Goal: Task Accomplishment & Management: Use online tool/utility

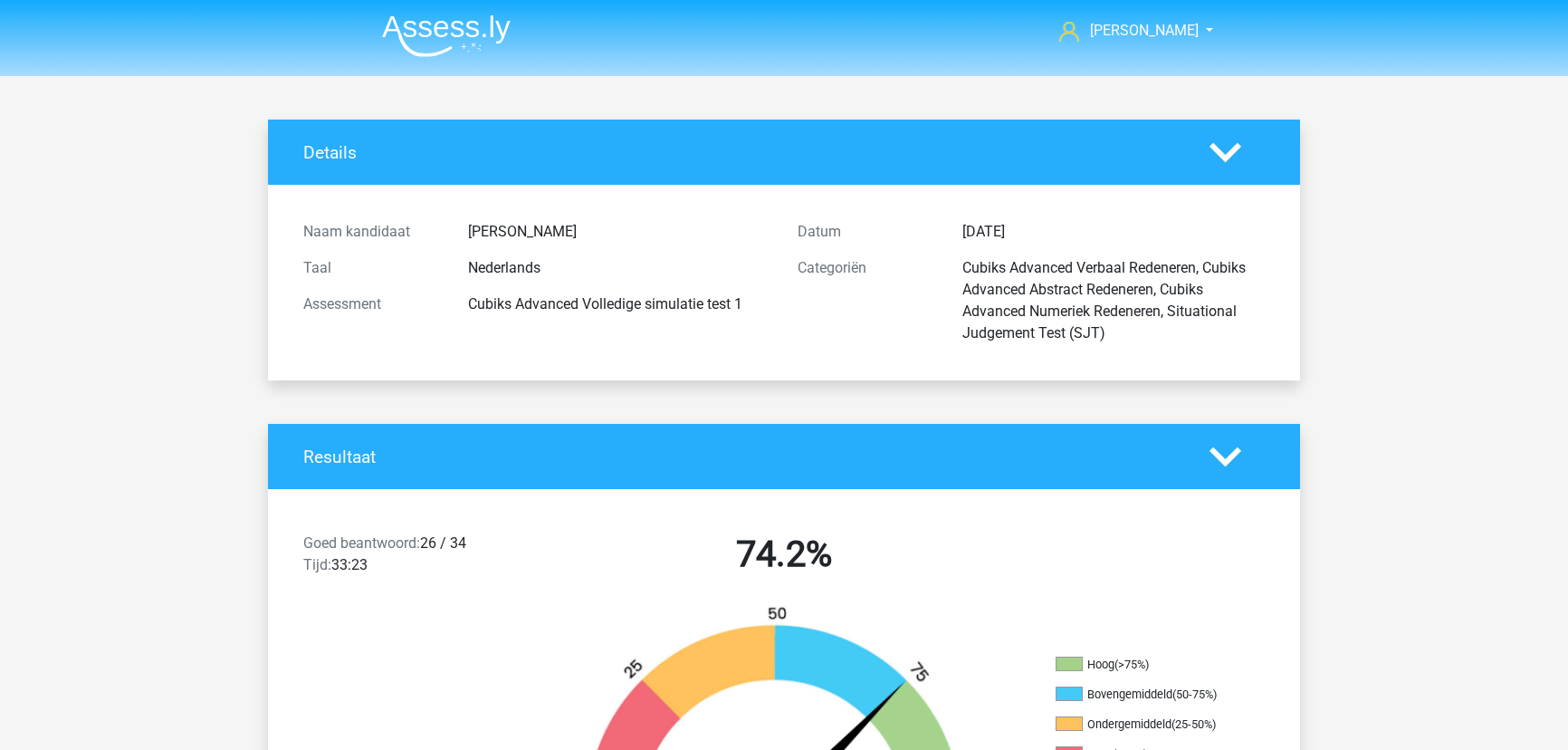
scroll to position [12588, 0]
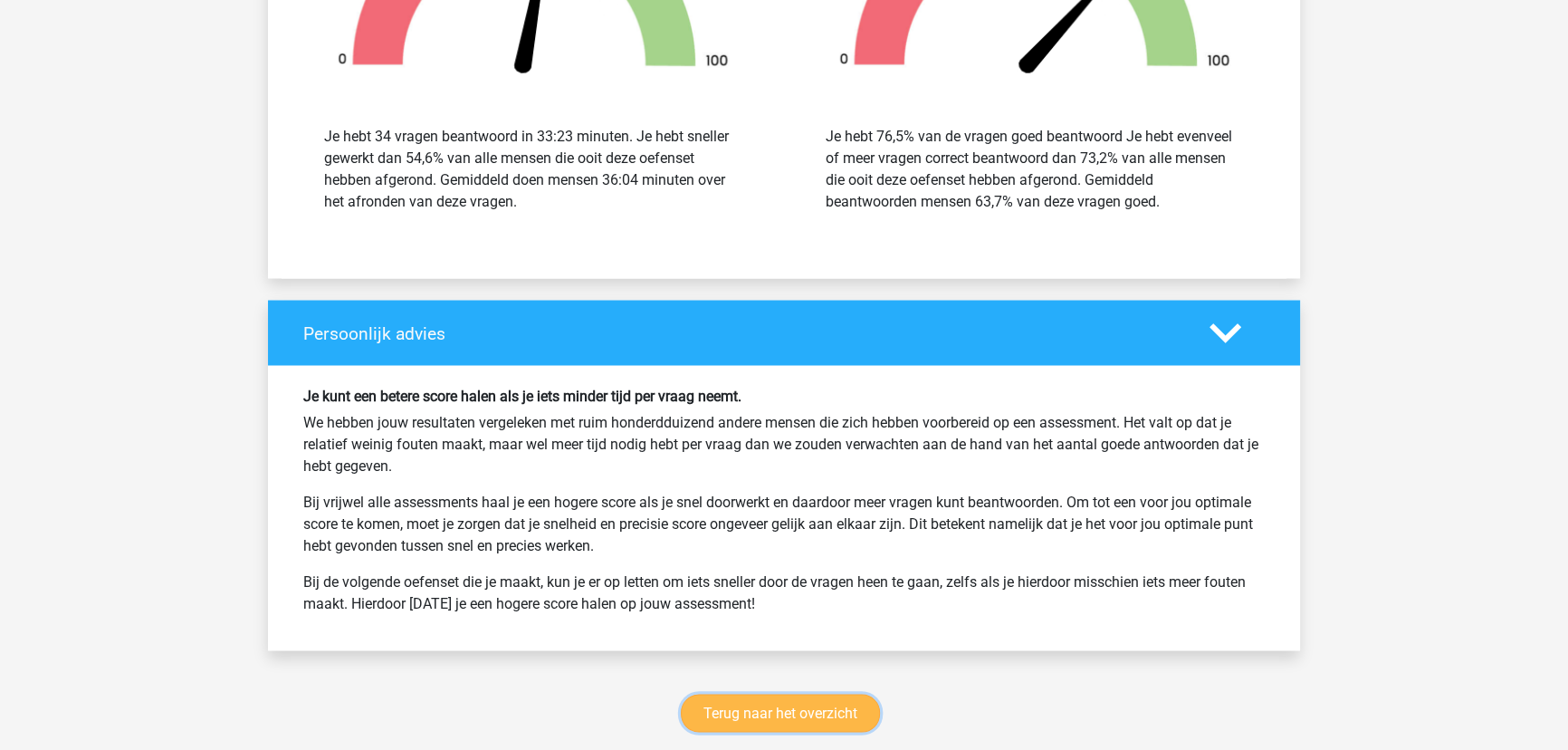
click at [844, 694] on link "Terug naar het overzicht" at bounding box center [780, 712] width 199 height 38
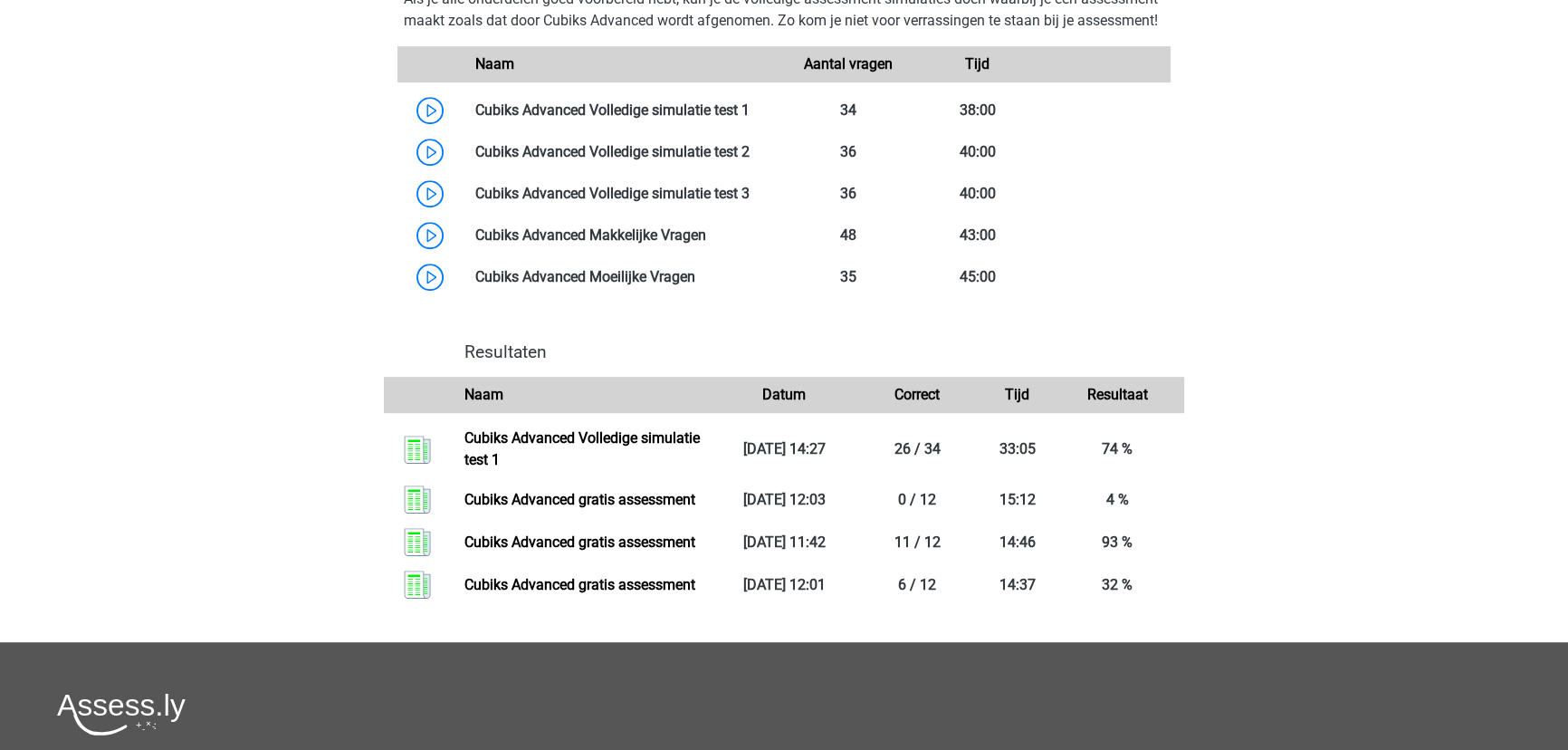
scroll to position [1069, 0]
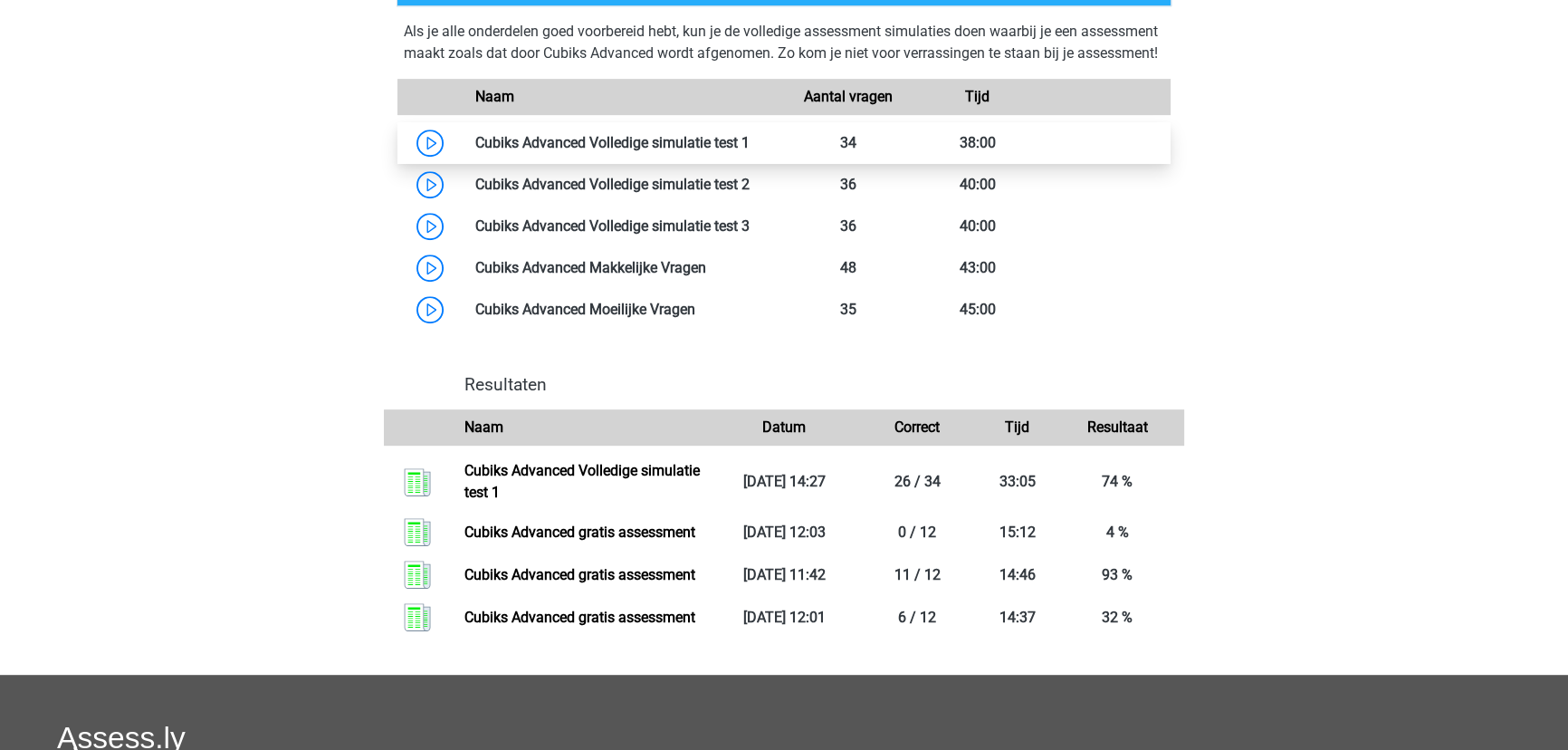
click at [750, 151] on link at bounding box center [750, 142] width 0 height 18
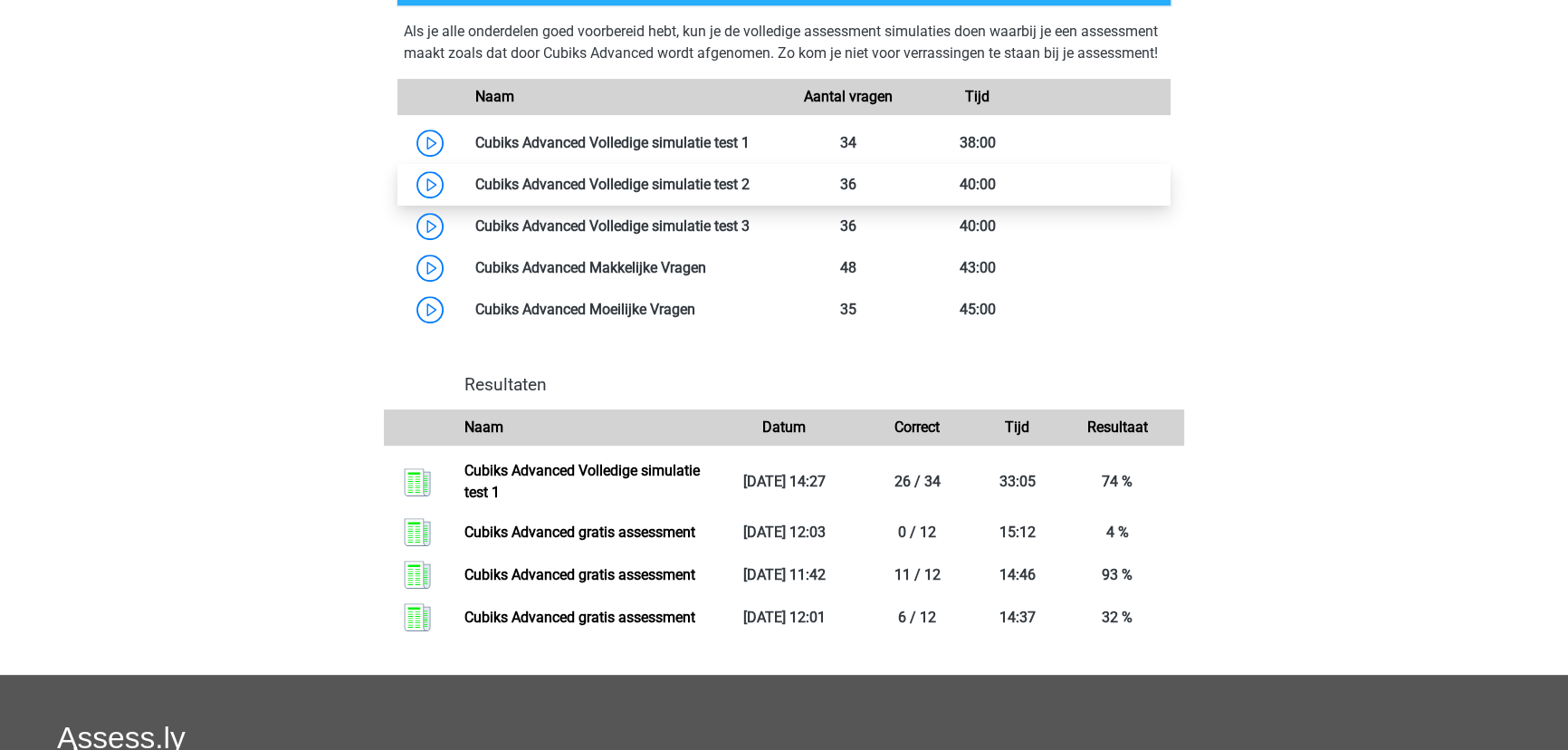
click at [750, 193] on link at bounding box center [750, 184] width 0 height 18
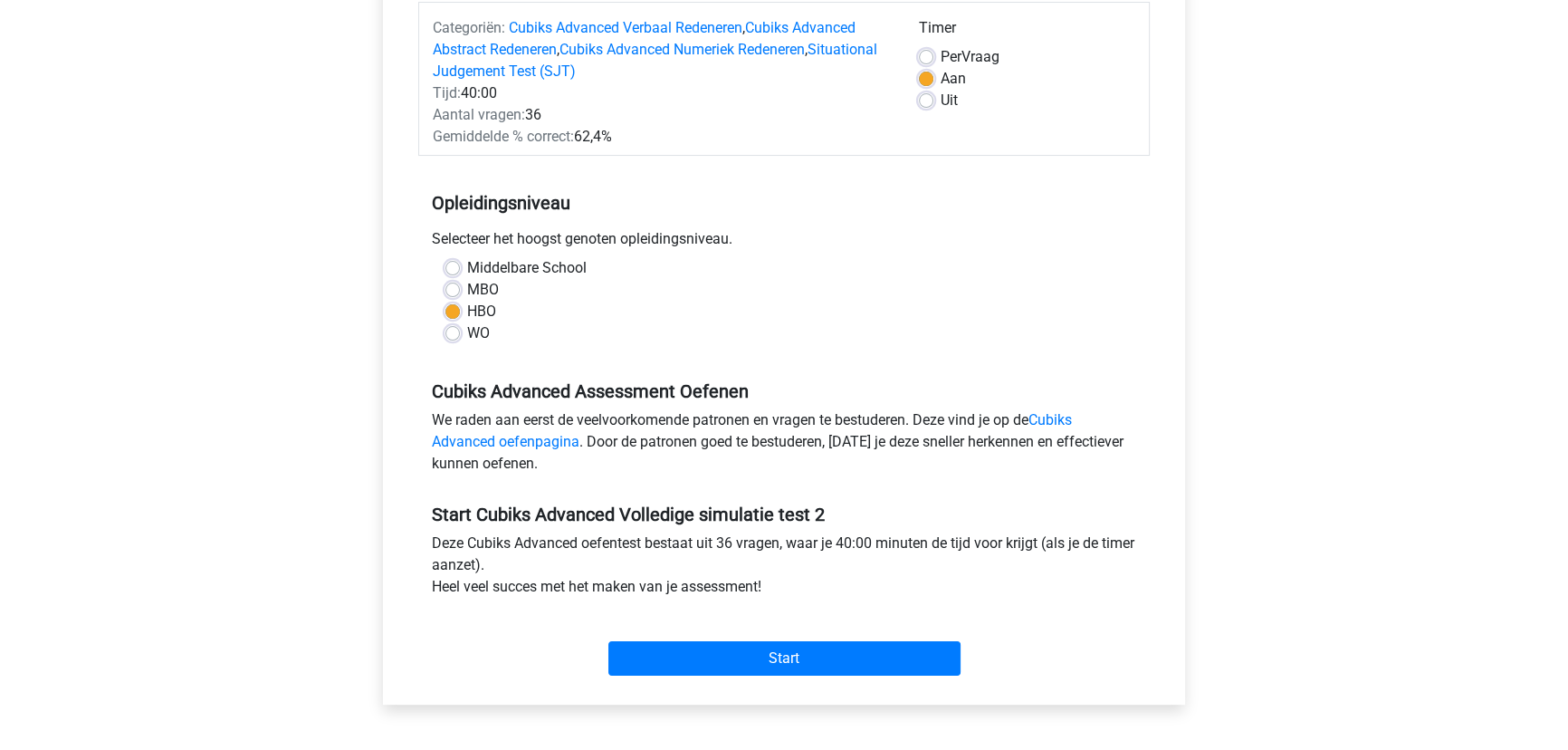
scroll to position [246, 0]
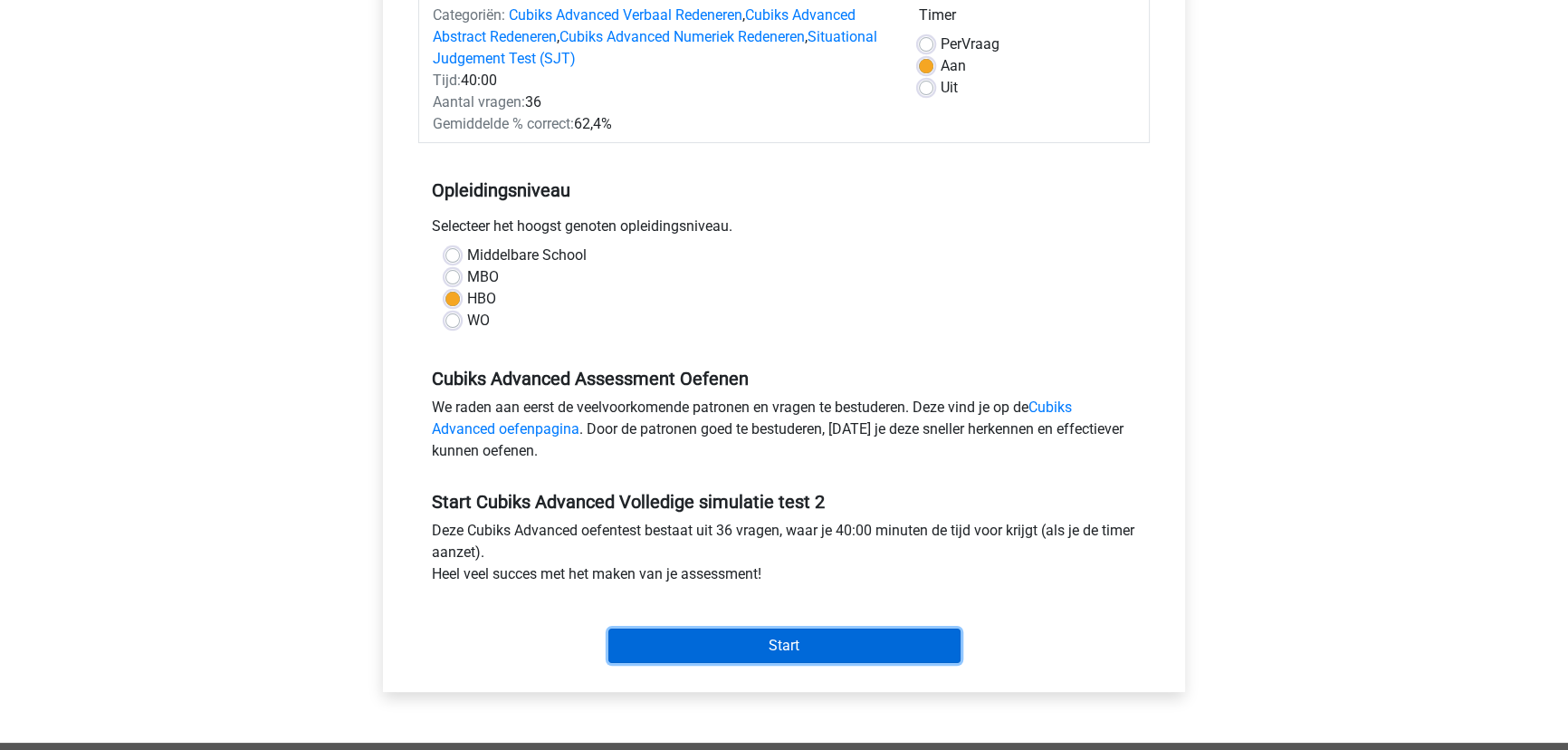
click at [834, 639] on input "Start" at bounding box center [784, 645] width 352 height 34
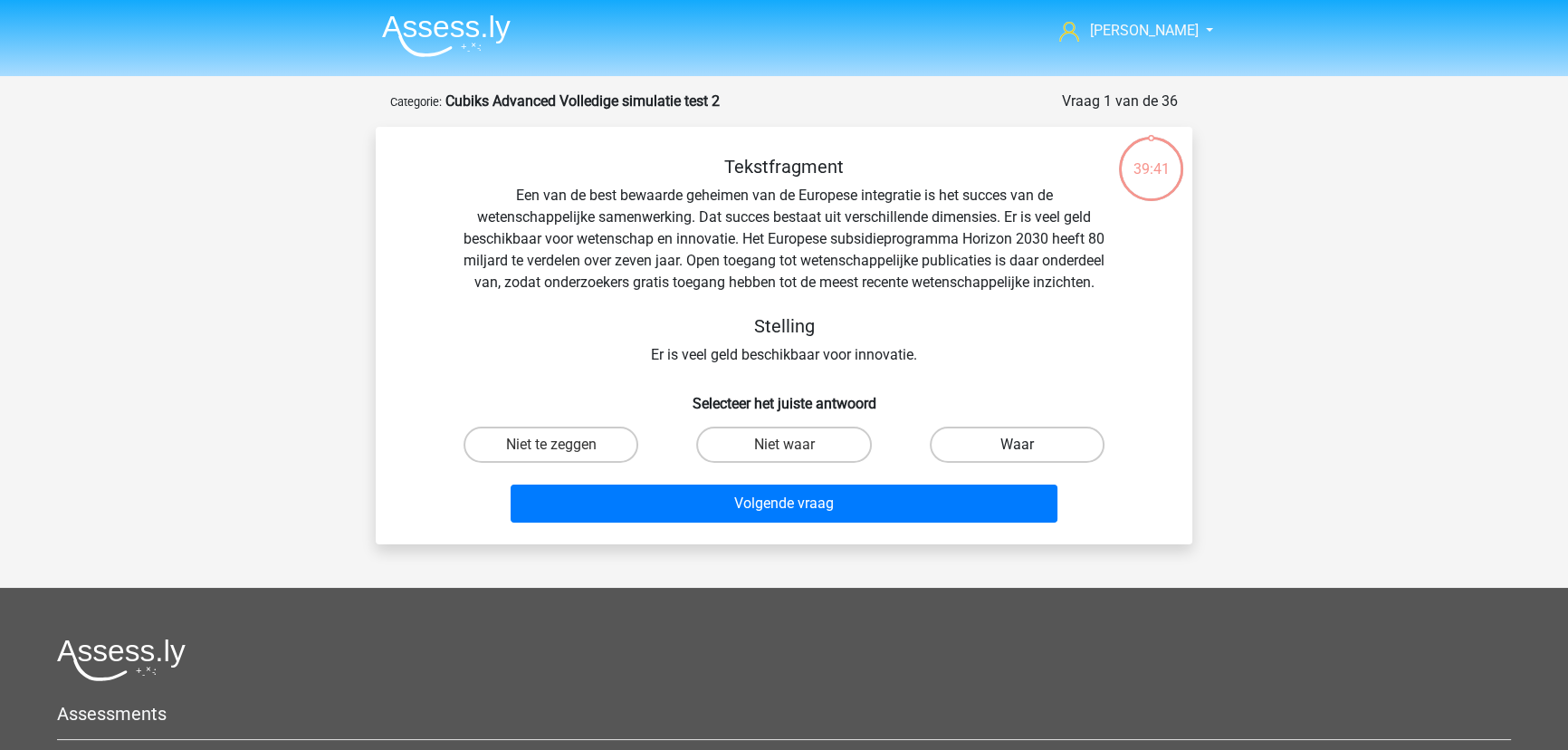
click at [1001, 462] on label "Waar" at bounding box center [1017, 444] width 175 height 36
click at [1016, 456] on input "Waar" at bounding box center [1022, 450] width 12 height 12
radio input "true"
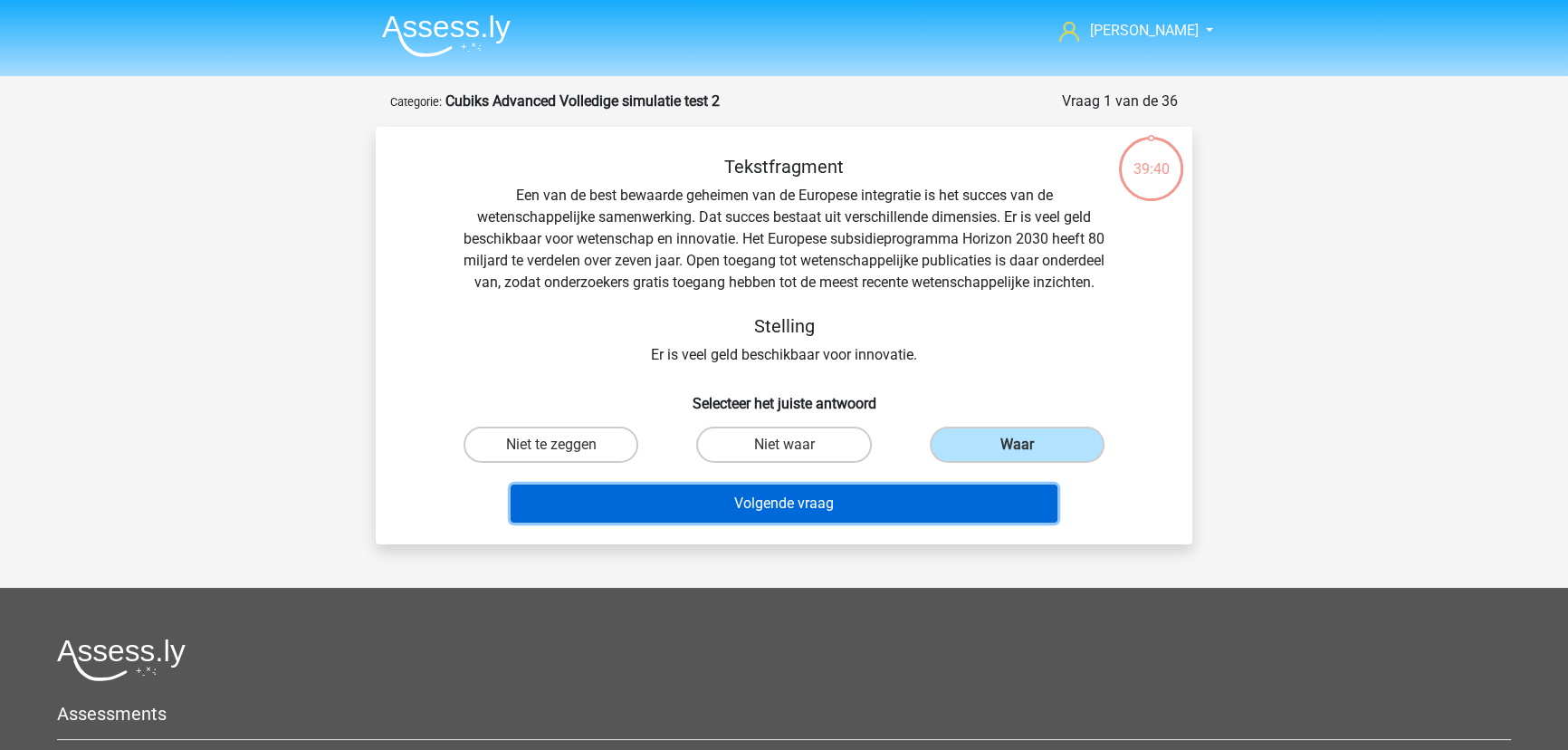
click at [804, 521] on button "Volgende vraag" at bounding box center [784, 503] width 547 height 38
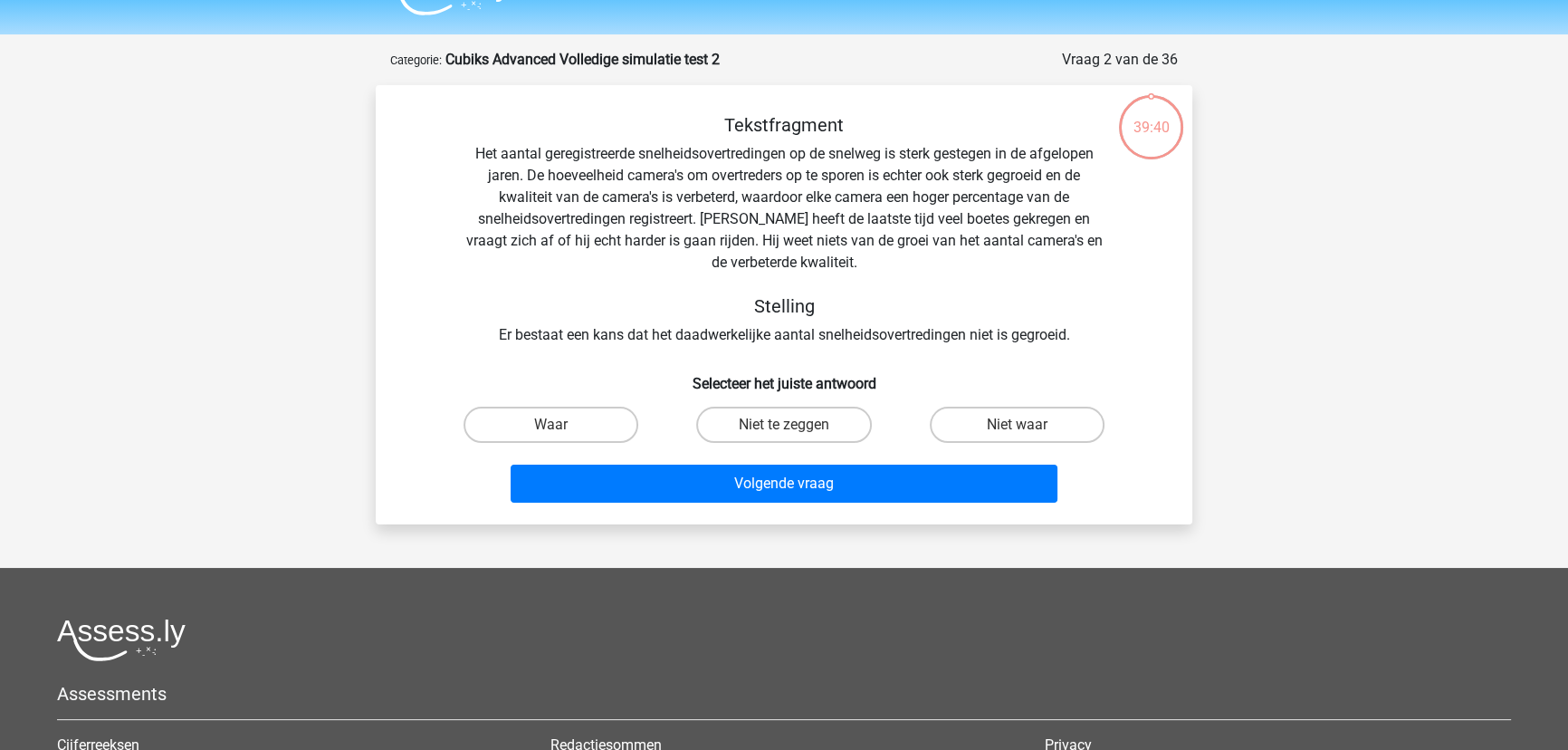
scroll to position [90, 0]
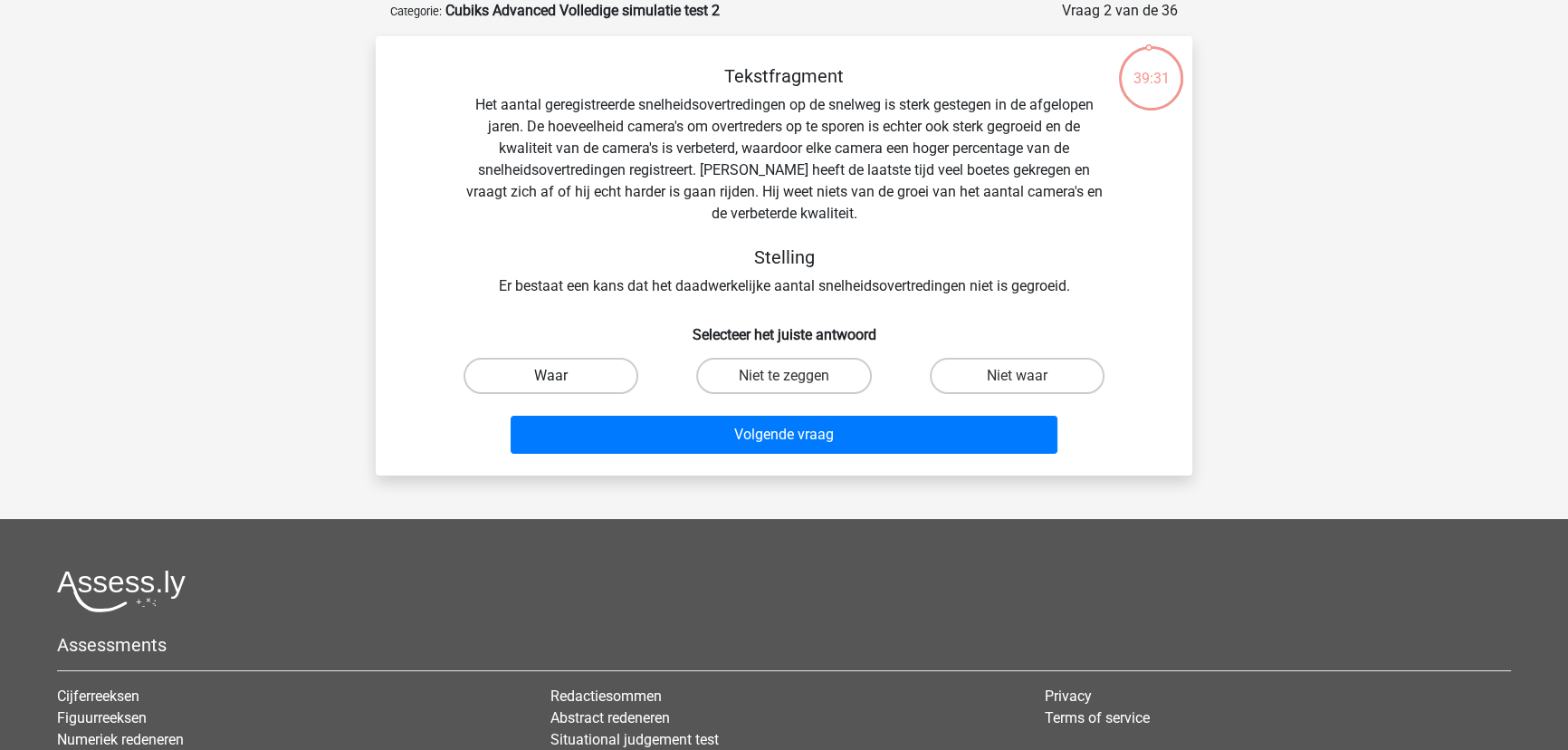
click at [551, 370] on label "Waar" at bounding box center [551, 375] width 175 height 36
click at [551, 376] on input "Waar" at bounding box center [556, 381] width 12 height 12
radio input "true"
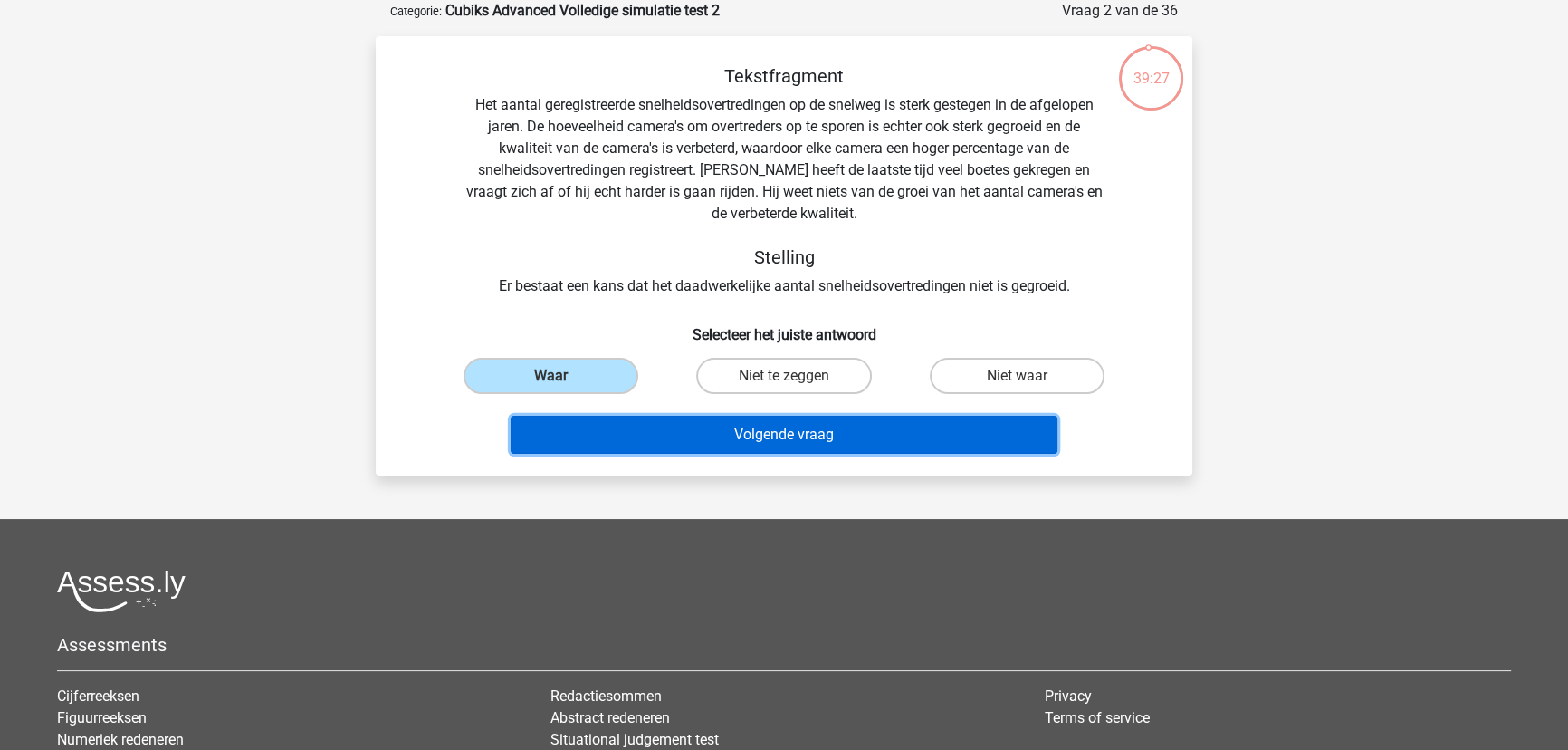
click at [796, 428] on button "Volgende vraag" at bounding box center [784, 434] width 547 height 38
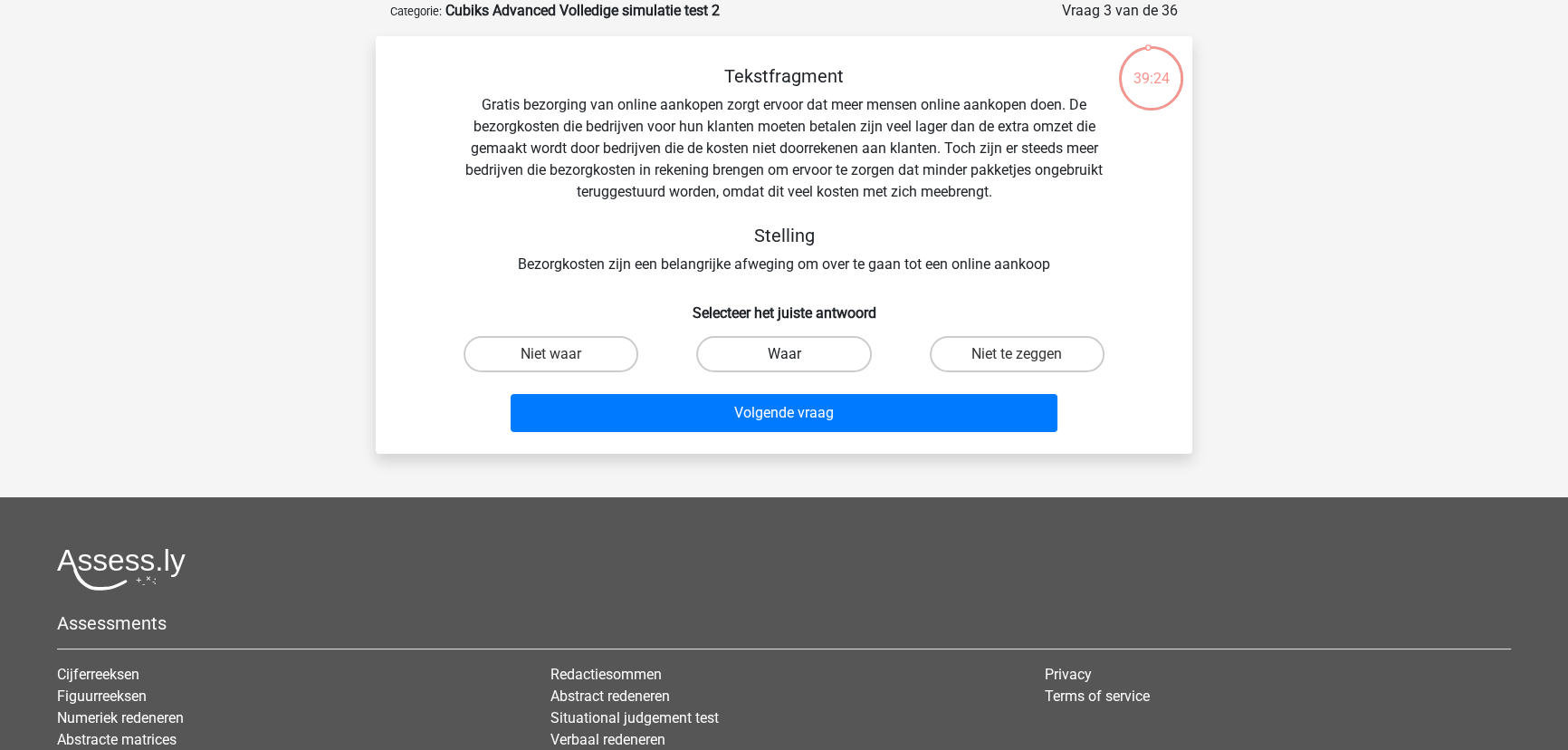
click at [764, 353] on label "Waar" at bounding box center [784, 354] width 175 height 36
click at [784, 354] on input "Waar" at bounding box center [790, 359] width 12 height 12
radio input "true"
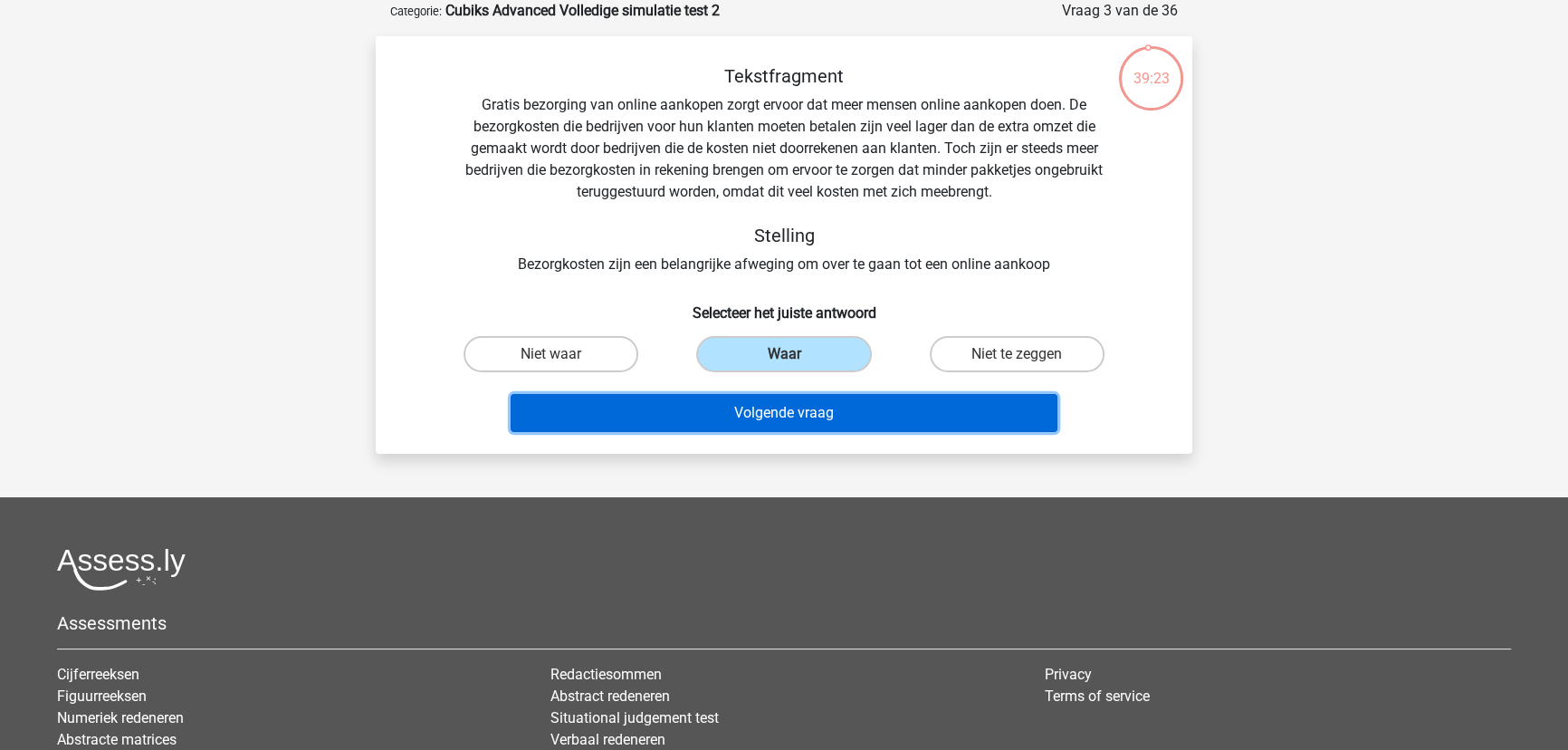
click at [760, 407] on button "Volgende vraag" at bounding box center [784, 412] width 547 height 38
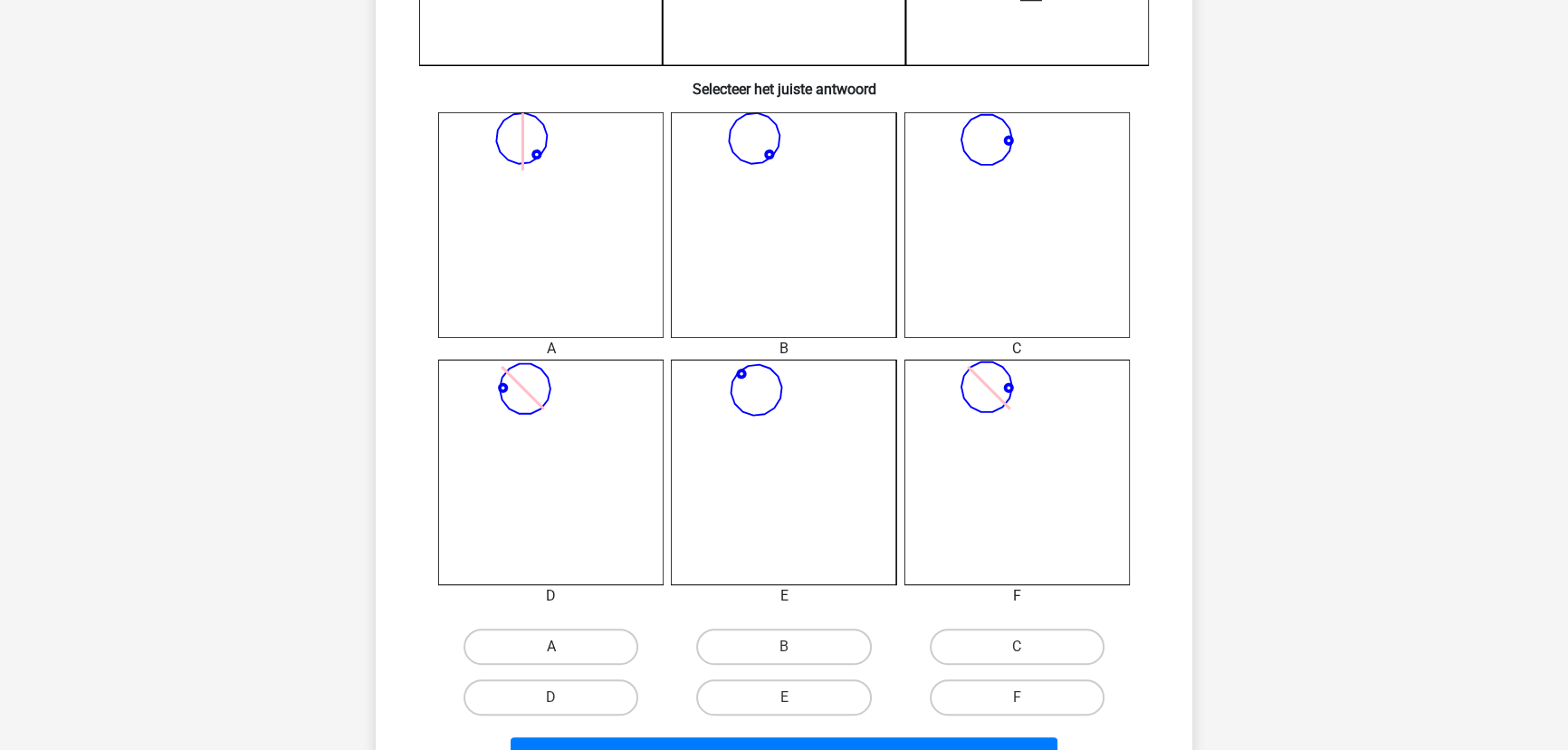
scroll to position [666, 0]
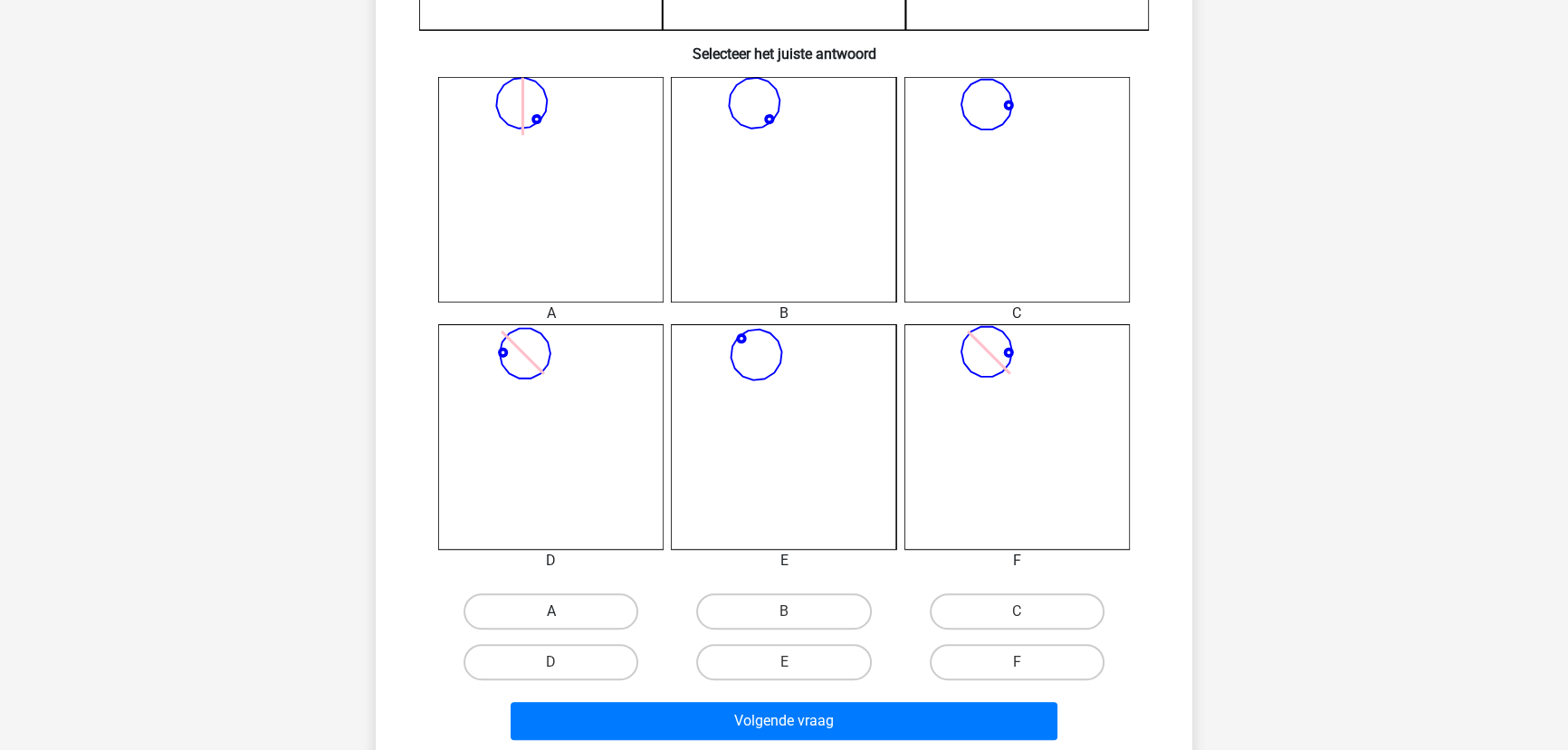
click at [546, 603] on label "A" at bounding box center [551, 611] width 175 height 36
click at [551, 611] on input "A" at bounding box center [556, 616] width 12 height 12
radio input "true"
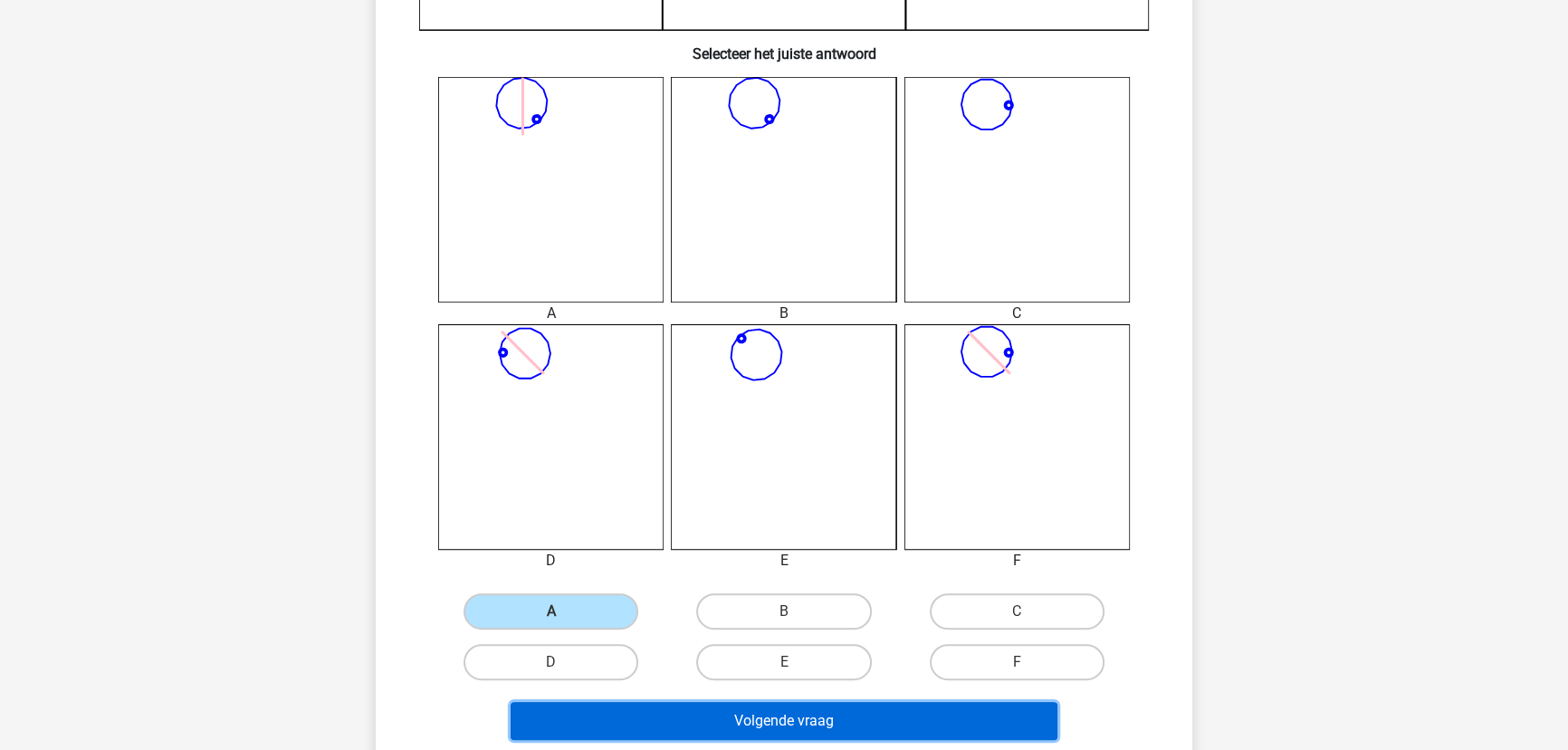
click at [719, 704] on button "Volgende vraag" at bounding box center [784, 720] width 547 height 38
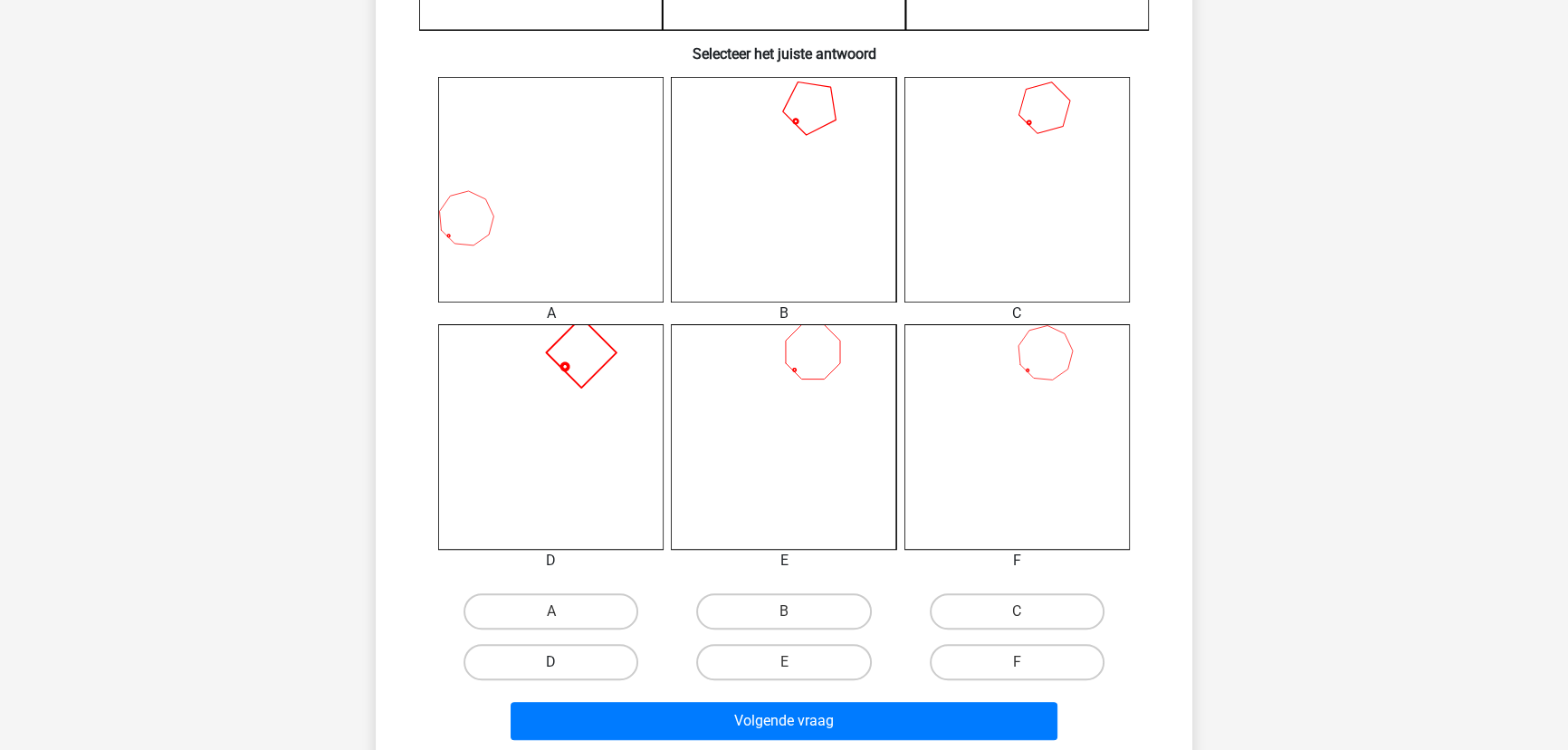
click at [571, 658] on label "D" at bounding box center [551, 662] width 175 height 36
click at [563, 662] on input "D" at bounding box center [556, 667] width 12 height 12
radio input "true"
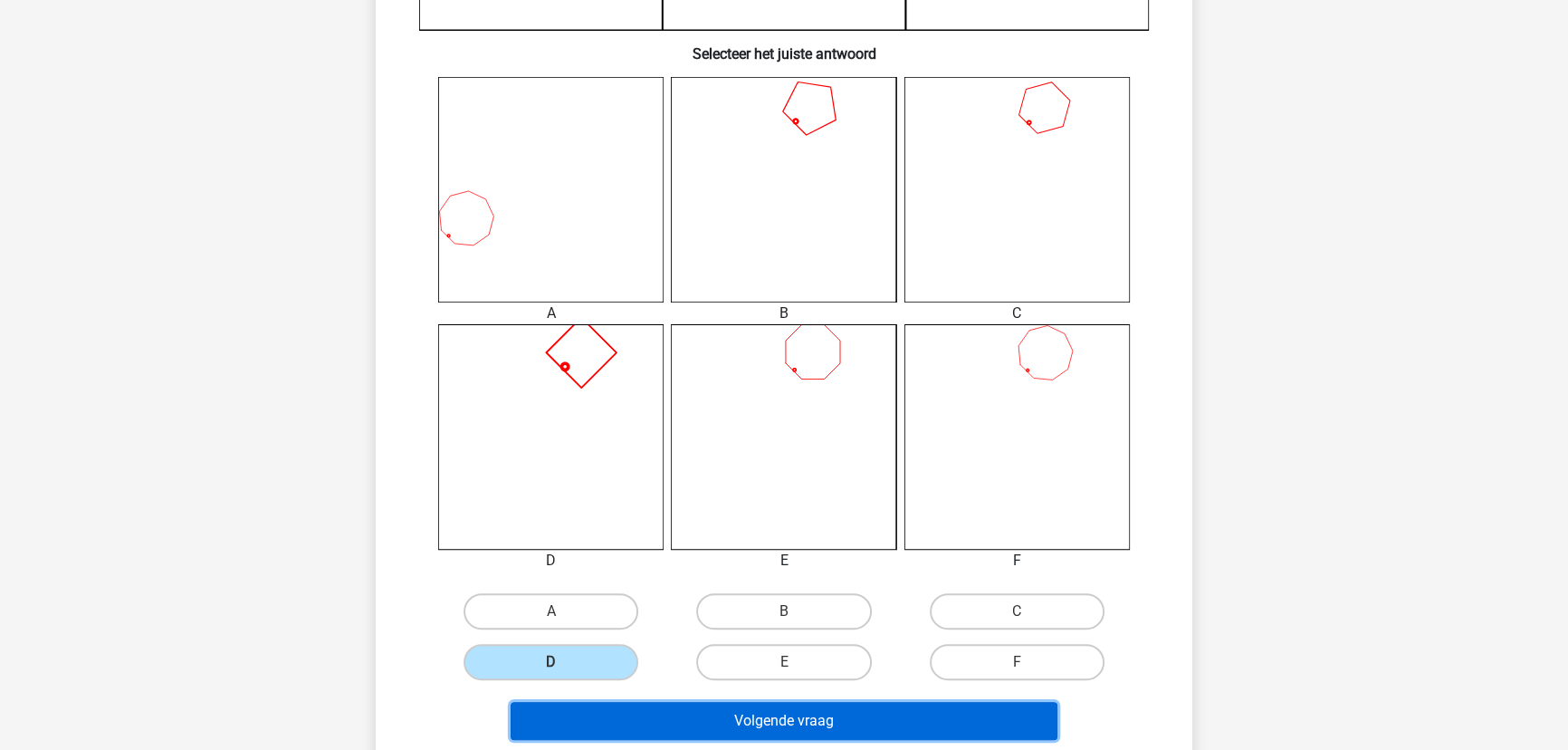
click at [737, 715] on button "Volgende vraag" at bounding box center [784, 720] width 547 height 38
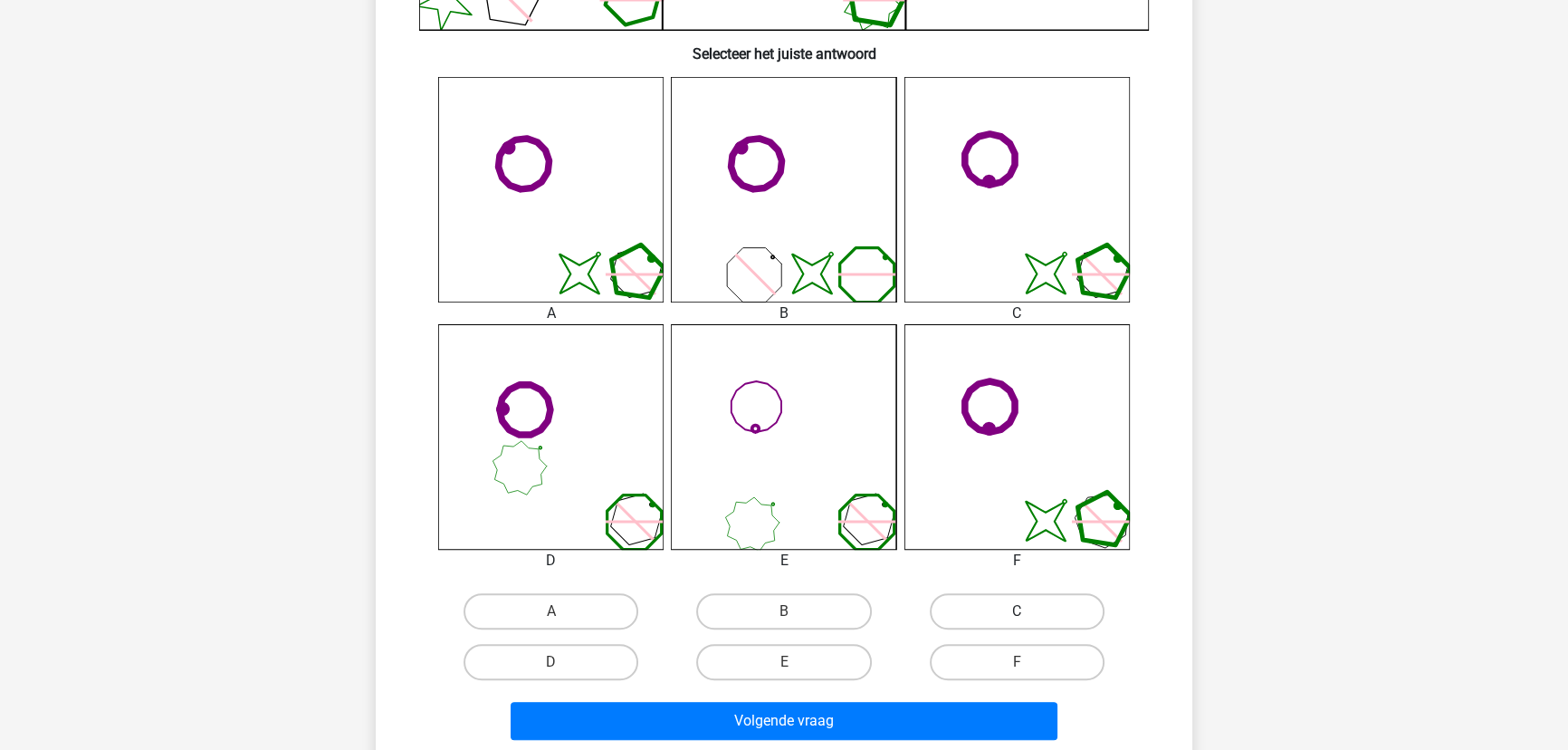
click at [1042, 608] on label "C" at bounding box center [1017, 611] width 175 height 36
click at [1028, 611] on input "C" at bounding box center [1022, 616] width 12 height 12
radio input "true"
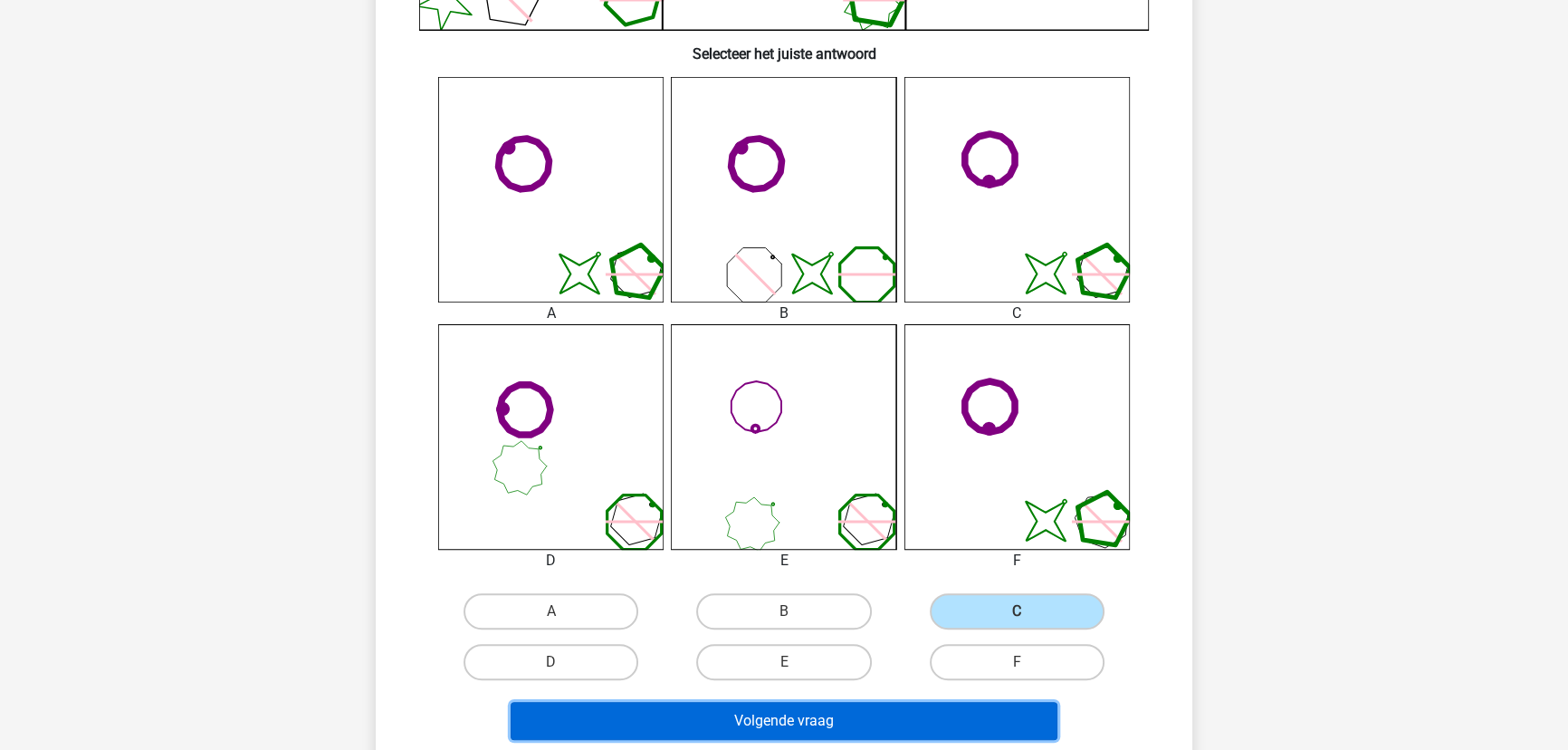
click at [750, 715] on button "Volgende vraag" at bounding box center [784, 720] width 547 height 38
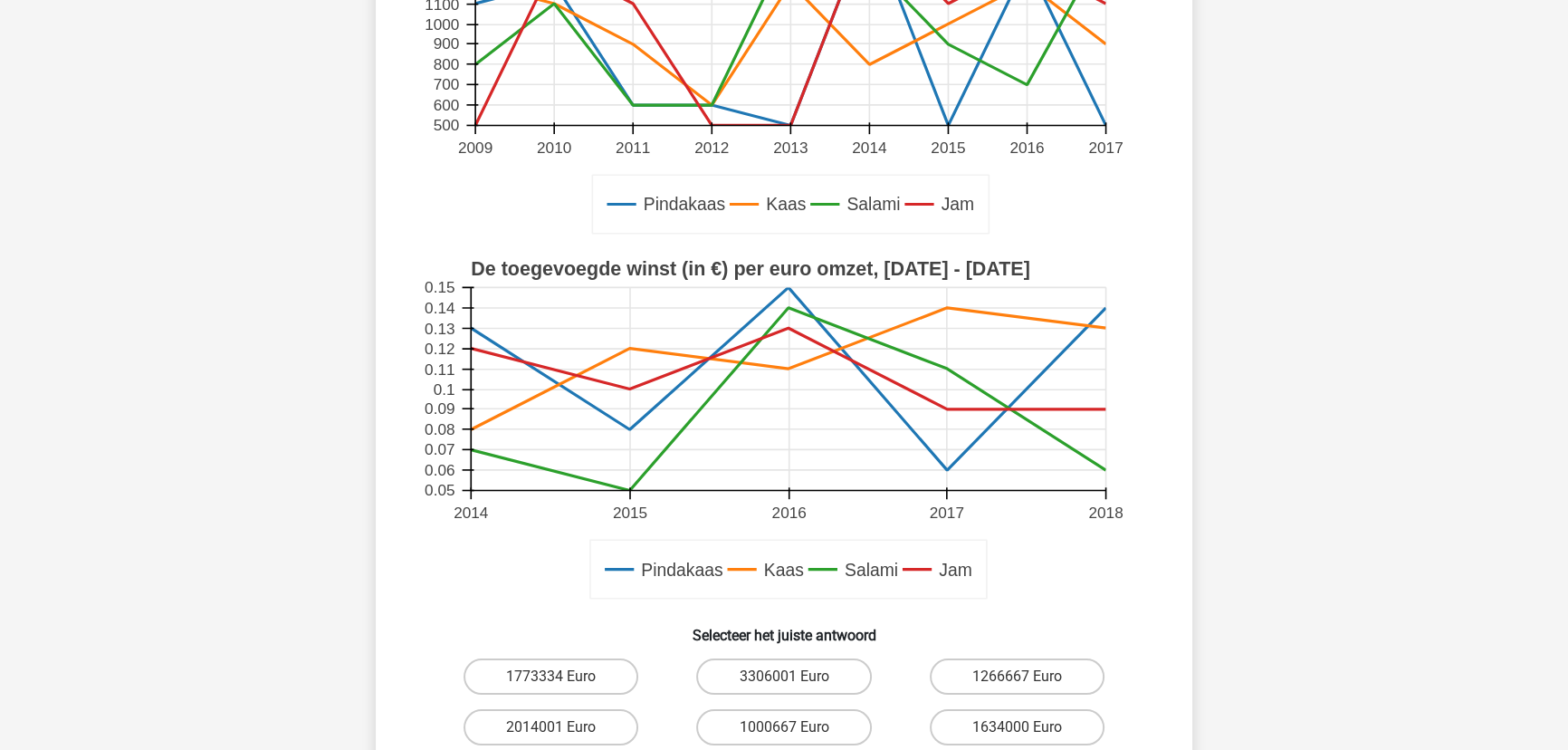
scroll to position [337, 0]
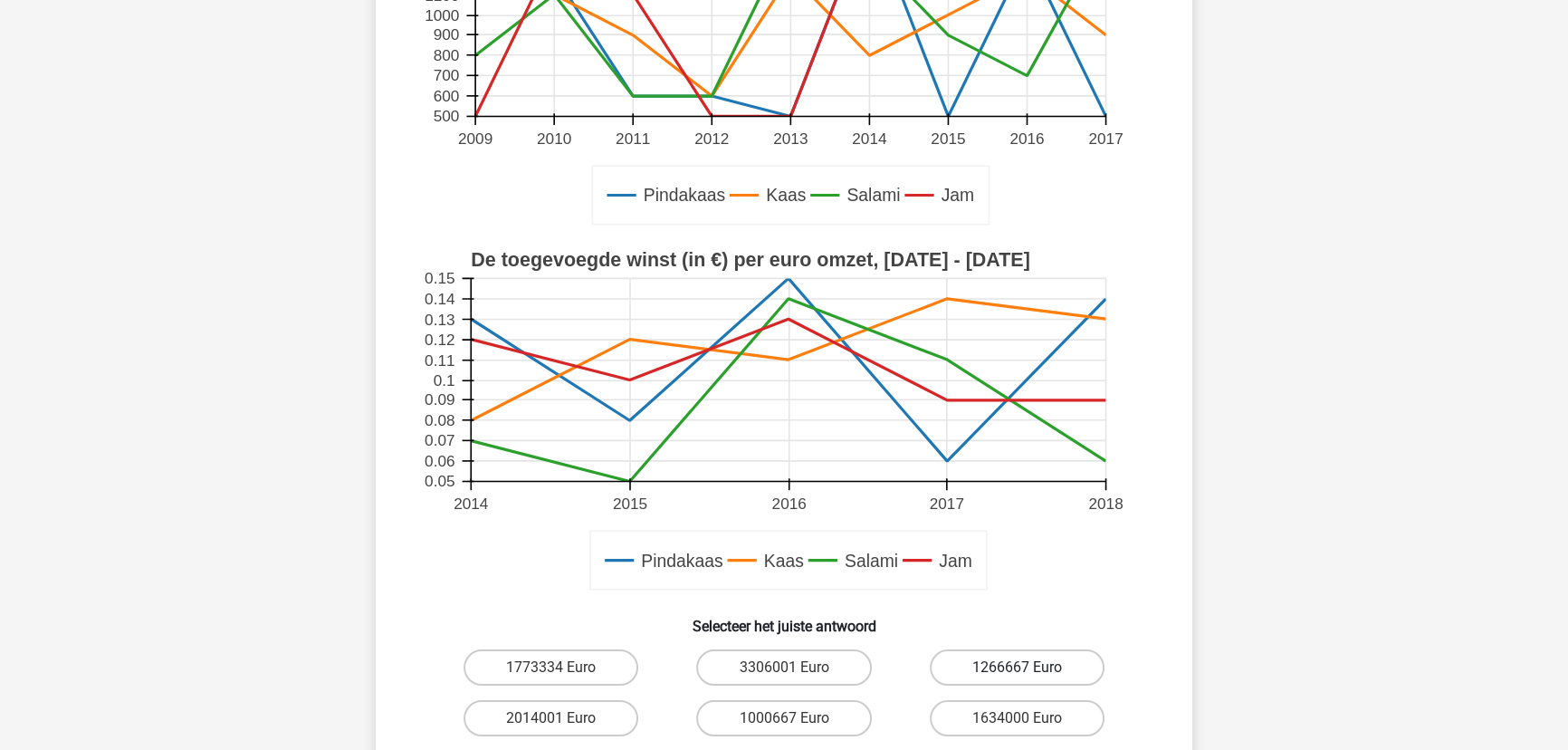
click at [1059, 653] on label "1266667 Euro" at bounding box center [1017, 667] width 175 height 36
click at [1028, 667] on input "1266667 Euro" at bounding box center [1022, 673] width 12 height 12
radio input "true"
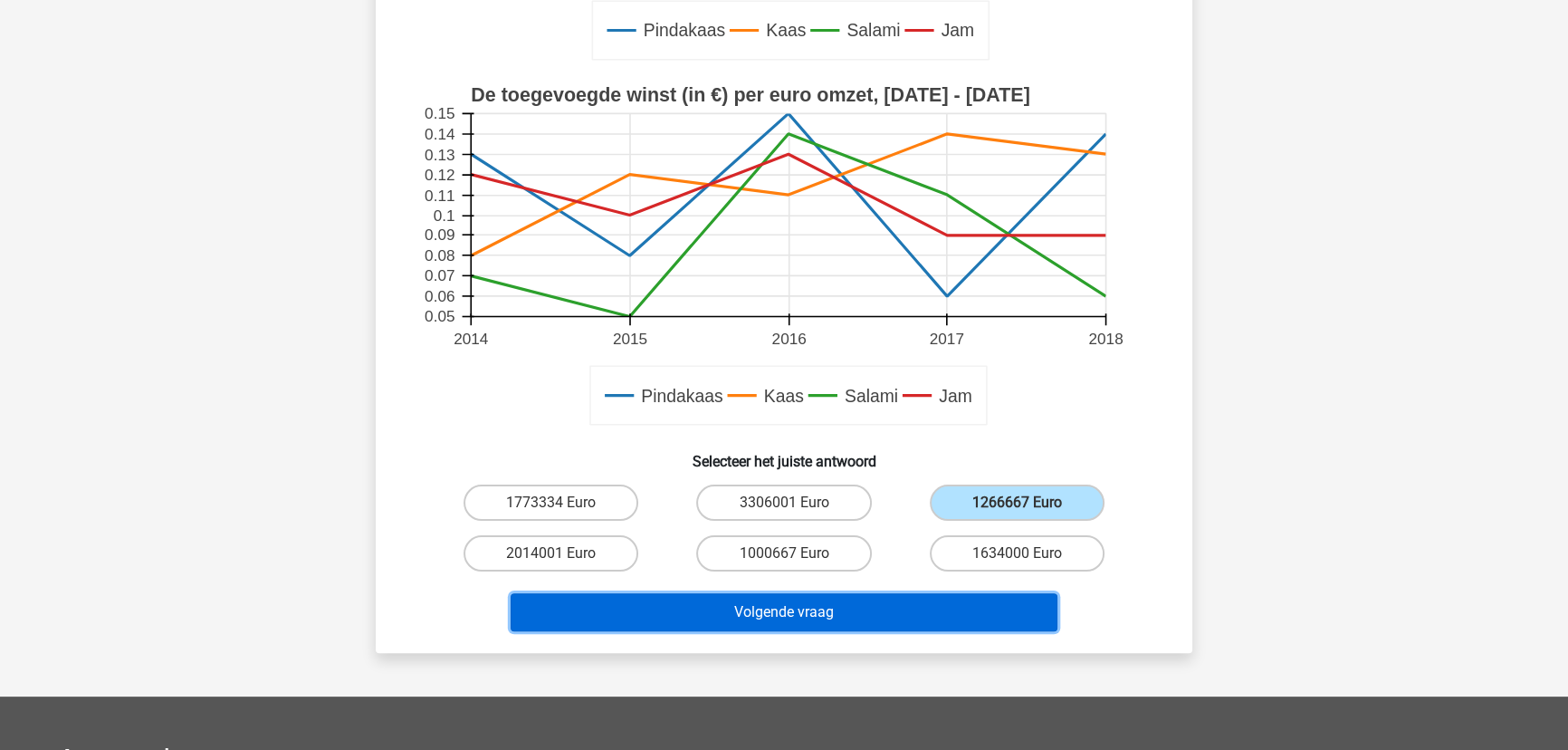
click at [891, 612] on button "Volgende vraag" at bounding box center [784, 612] width 547 height 38
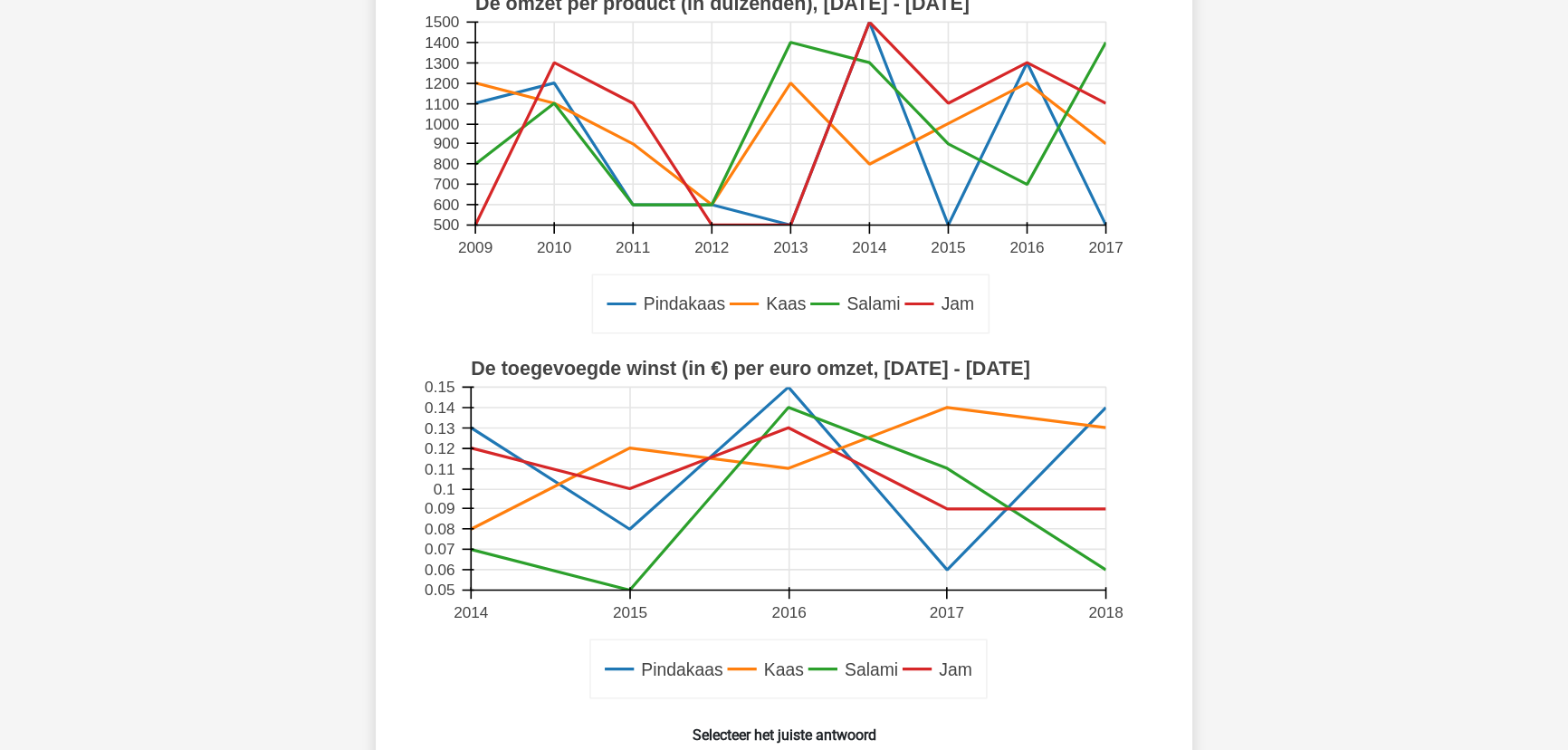
scroll to position [411, 0]
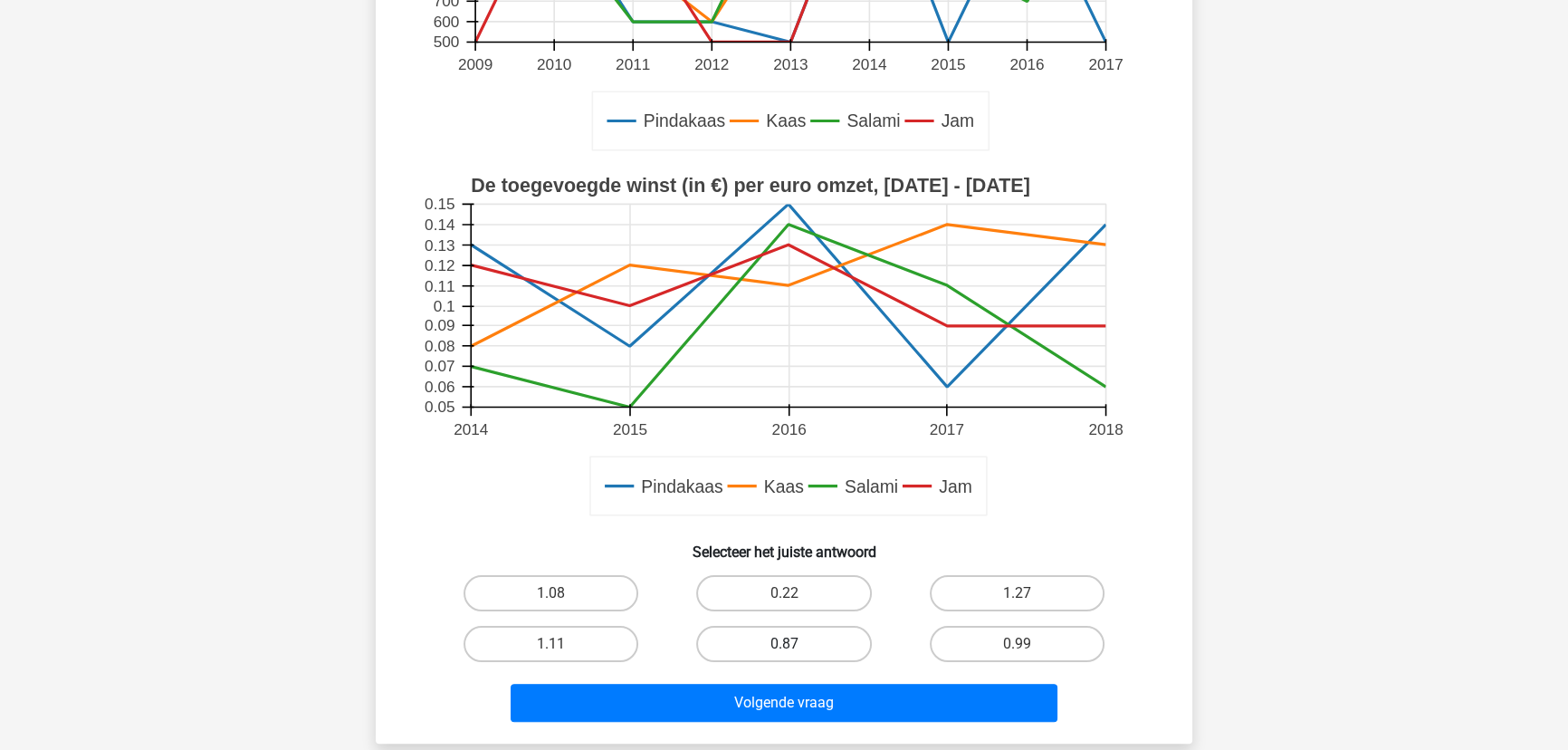
click at [825, 641] on label "0.87" at bounding box center [784, 643] width 175 height 36
click at [796, 644] on input "0.87" at bounding box center [790, 650] width 12 height 12
radio input "true"
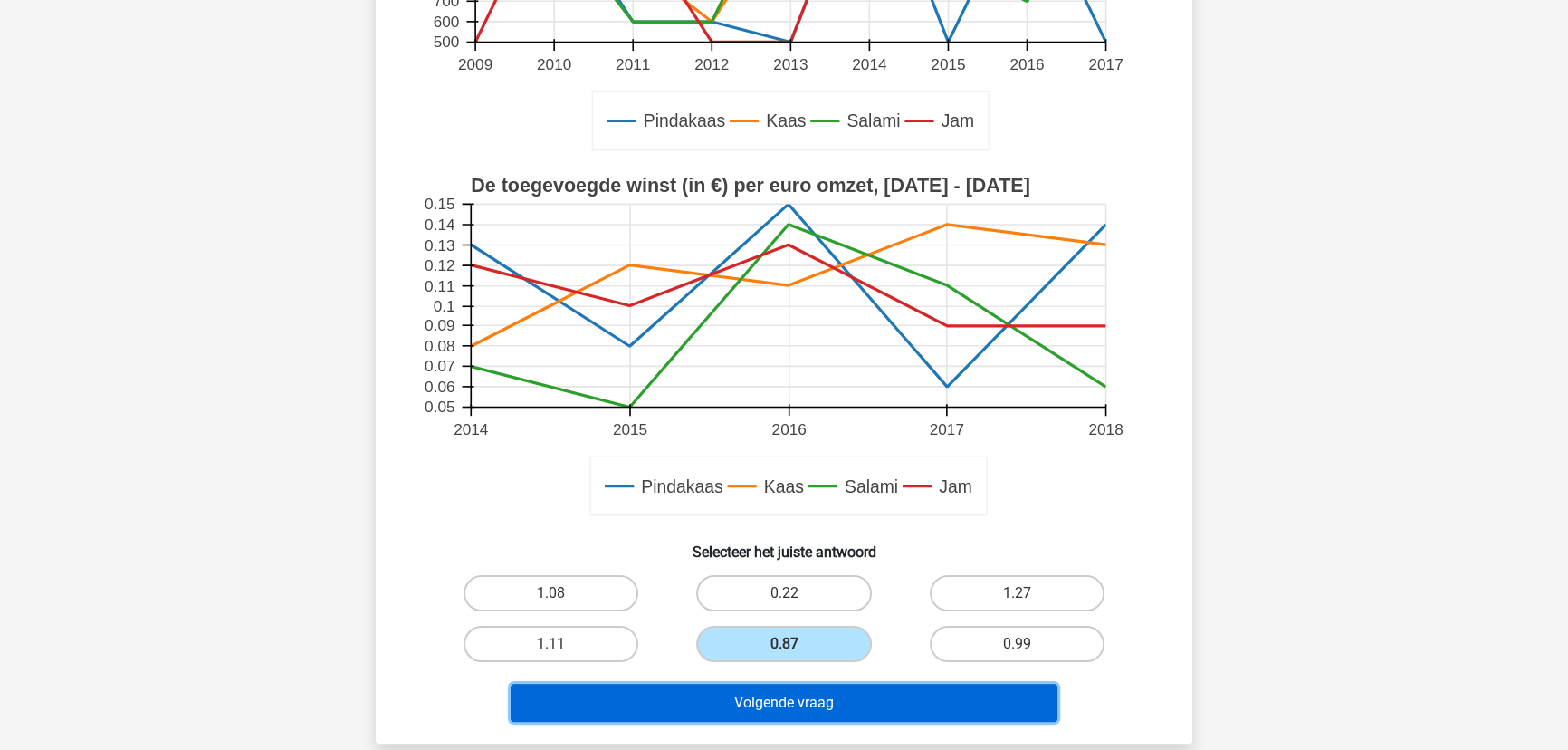
click at [784, 699] on button "Volgende vraag" at bounding box center [784, 702] width 547 height 38
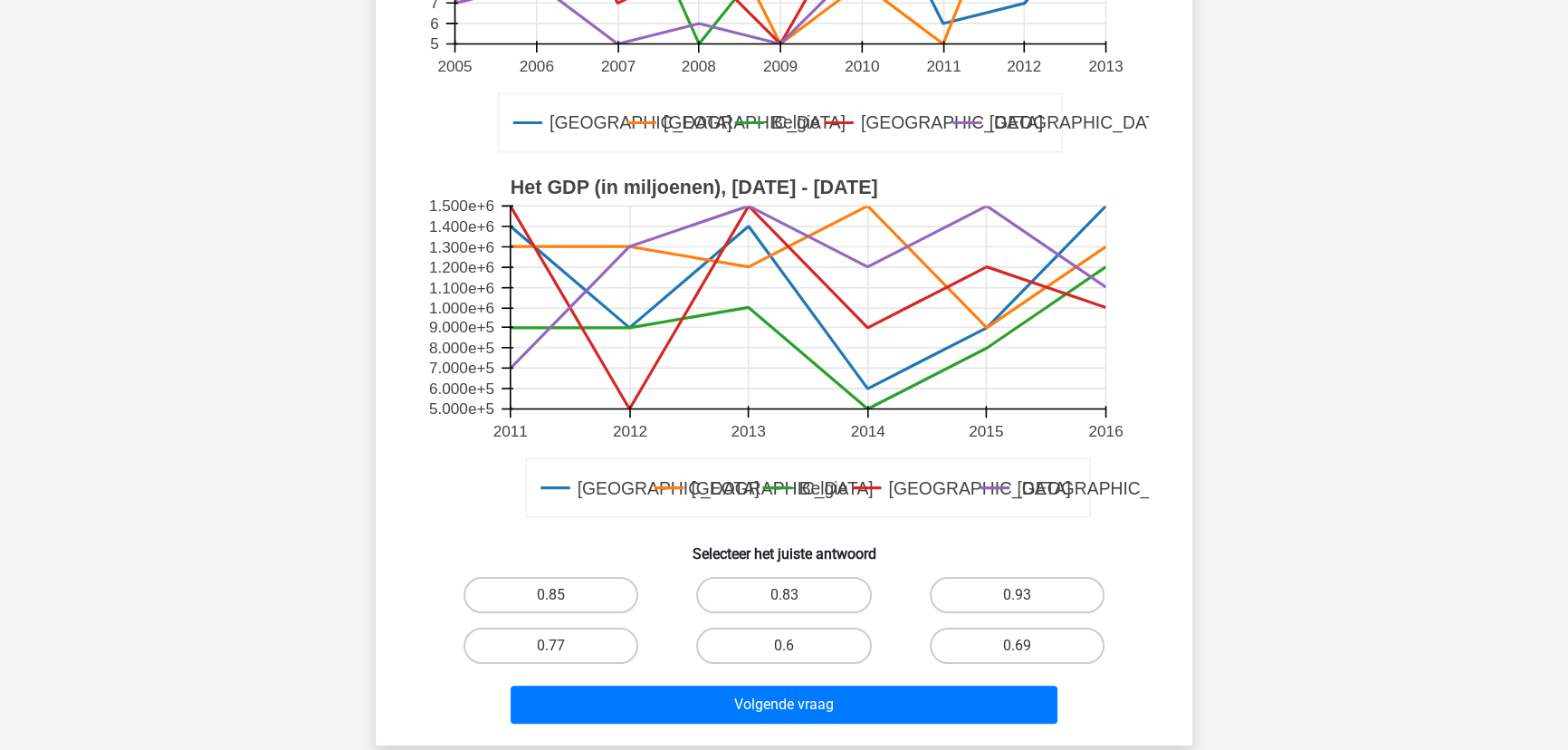
scroll to position [419, 0]
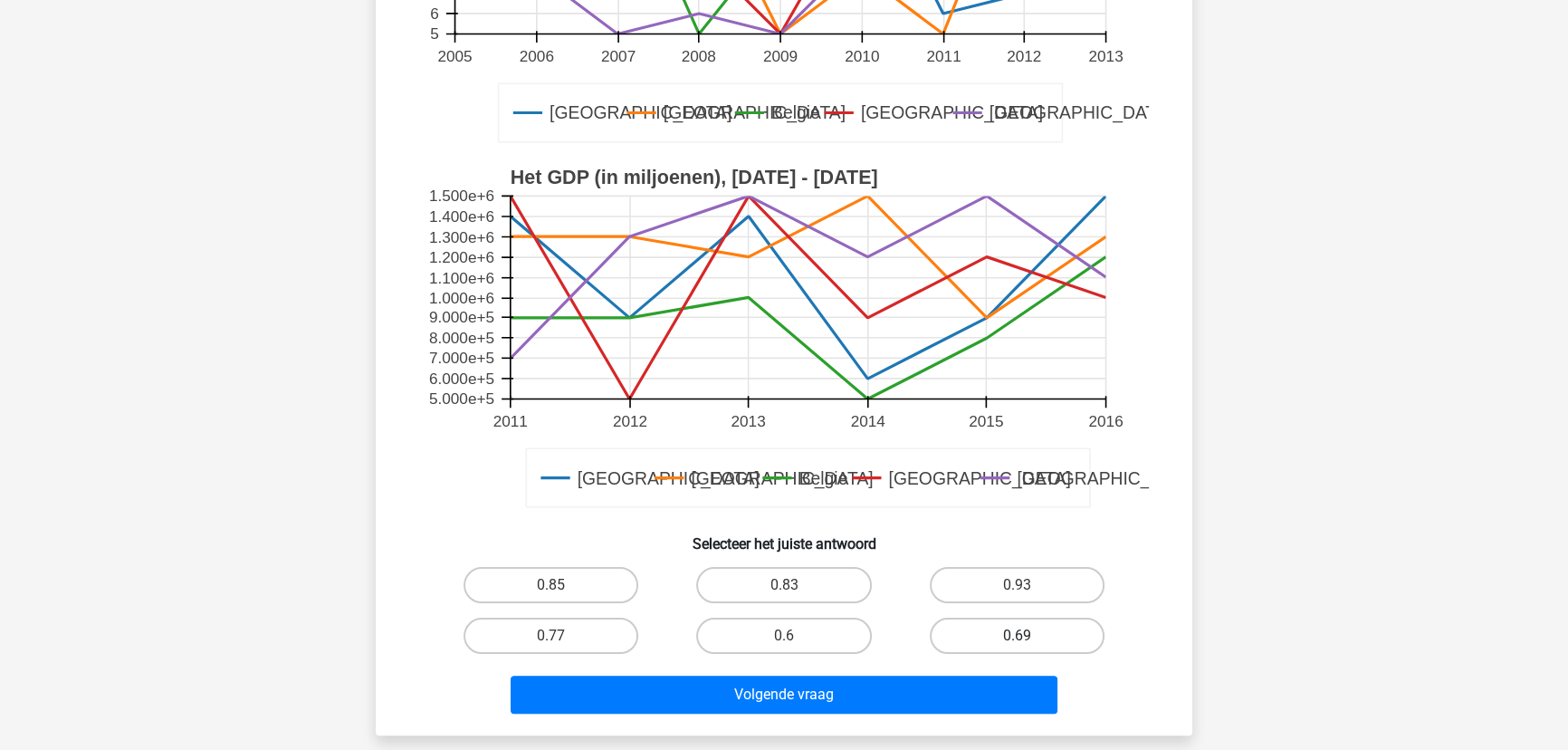
click at [1031, 629] on label "0.69" at bounding box center [1017, 635] width 175 height 36
click at [1028, 636] on input "0.69" at bounding box center [1022, 641] width 12 height 12
radio input "true"
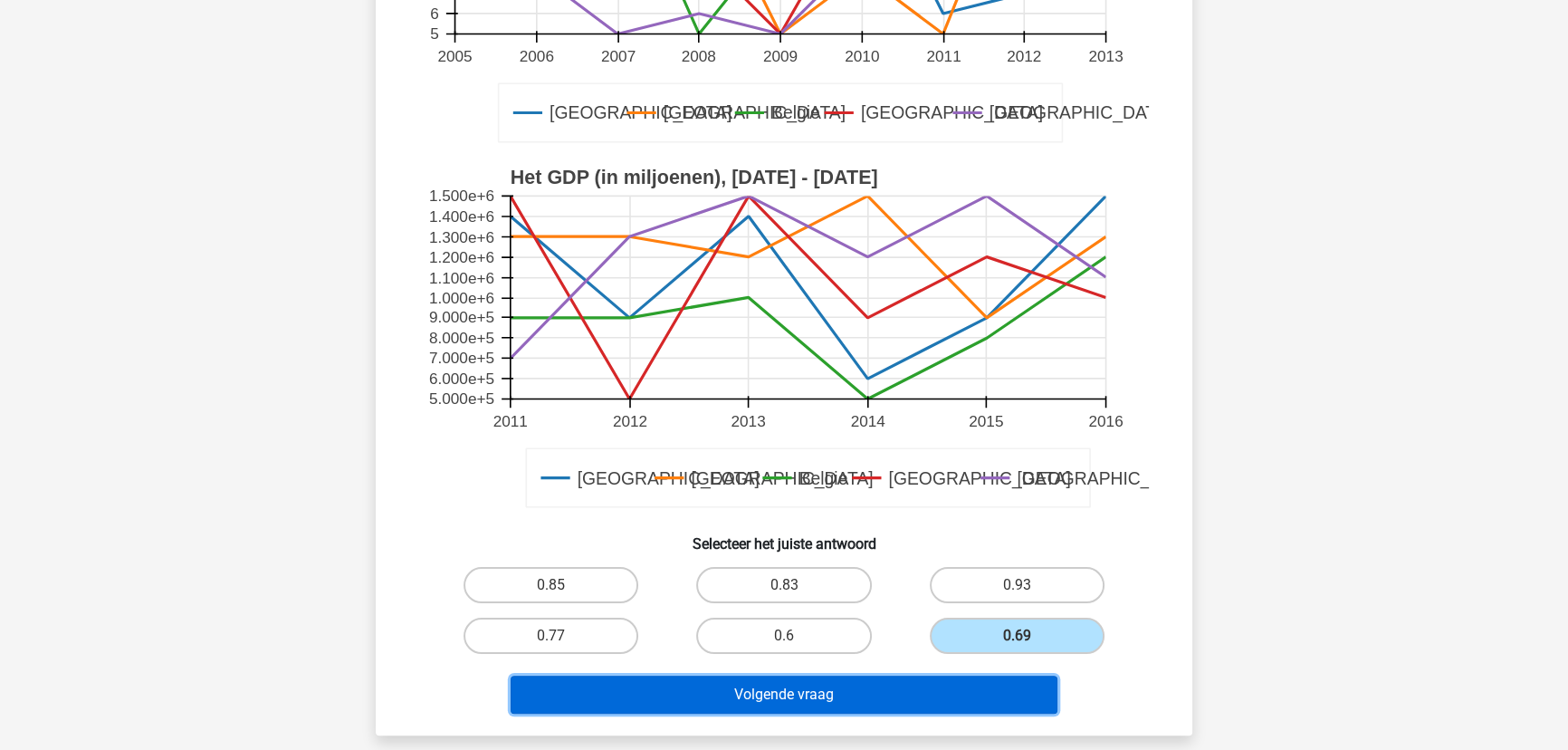
click at [849, 697] on button "Volgende vraag" at bounding box center [784, 694] width 547 height 38
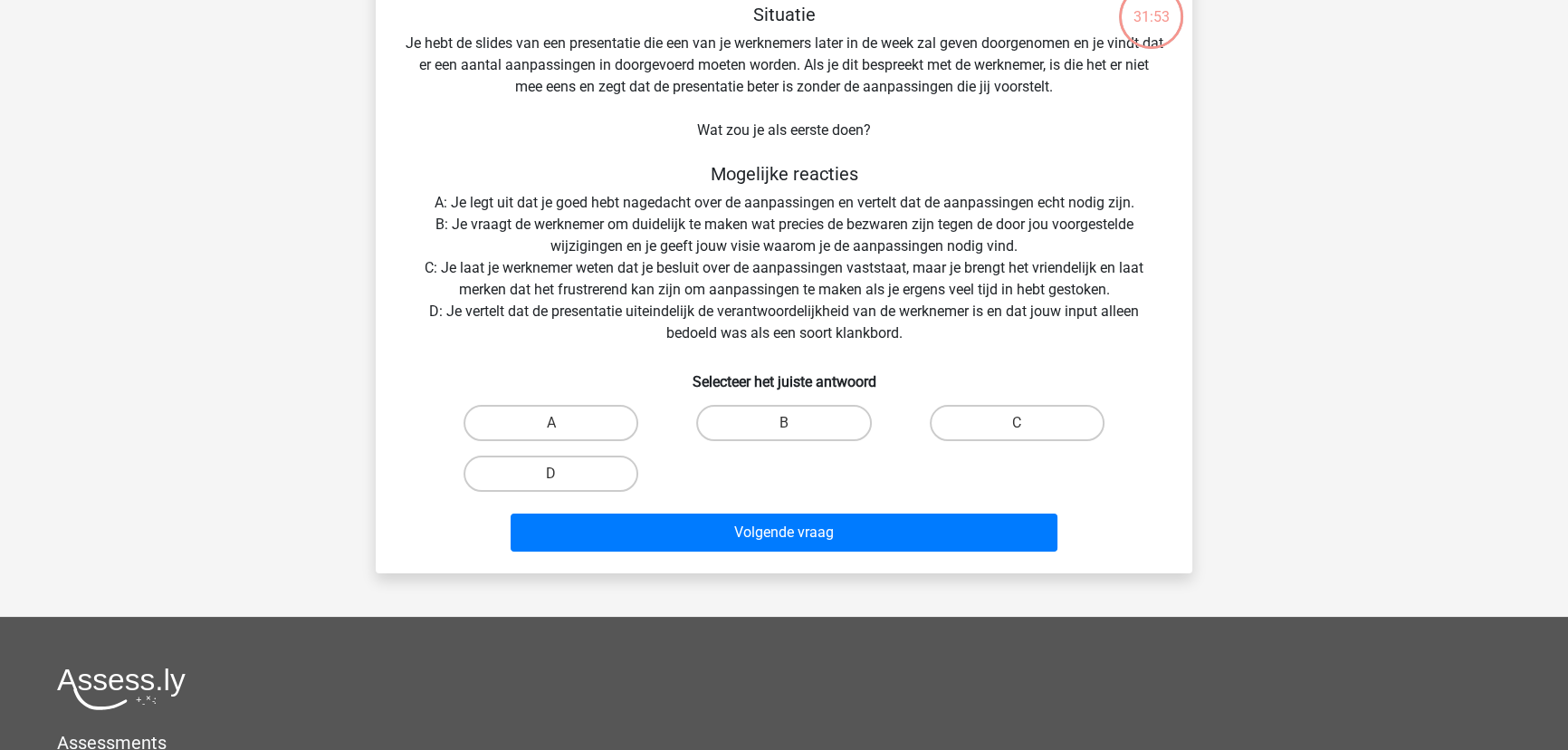
scroll to position [90, 0]
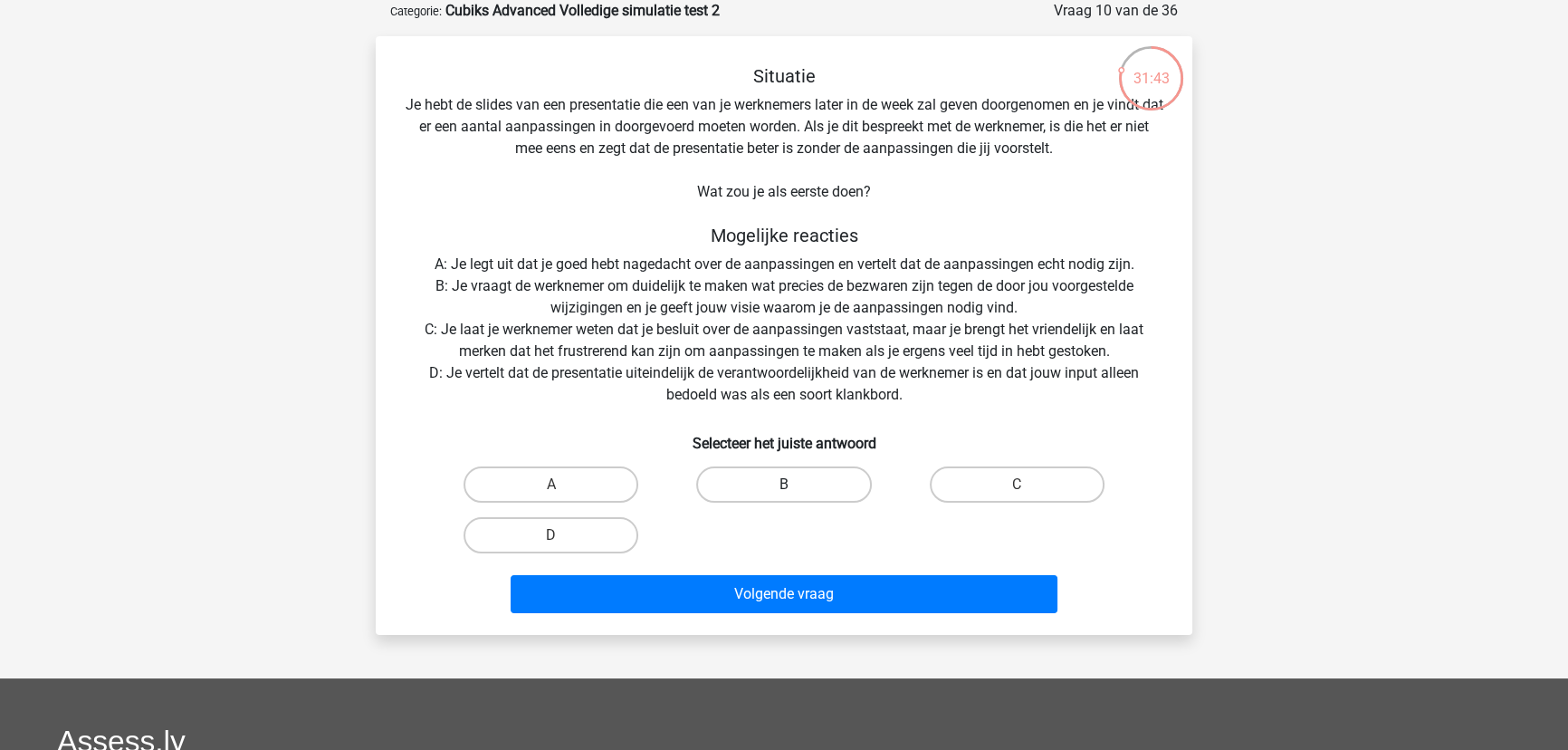
click at [752, 478] on label "B" at bounding box center [784, 484] width 175 height 36
click at [784, 485] on input "B" at bounding box center [790, 490] width 12 height 12
radio input "true"
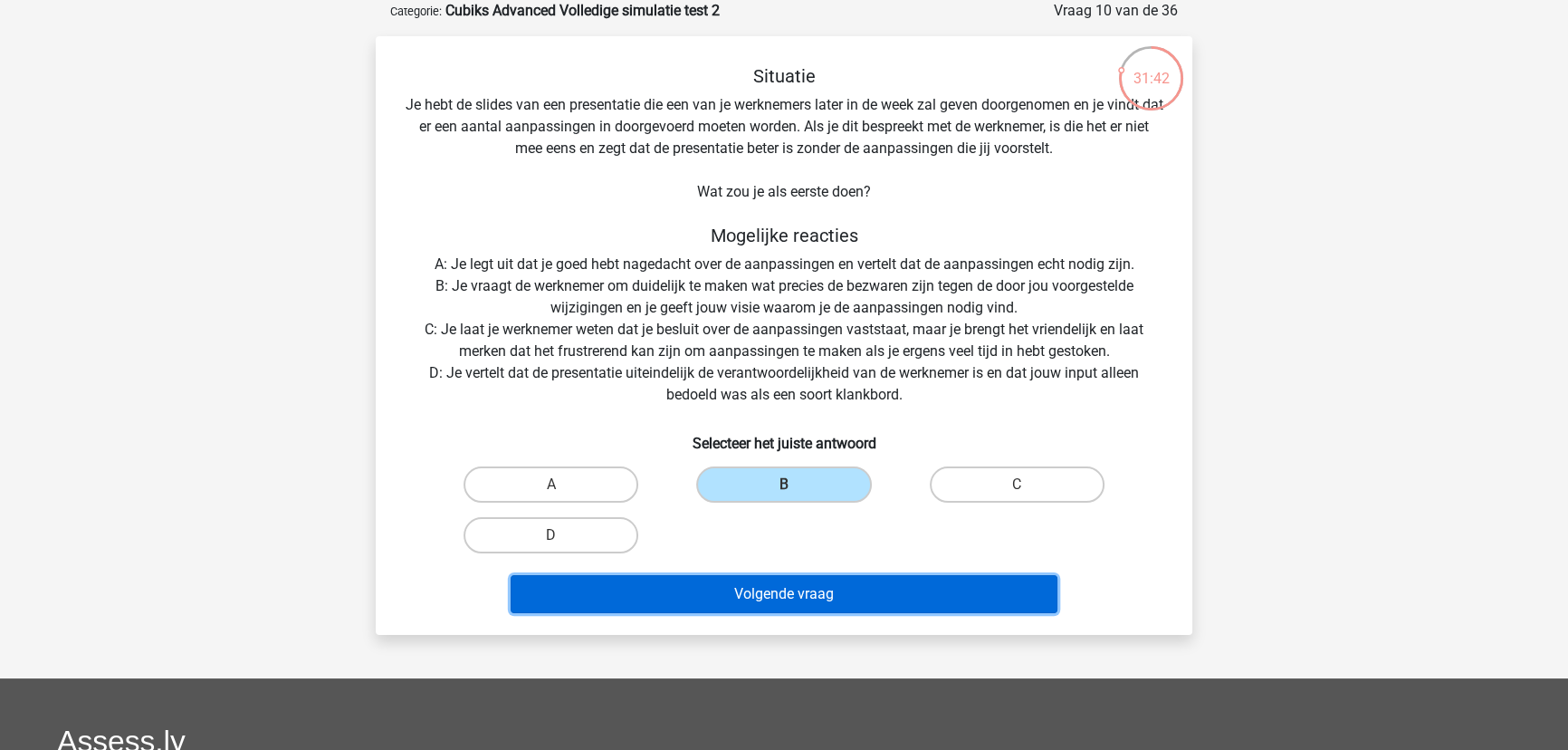
click at [759, 592] on button "Volgende vraag" at bounding box center [784, 593] width 547 height 38
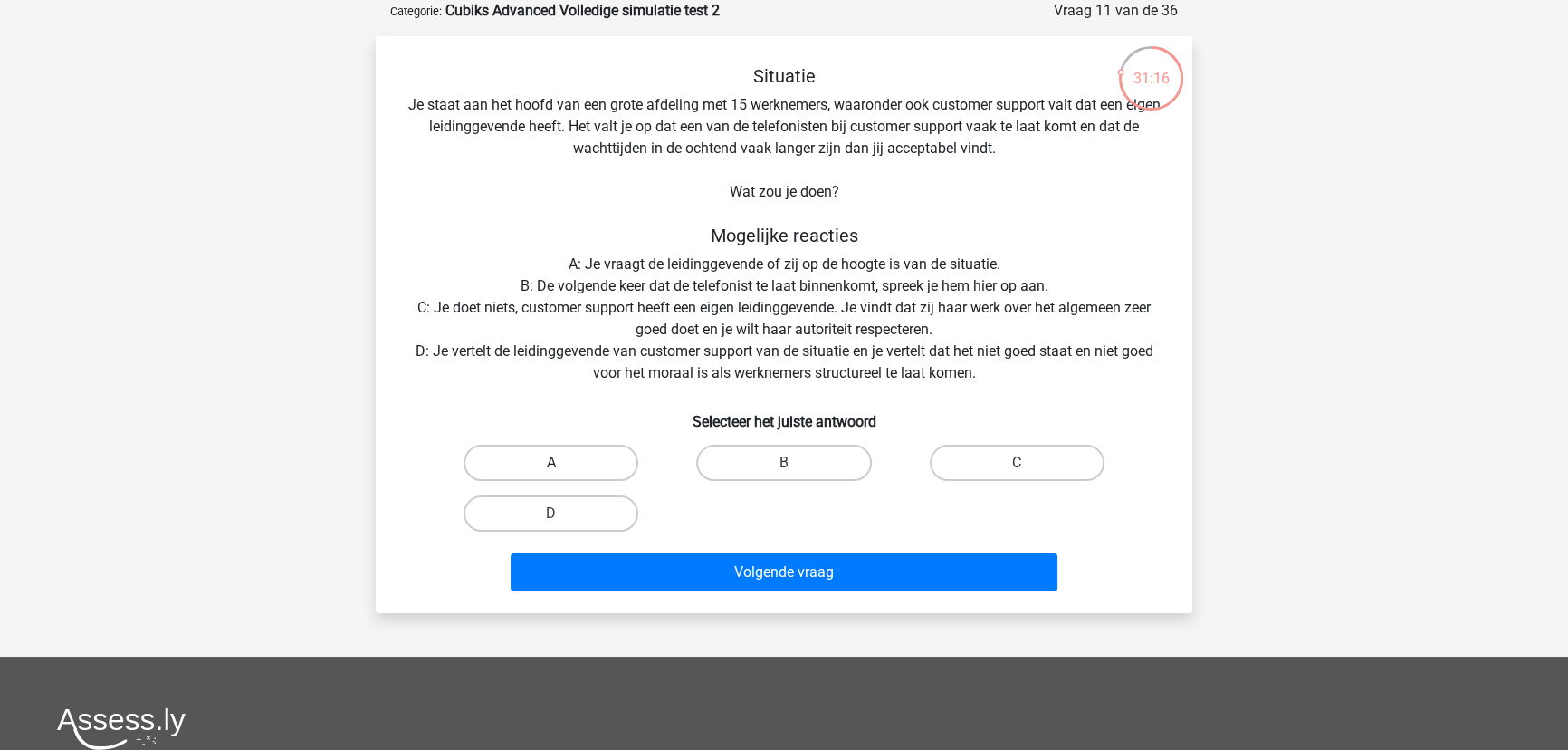
click at [595, 458] on label "A" at bounding box center [551, 462] width 175 height 36
click at [563, 463] on input "A" at bounding box center [556, 468] width 12 height 12
radio input "true"
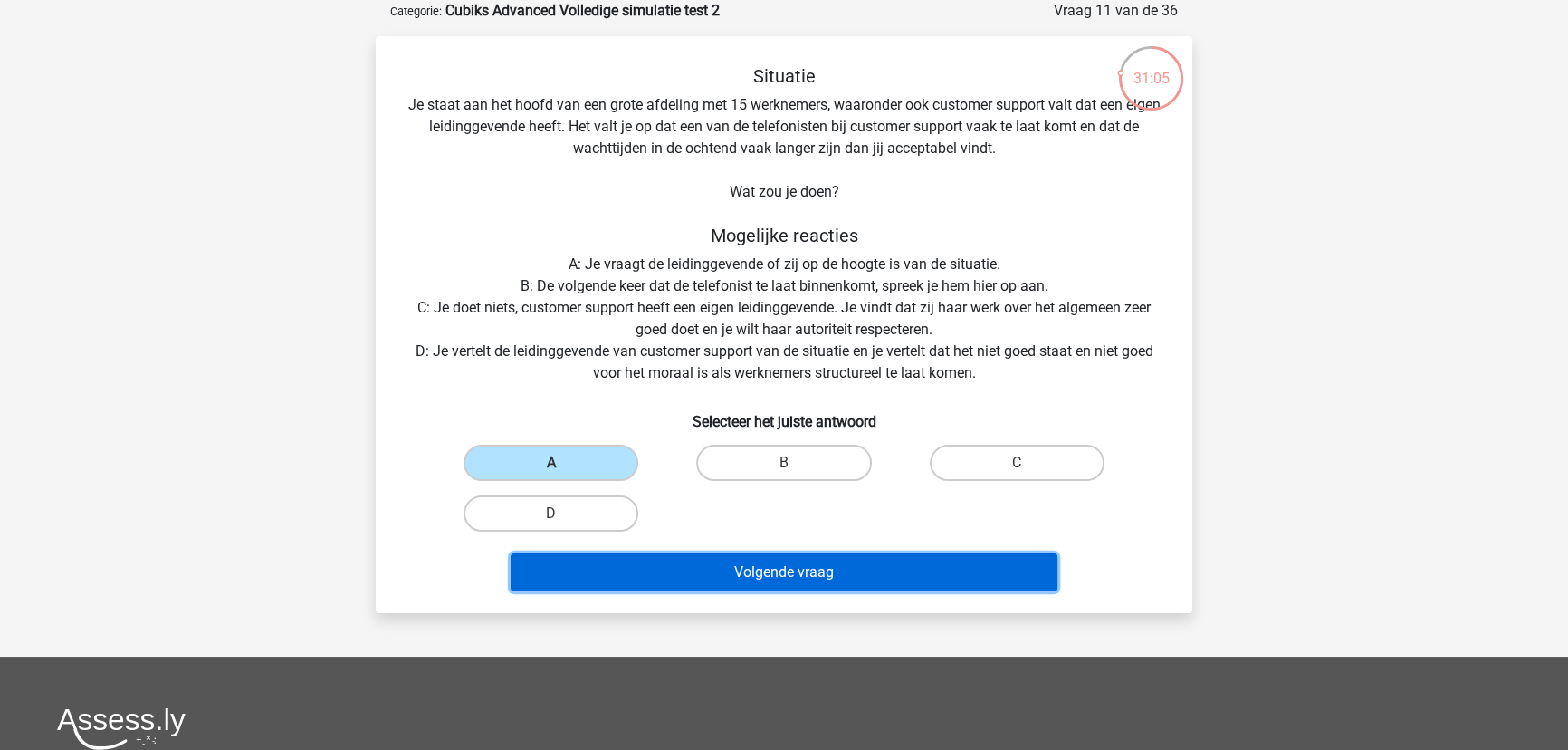
click at [789, 566] on button "Volgende vraag" at bounding box center [784, 571] width 547 height 38
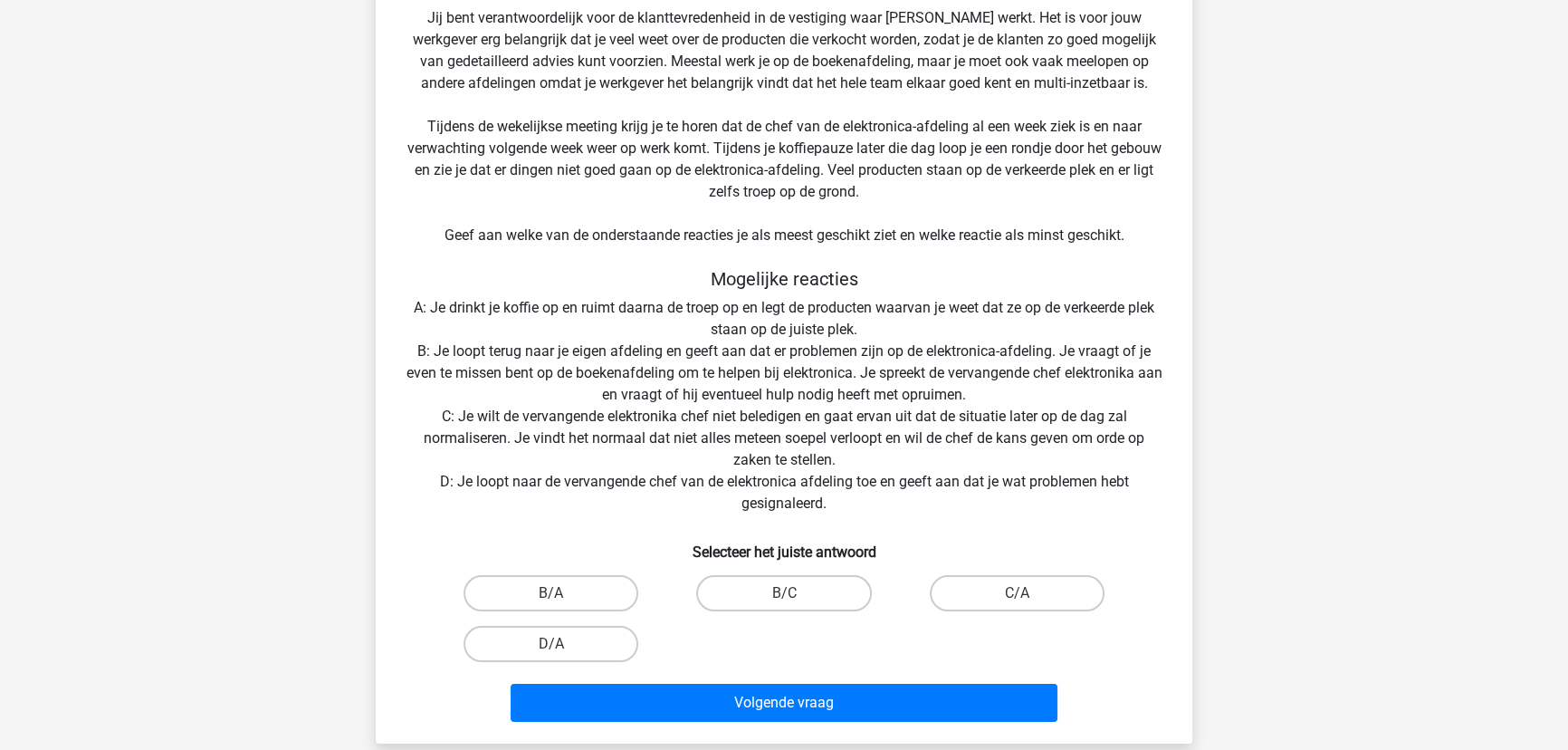
scroll to position [337, 0]
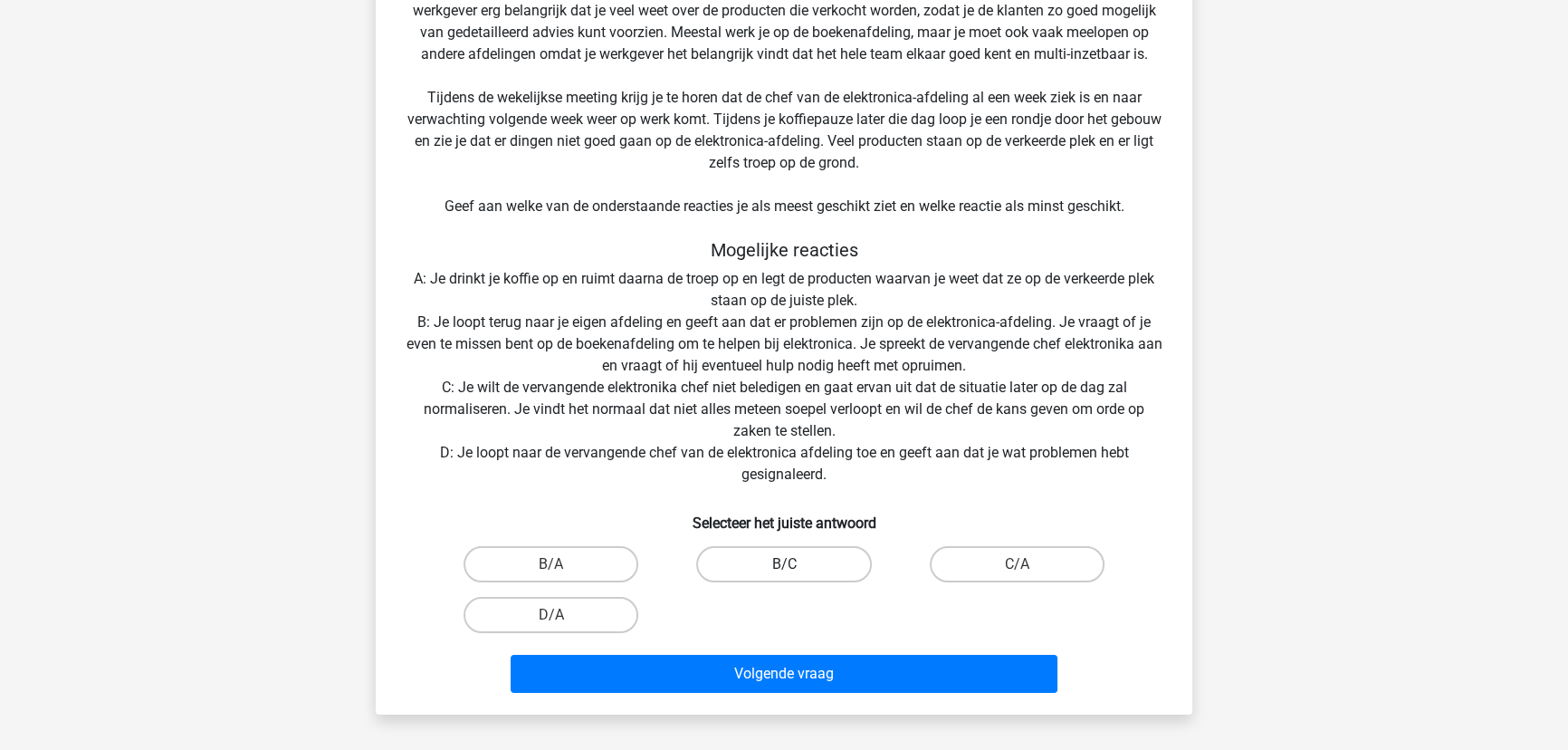
click at [794, 561] on label "B/C" at bounding box center [784, 563] width 175 height 36
click at [794, 564] on input "B/C" at bounding box center [790, 569] width 12 height 12
radio input "true"
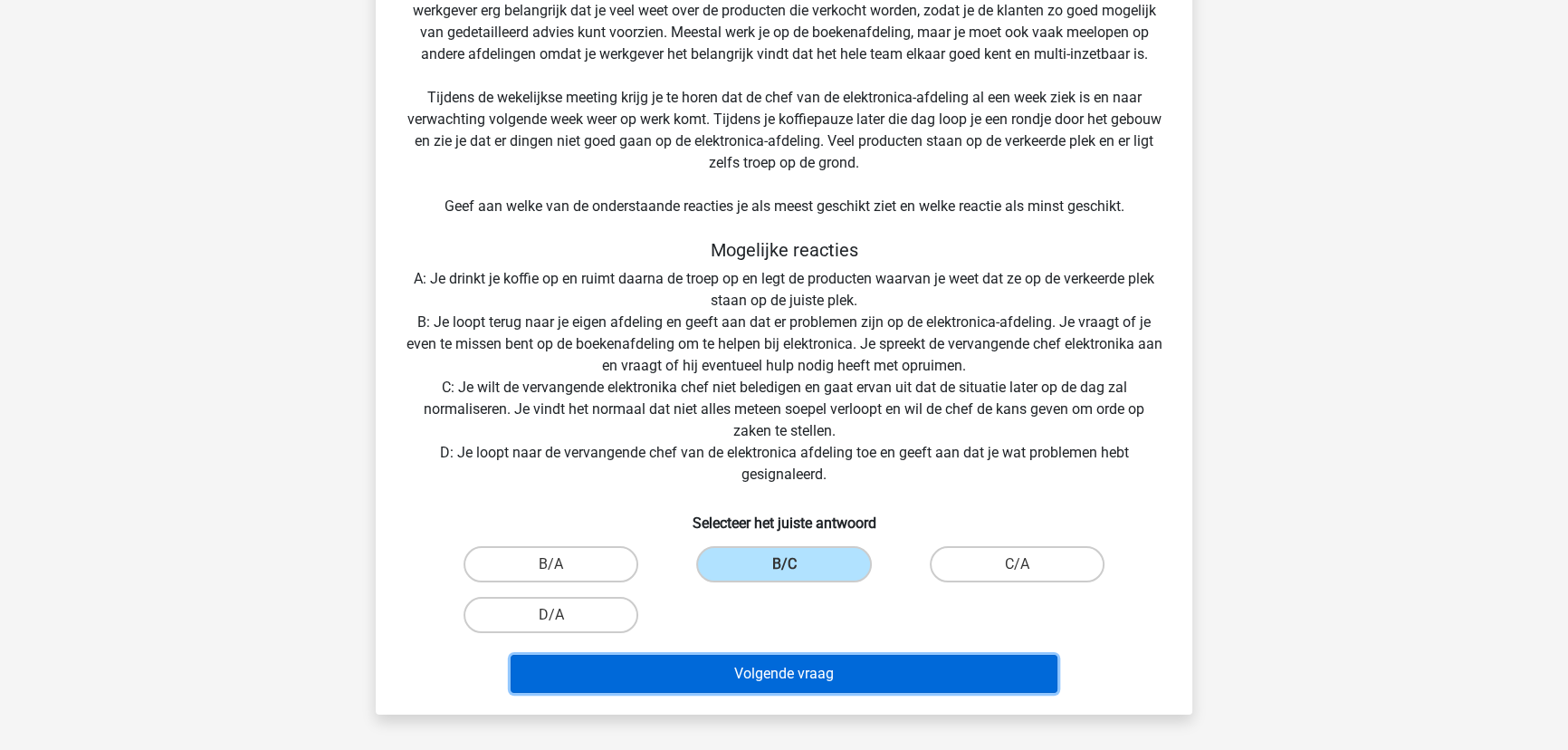
click at [799, 666] on button "Volgende vraag" at bounding box center [784, 673] width 547 height 38
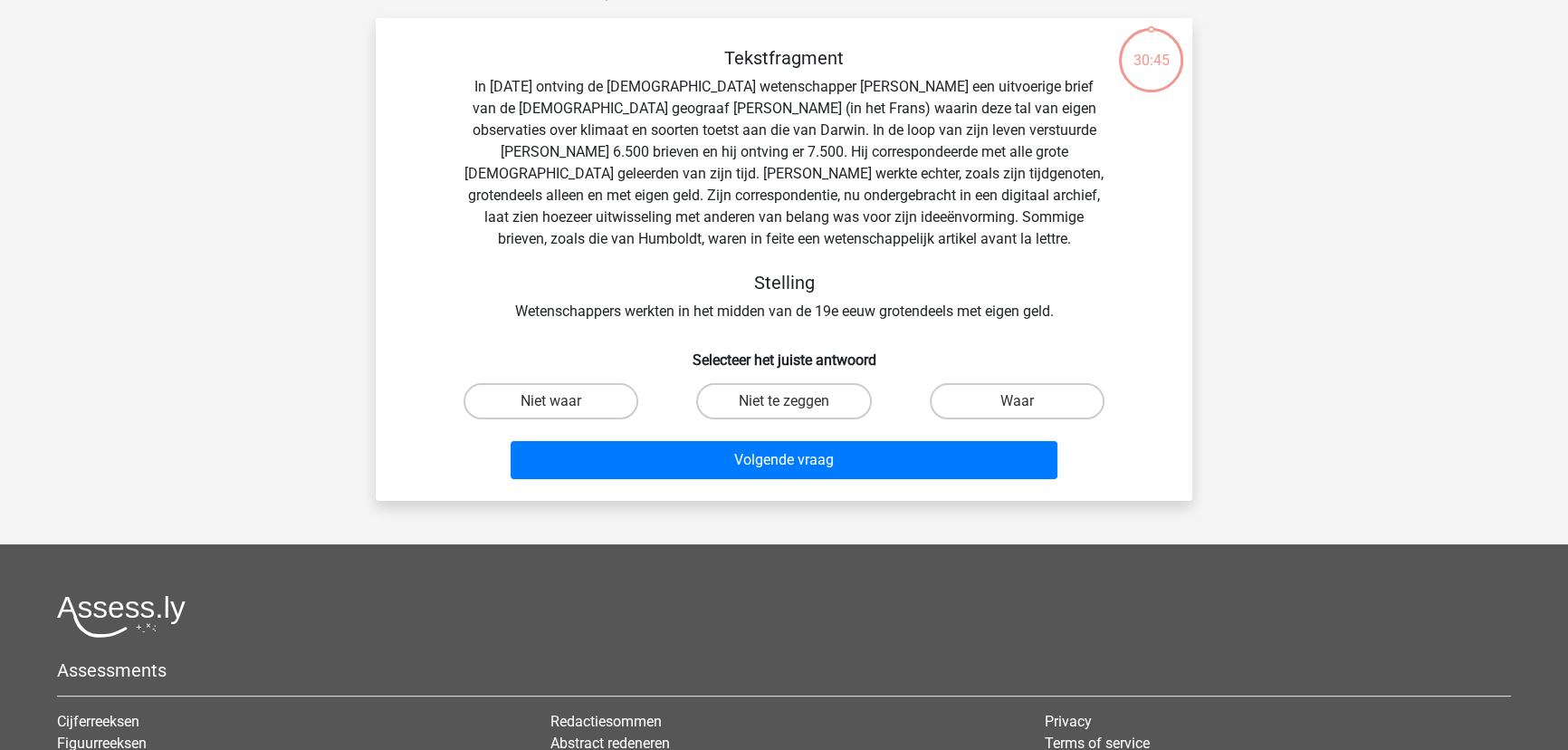
scroll to position [90, 0]
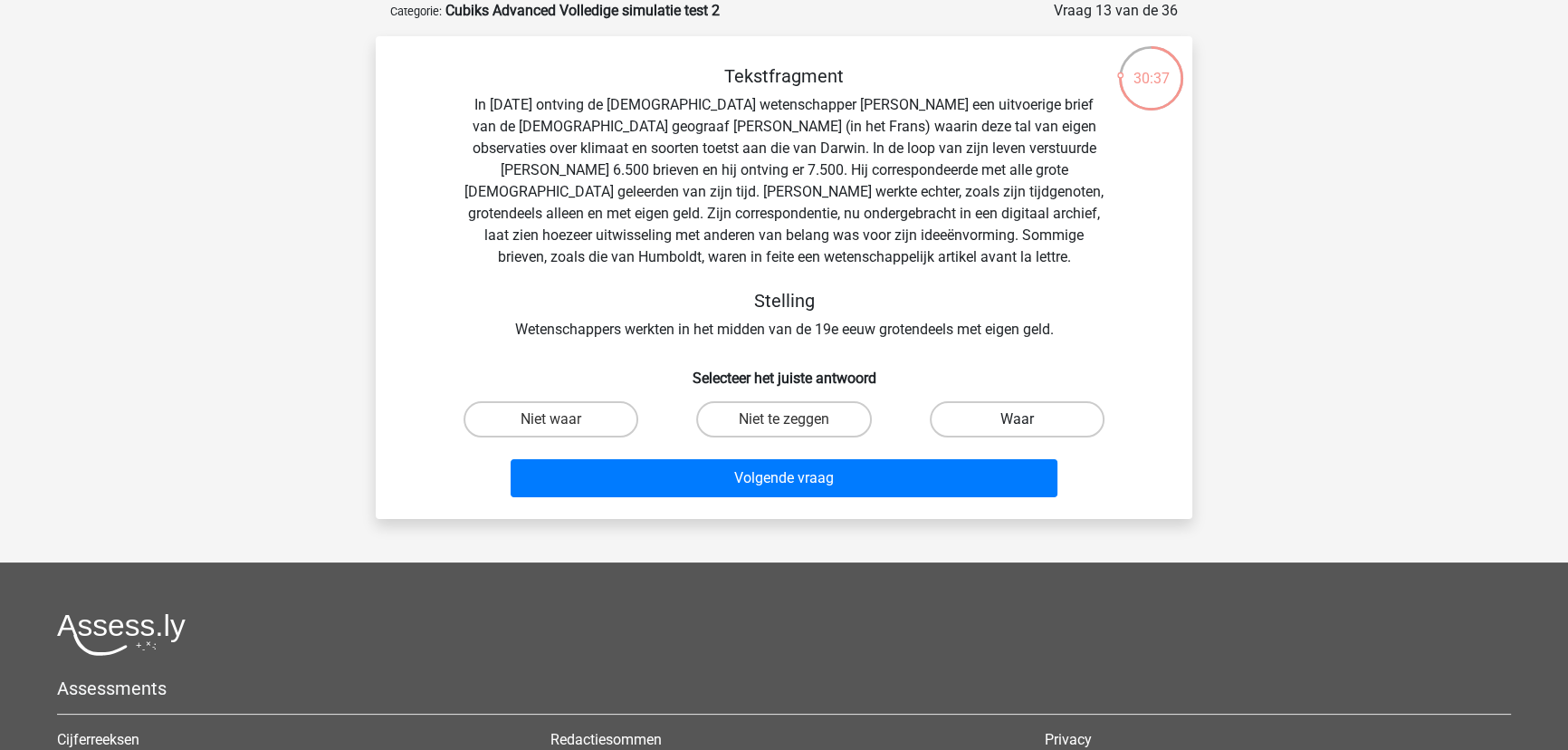
click at [994, 415] on label "Waar" at bounding box center [1017, 418] width 175 height 36
click at [1016, 419] on input "Waar" at bounding box center [1022, 425] width 12 height 12
radio input "true"
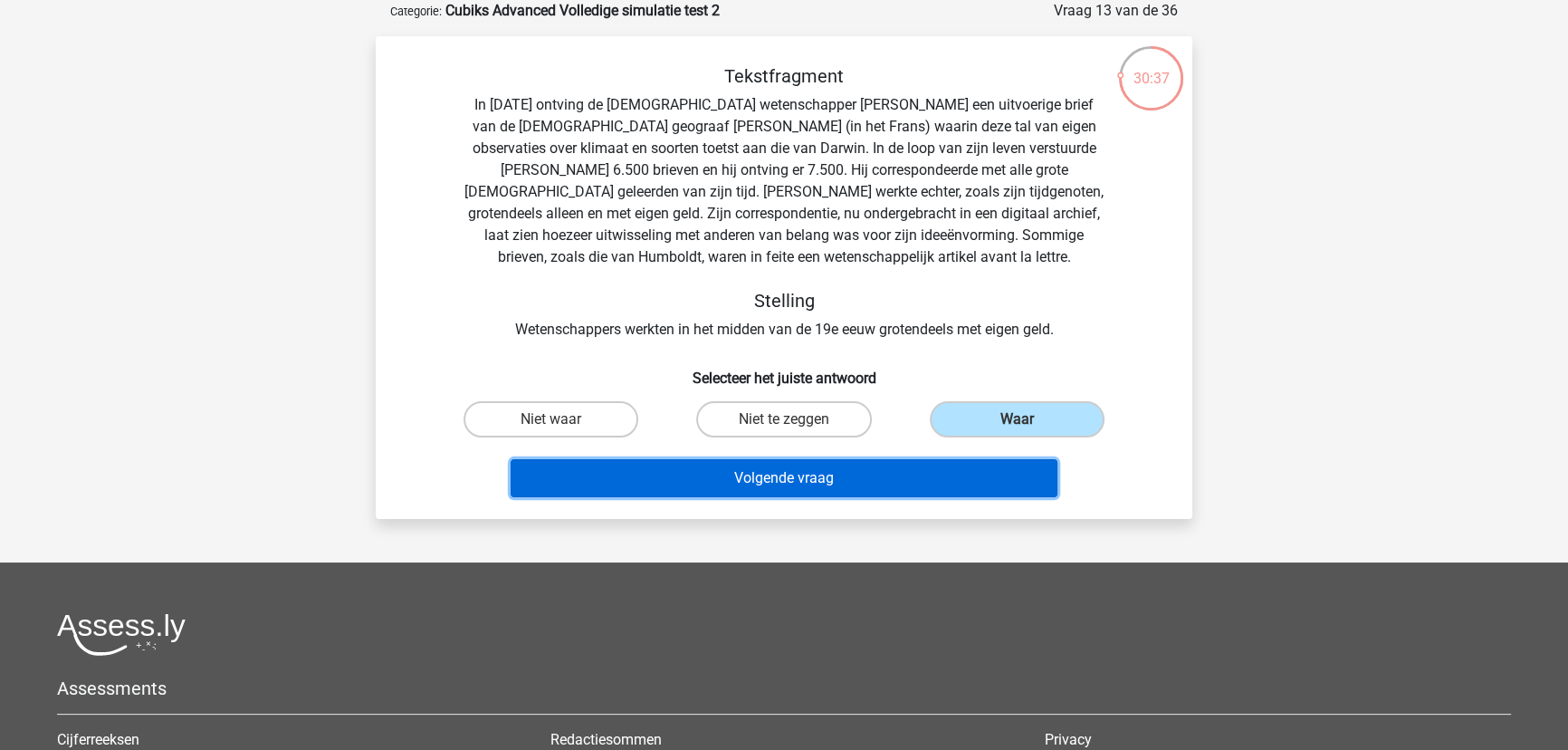
click at [921, 469] on button "Volgende vraag" at bounding box center [784, 477] width 547 height 38
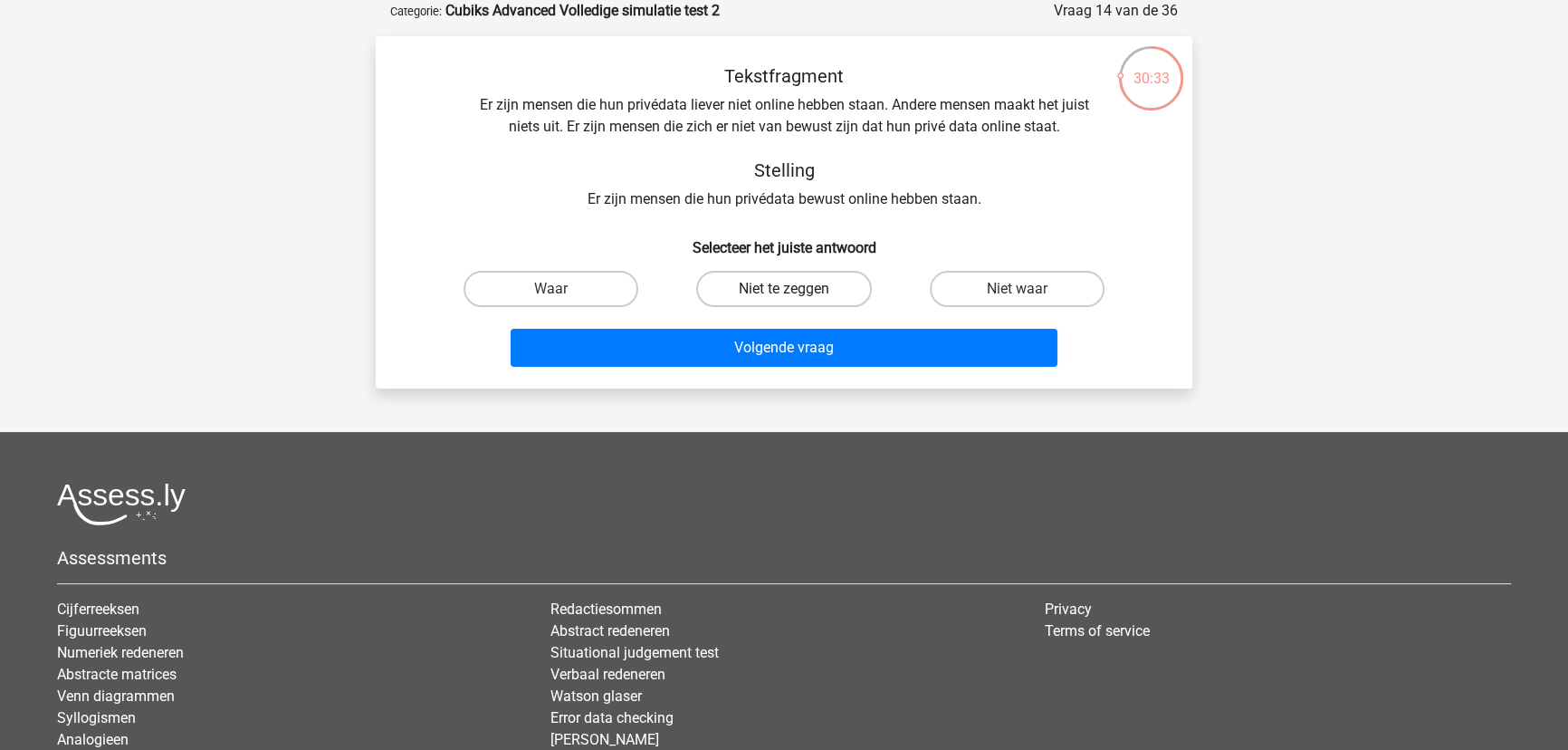
click at [816, 284] on label "Niet te zeggen" at bounding box center [784, 288] width 175 height 36
click at [796, 288] on input "Niet te zeggen" at bounding box center [790, 294] width 12 height 12
radio input "true"
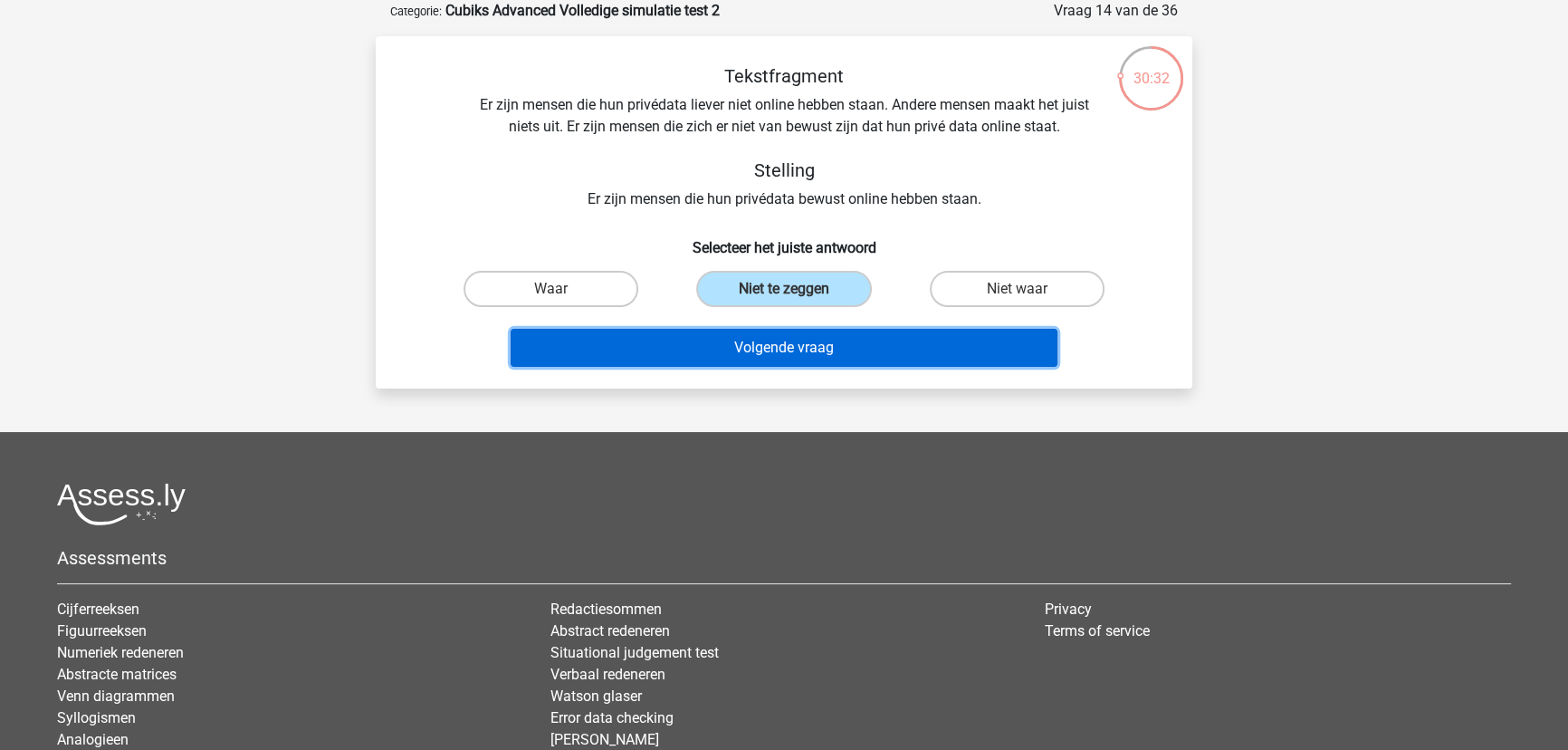
click at [810, 347] on button "Volgende vraag" at bounding box center [784, 347] width 547 height 38
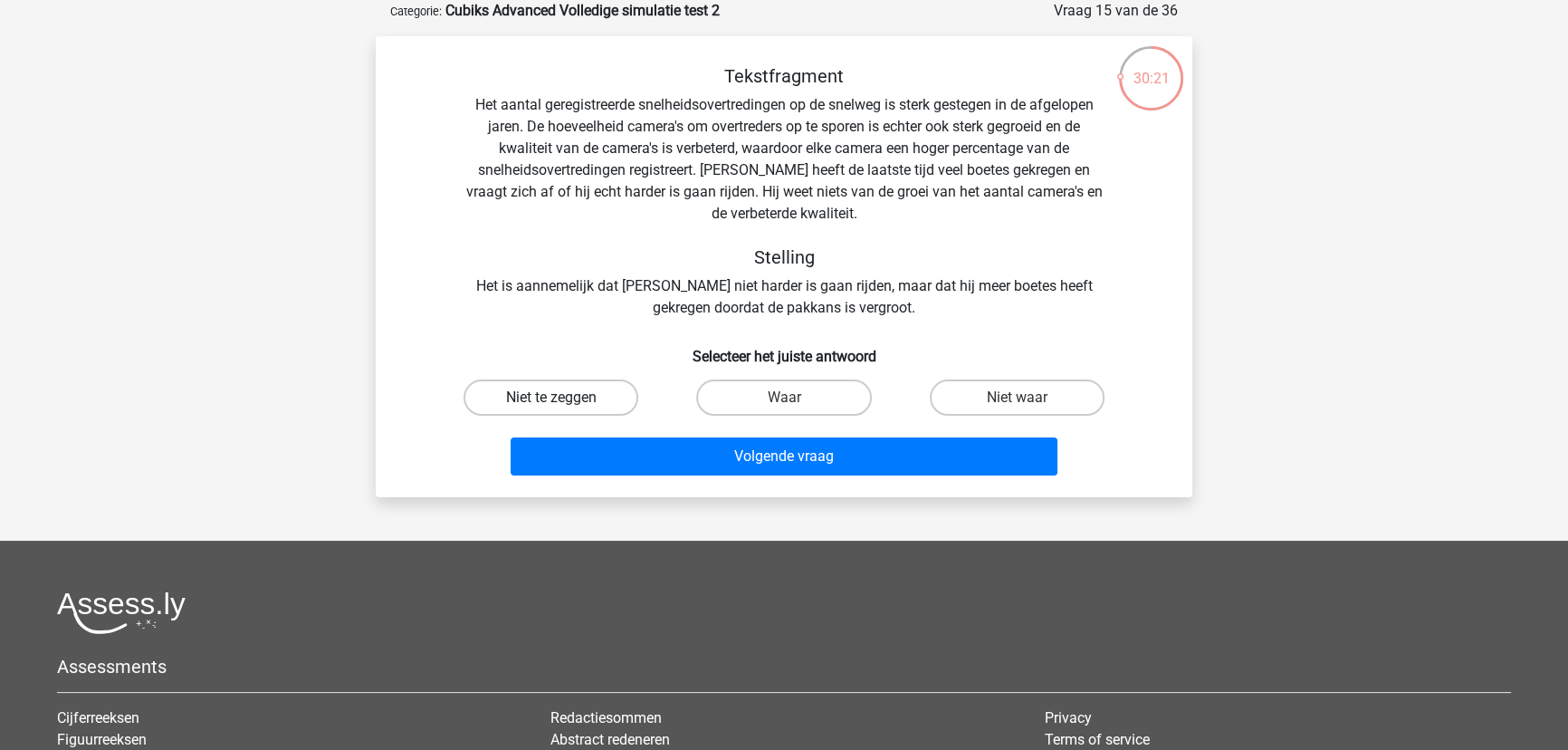
click at [548, 397] on label "Niet te zeggen" at bounding box center [551, 397] width 175 height 36
click at [551, 397] on input "Niet te zeggen" at bounding box center [556, 403] width 12 height 12
radio input "true"
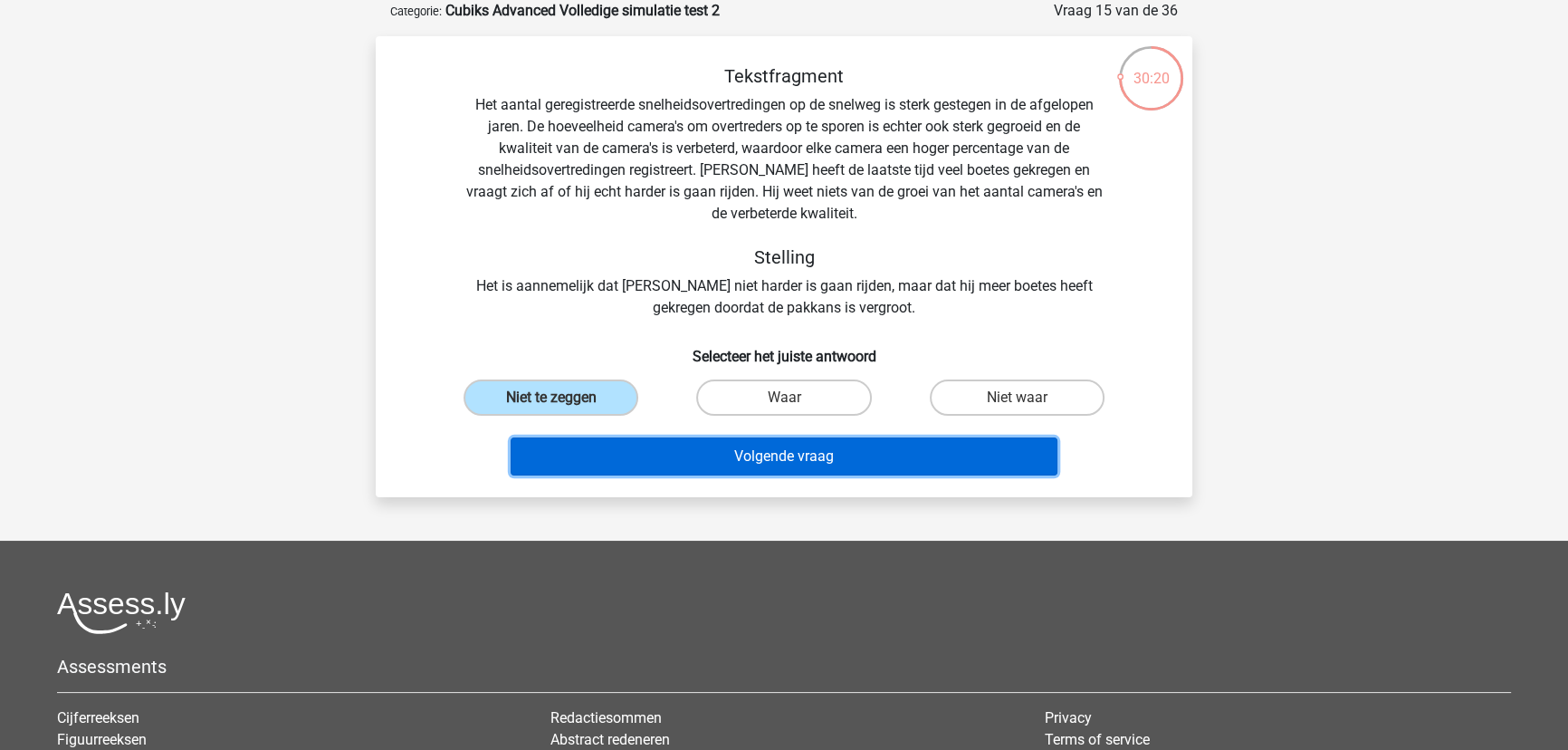
click at [724, 449] on button "Volgende vraag" at bounding box center [784, 456] width 547 height 38
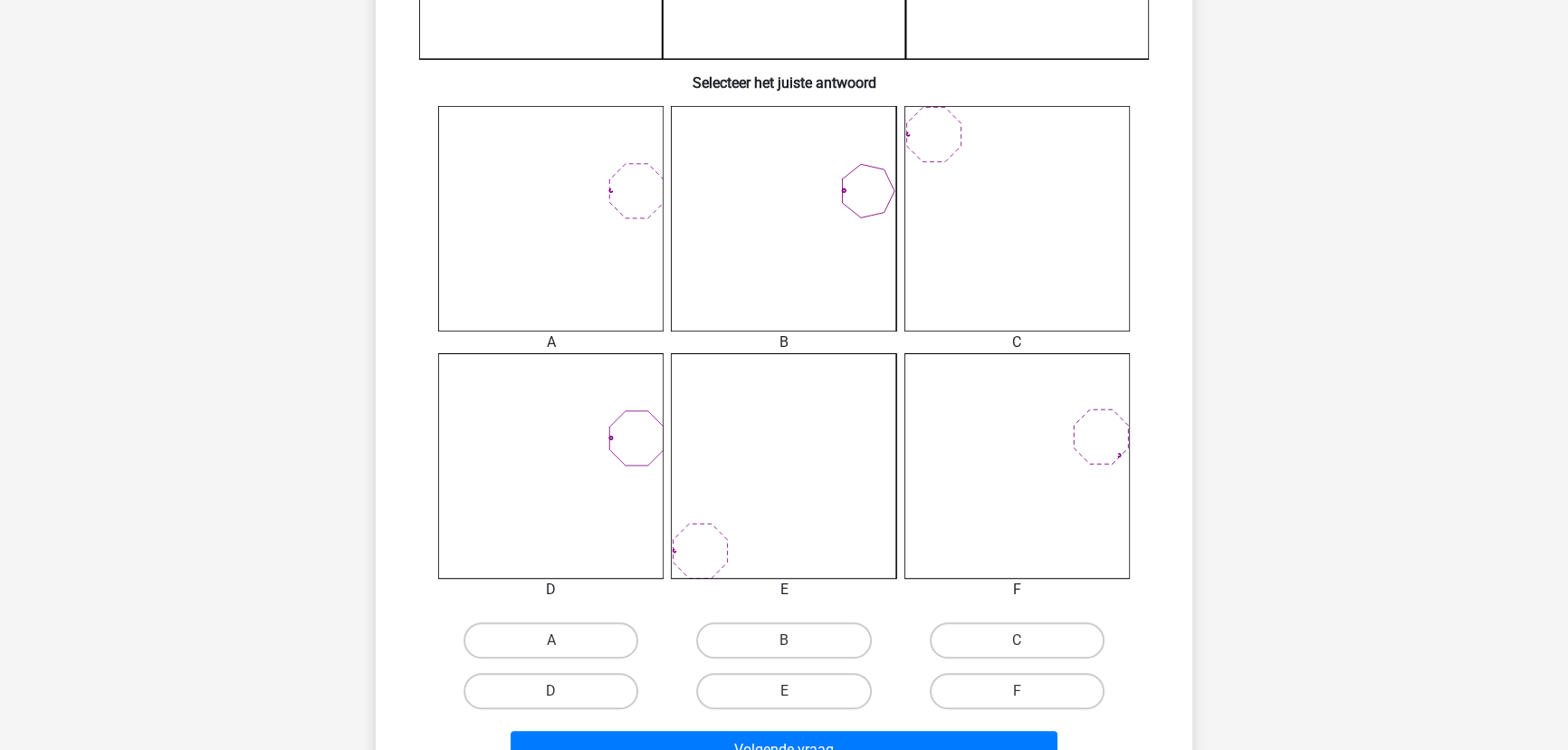
scroll to position [666, 0]
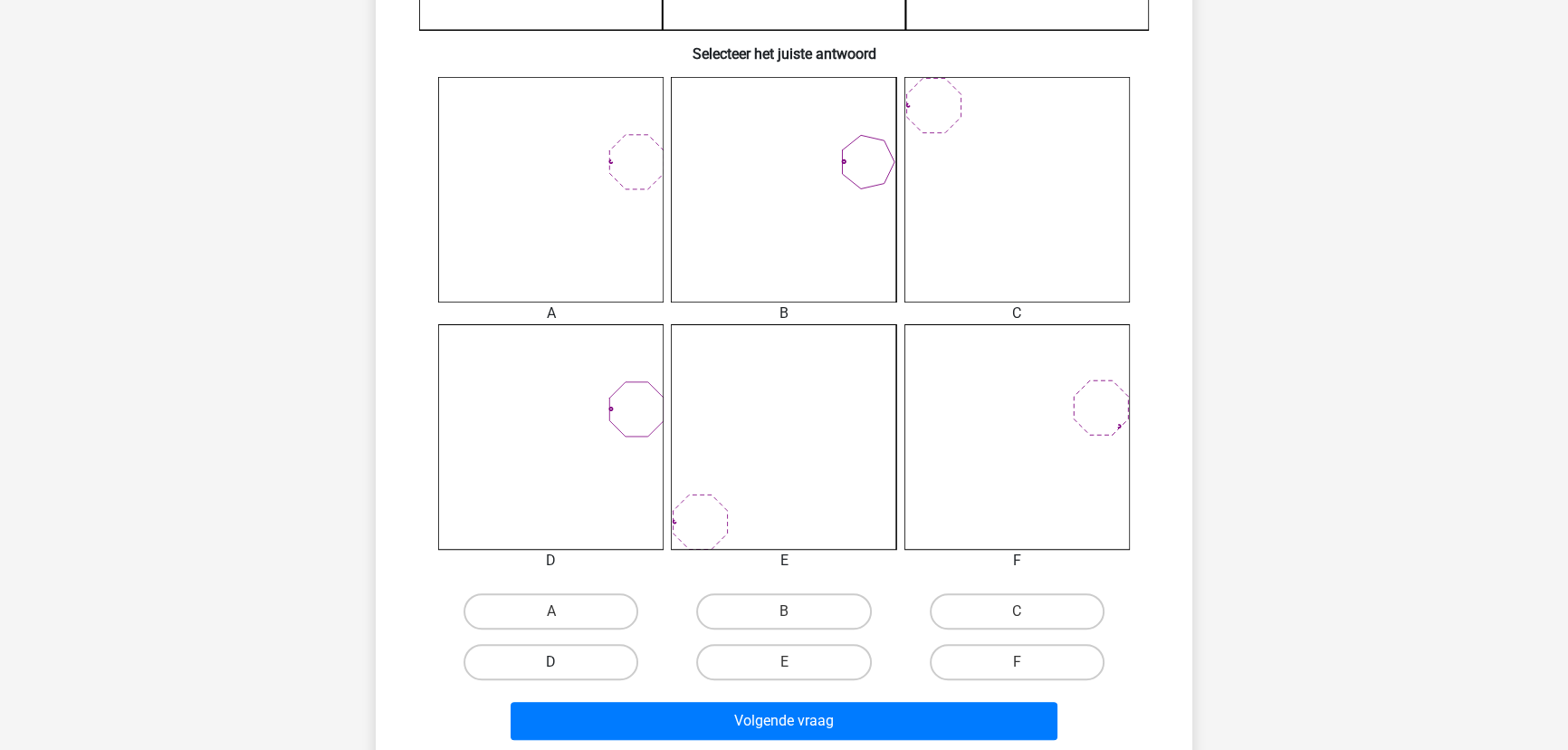
click at [552, 654] on label "D" at bounding box center [551, 662] width 175 height 36
click at [552, 662] on input "D" at bounding box center [556, 667] width 12 height 12
radio input "true"
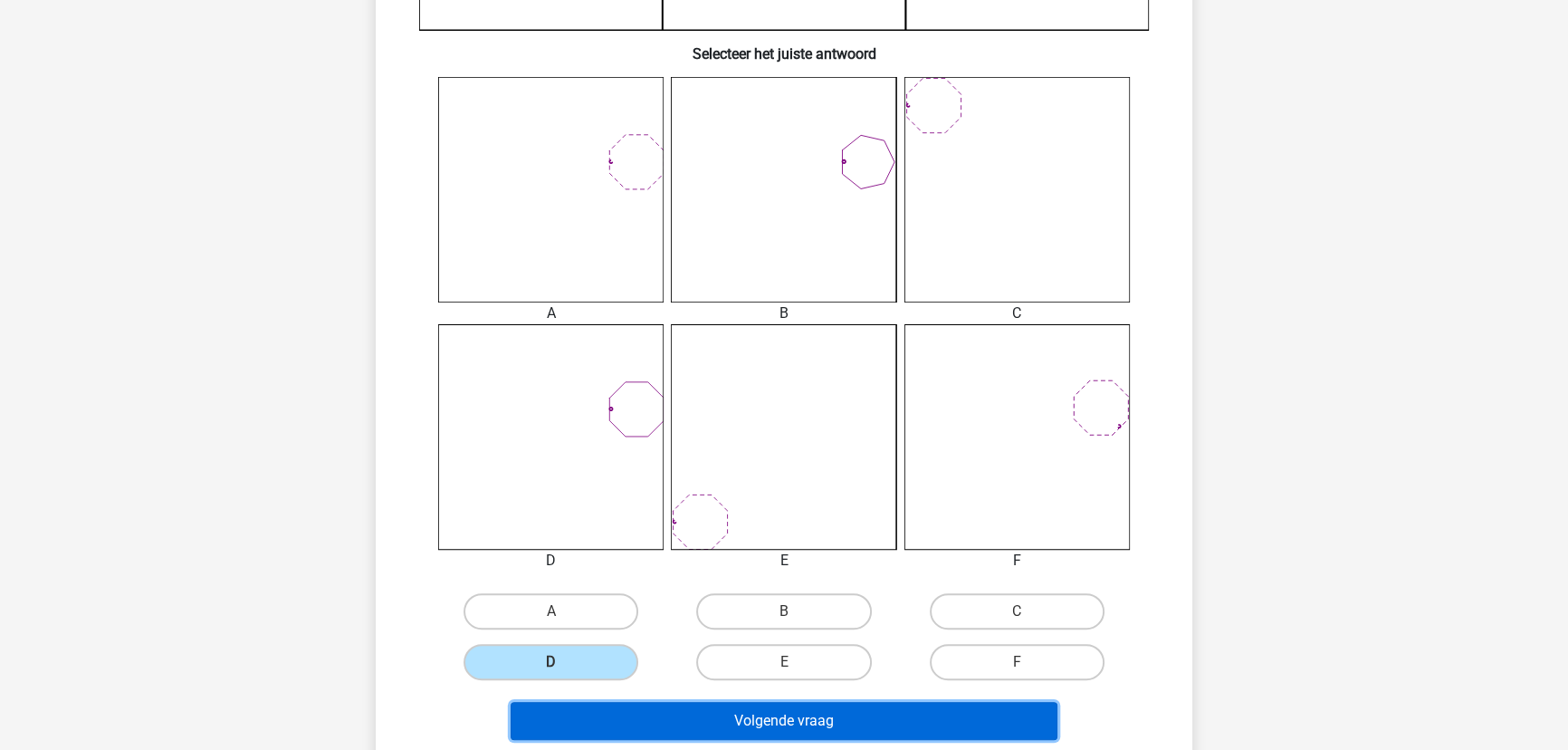
click at [797, 712] on button "Volgende vraag" at bounding box center [784, 720] width 547 height 38
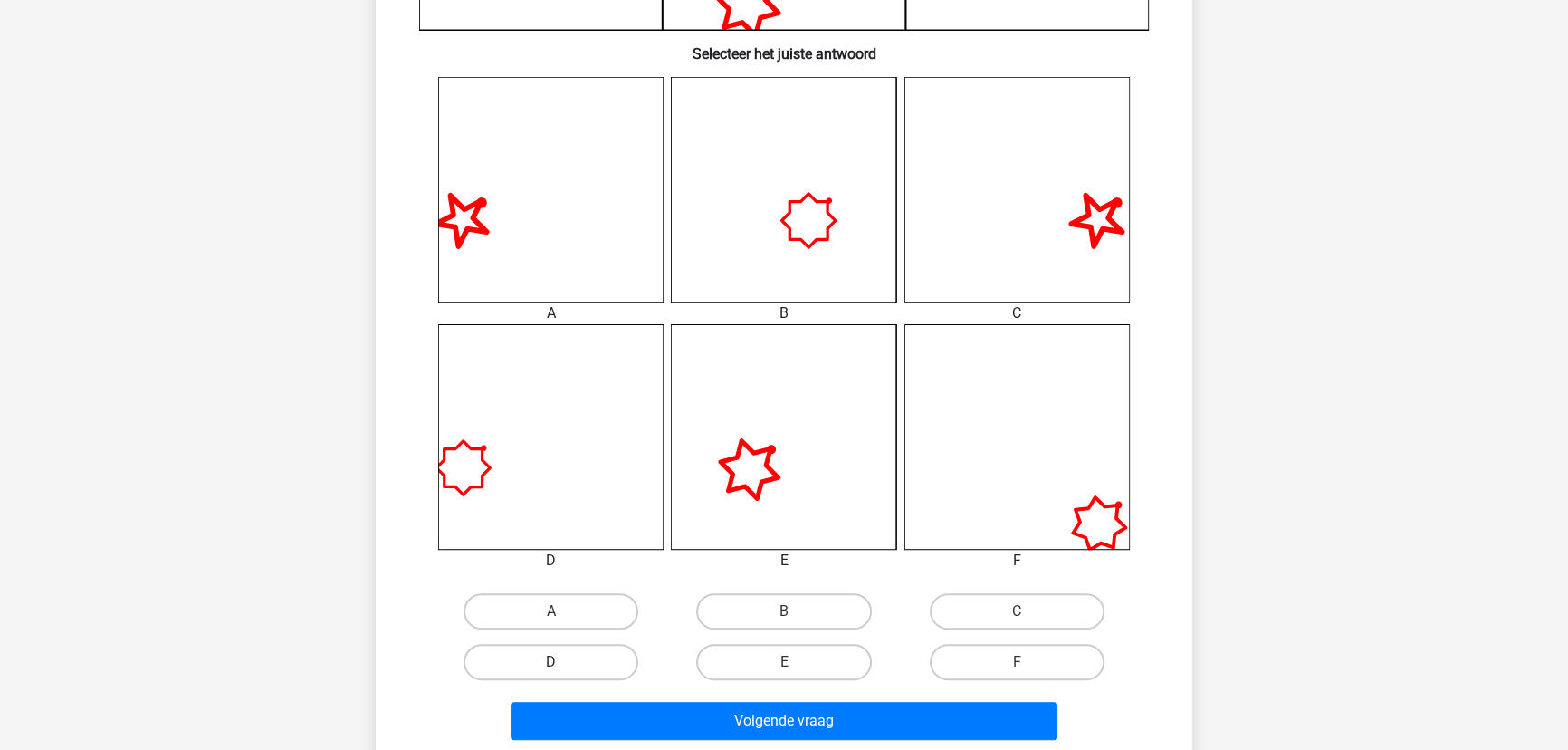
click at [562, 652] on label "D" at bounding box center [551, 662] width 175 height 36
click at [562, 662] on input "D" at bounding box center [556, 667] width 12 height 12
radio input "true"
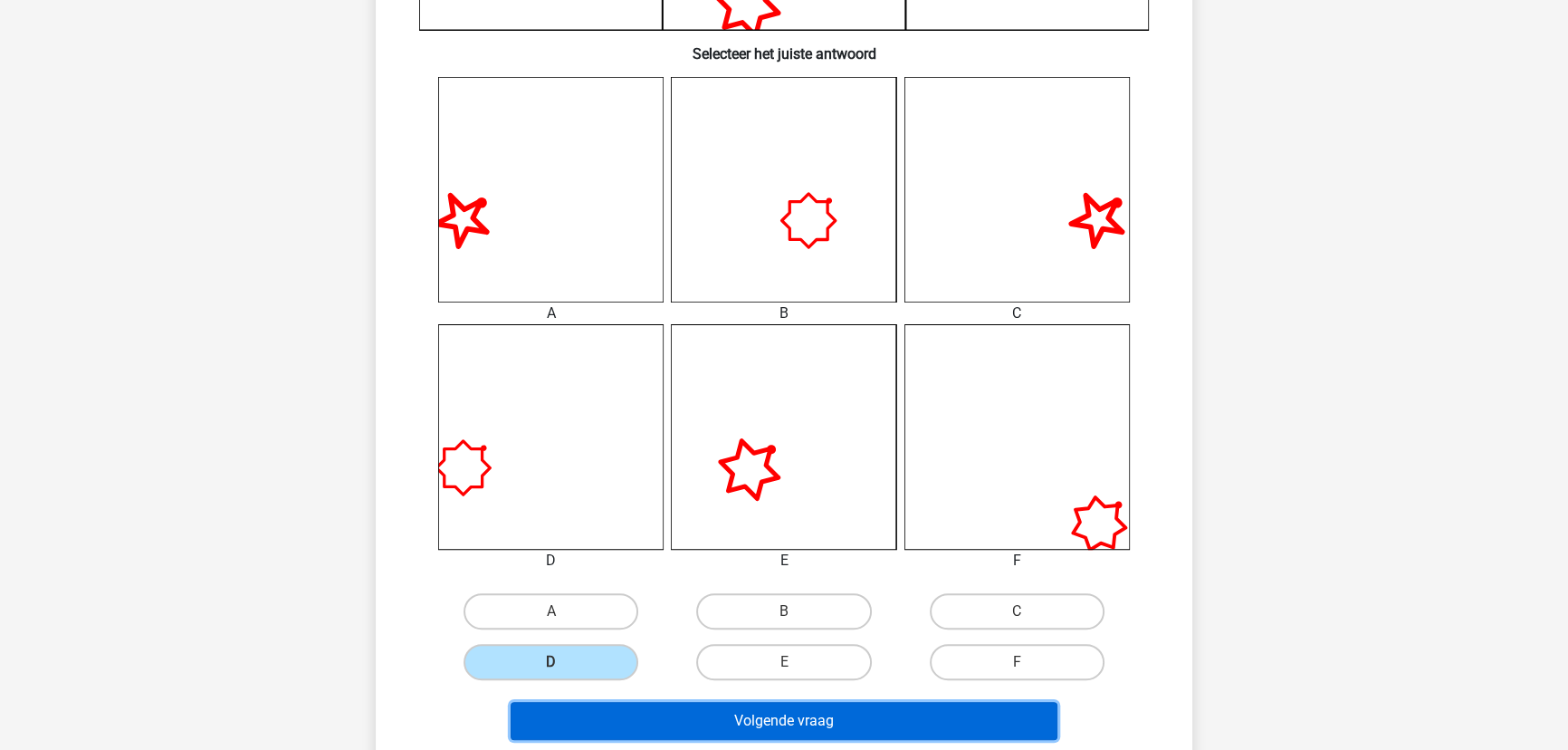
click at [676, 725] on button "Volgende vraag" at bounding box center [784, 720] width 547 height 38
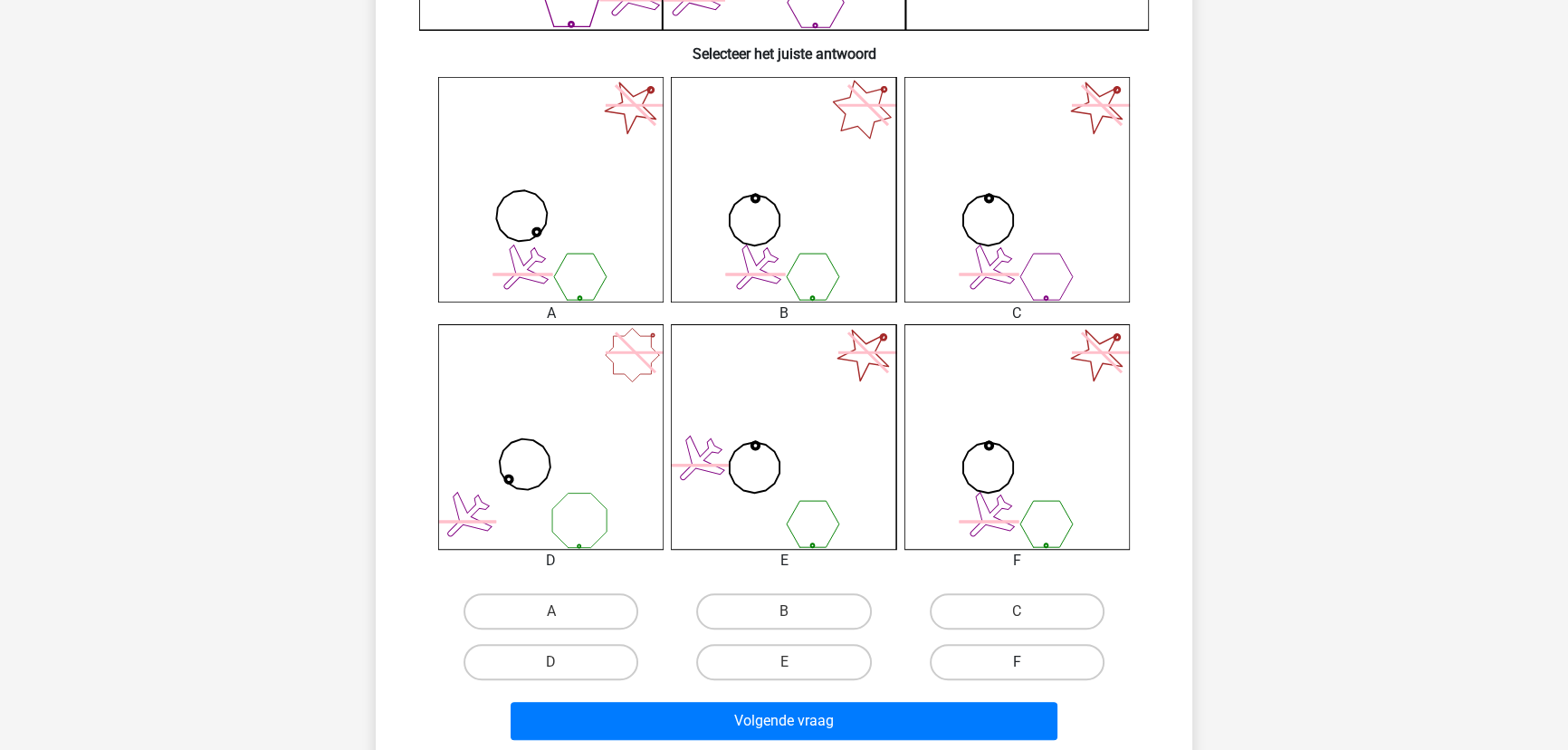
click at [1015, 653] on label "F" at bounding box center [1017, 662] width 175 height 36
click at [1016, 662] on input "F" at bounding box center [1022, 667] width 12 height 12
radio input "true"
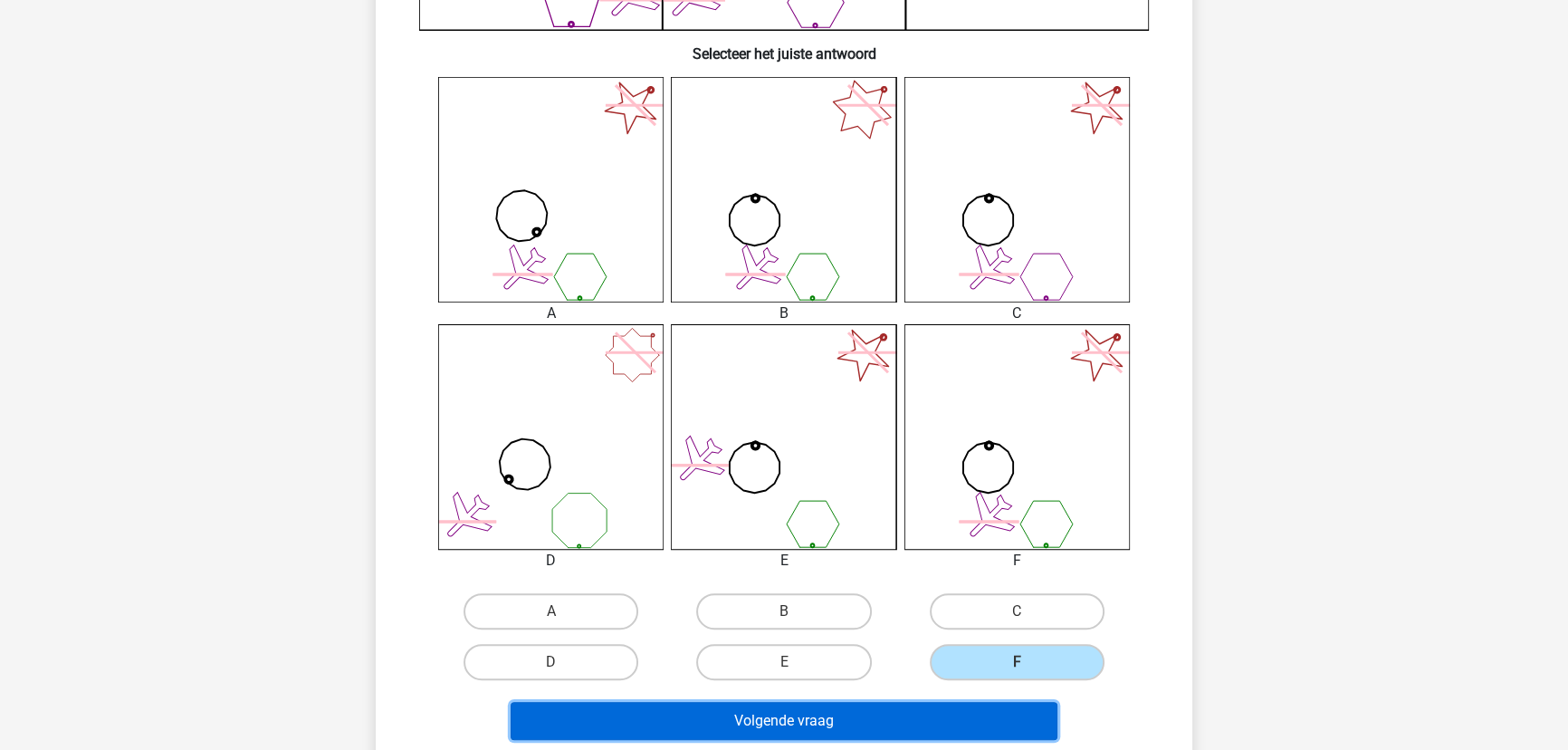
click at [886, 726] on button "Volgende vraag" at bounding box center [784, 720] width 547 height 38
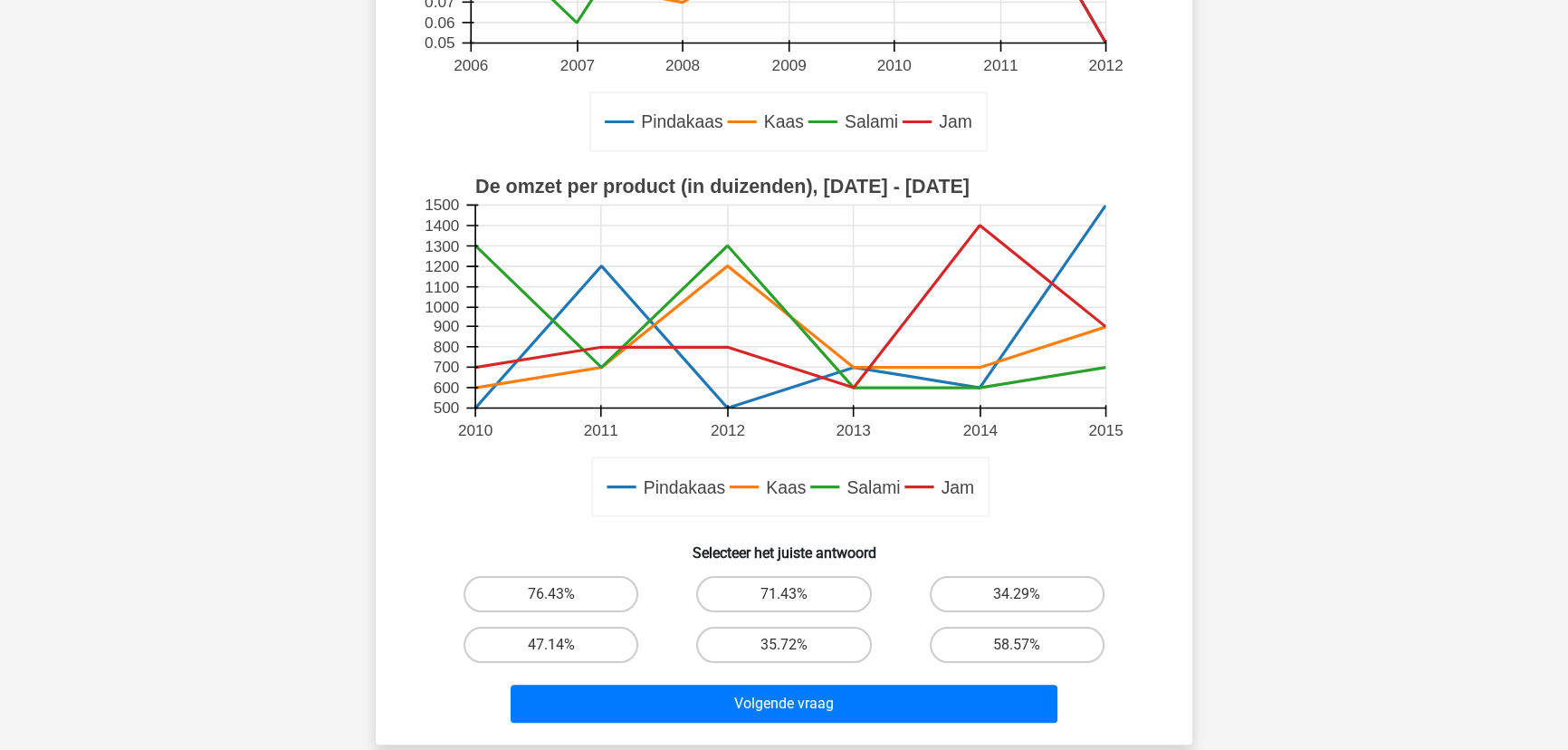
scroll to position [411, 0]
drag, startPoint x: 787, startPoint y: 586, endPoint x: 785, endPoint y: 632, distance: 46.0
click at [787, 586] on label "71.43%" at bounding box center [784, 592] width 175 height 36
click at [787, 593] on input "71.43%" at bounding box center [790, 599] width 12 height 12
radio input "true"
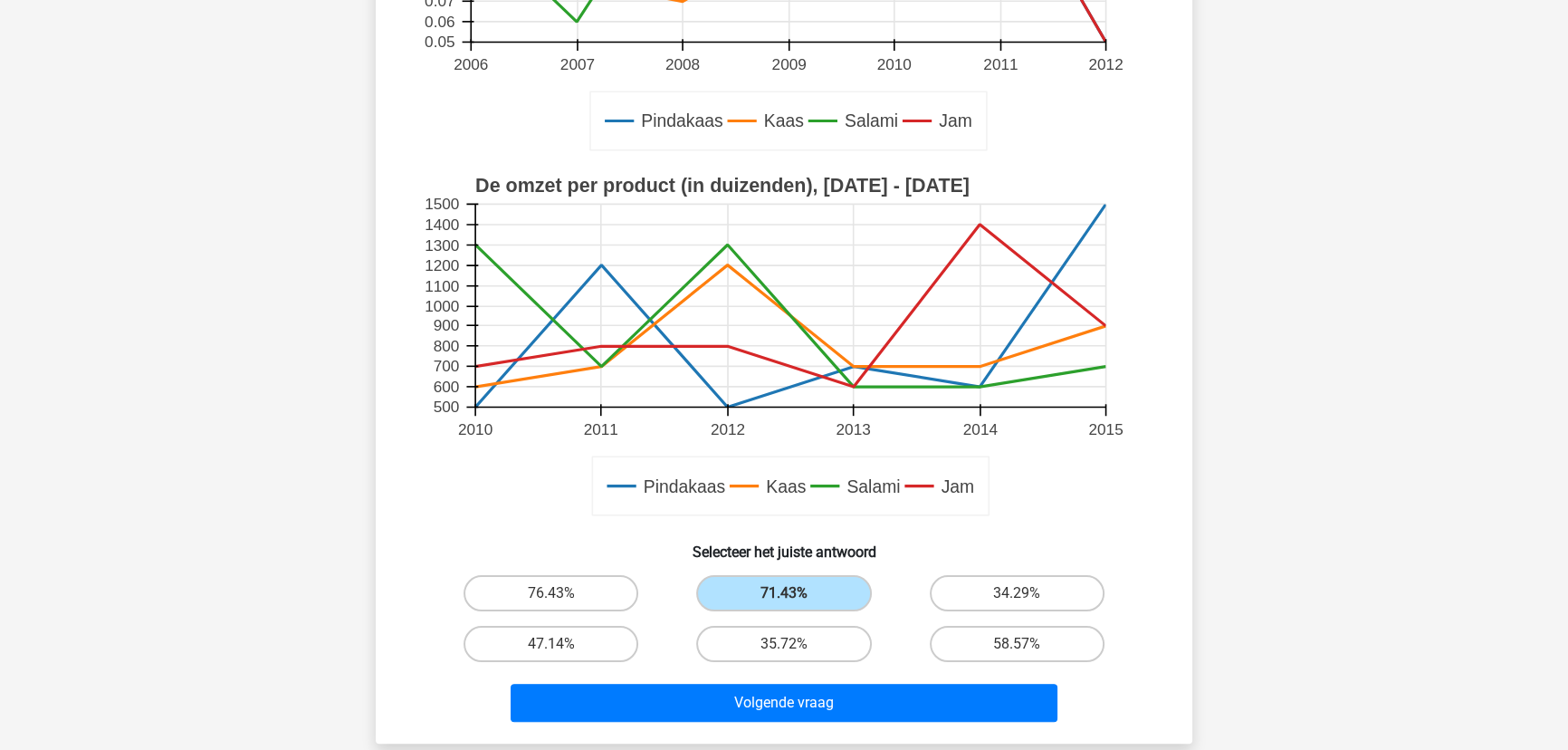
click at [780, 679] on div "Volgende vraag" at bounding box center [783, 698] width 758 height 60
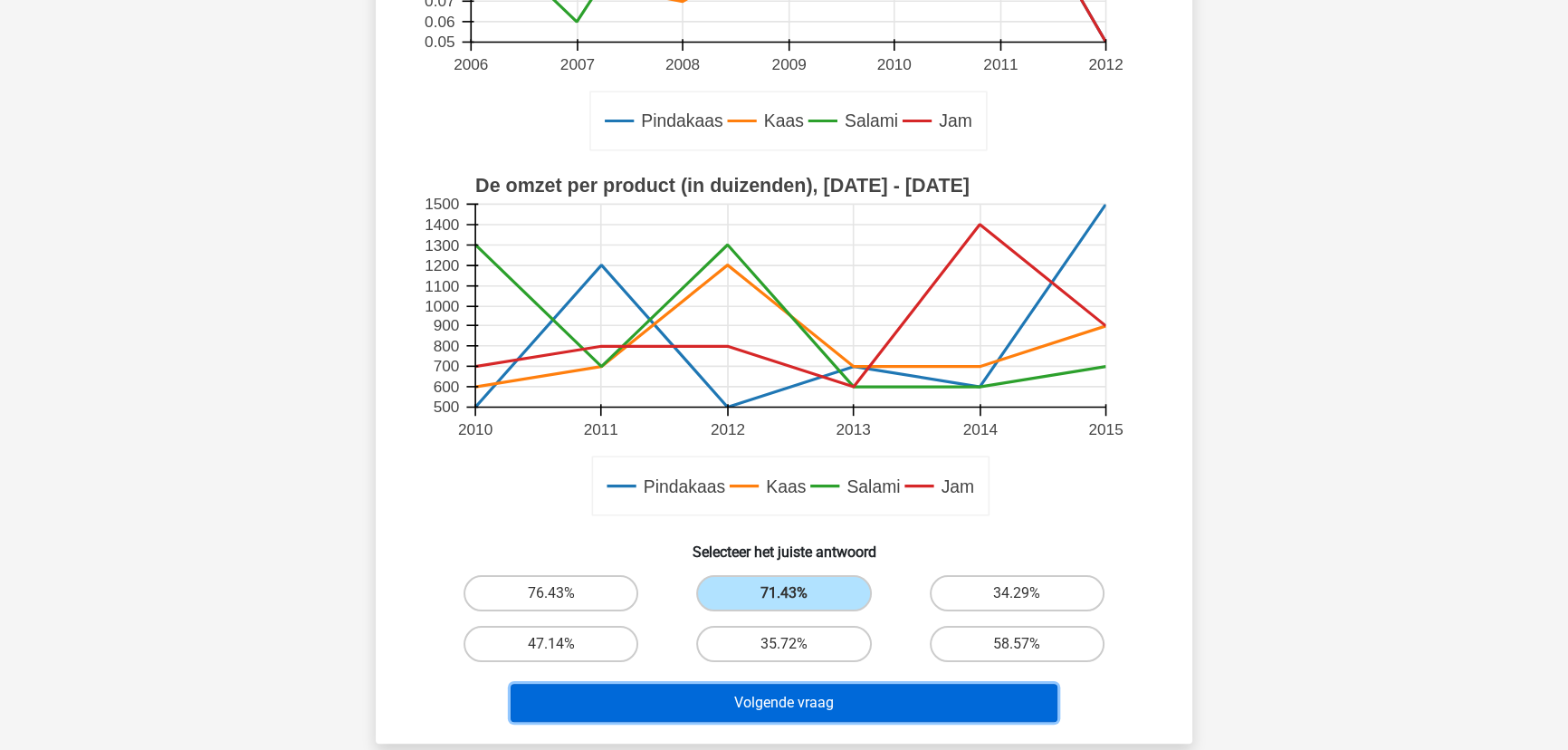
click at [765, 705] on button "Volgende vraag" at bounding box center [784, 702] width 547 height 38
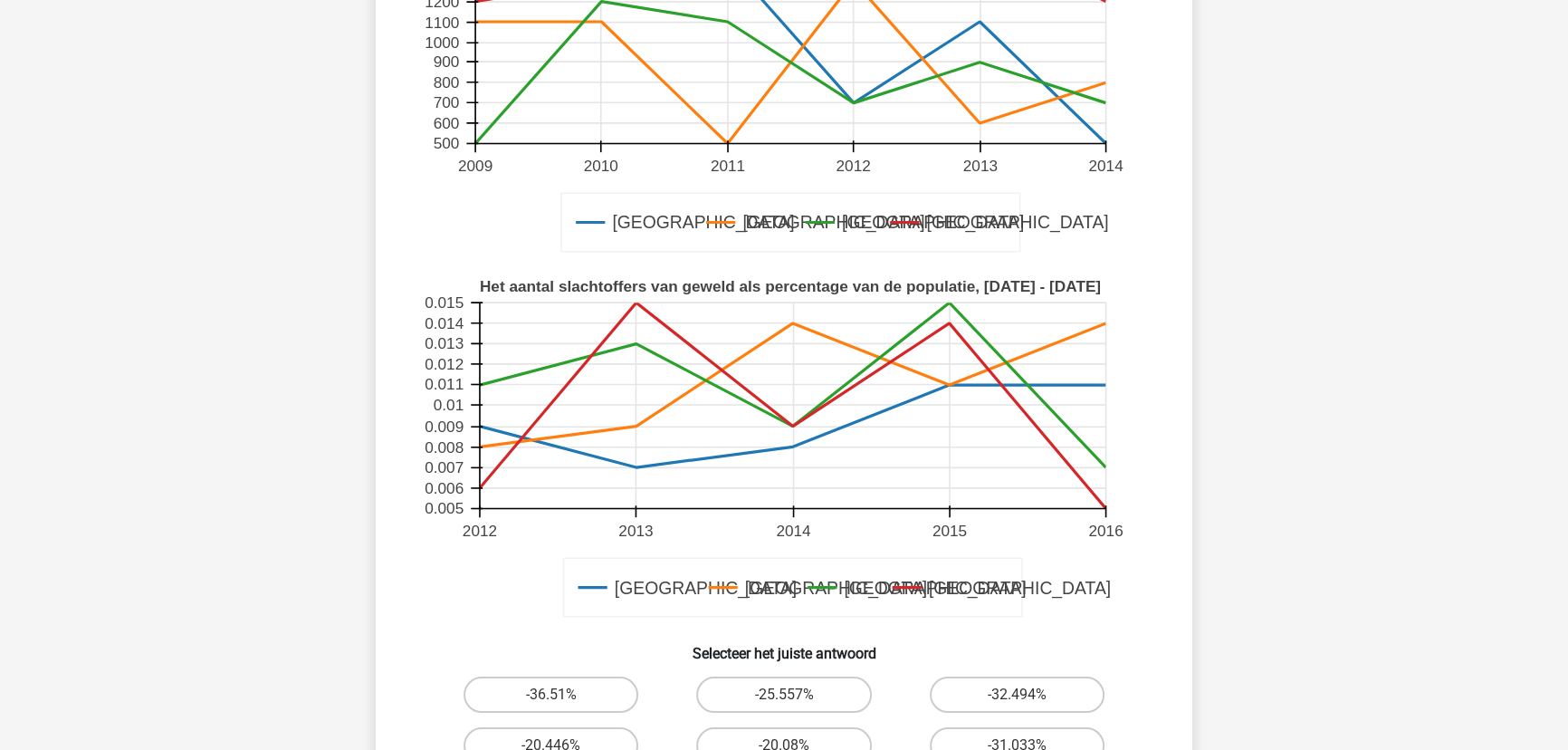
scroll to position [419, 0]
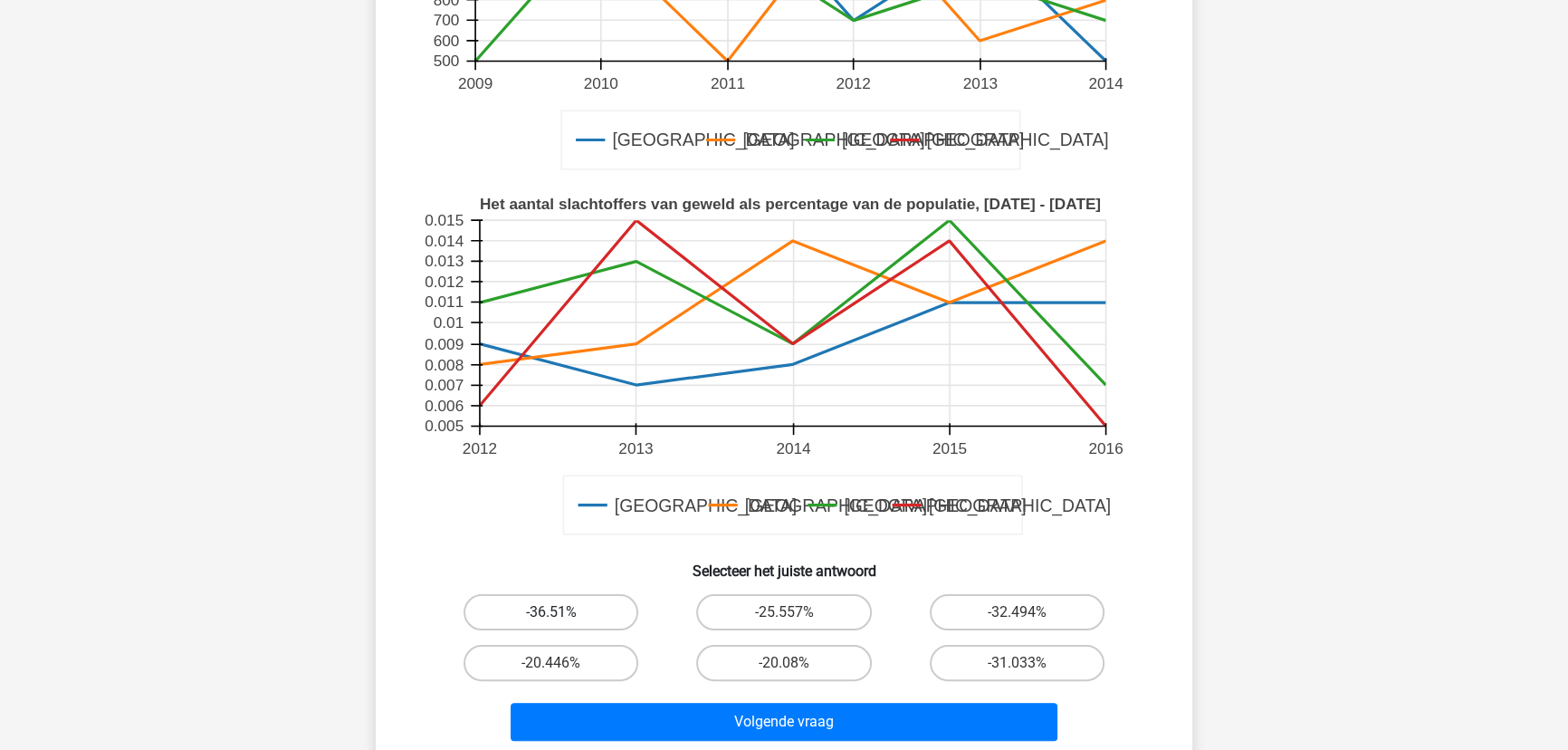
click at [603, 610] on label "-36.51%" at bounding box center [551, 612] width 175 height 36
click at [563, 612] on input "-36.51%" at bounding box center [556, 617] width 12 height 12
radio input "true"
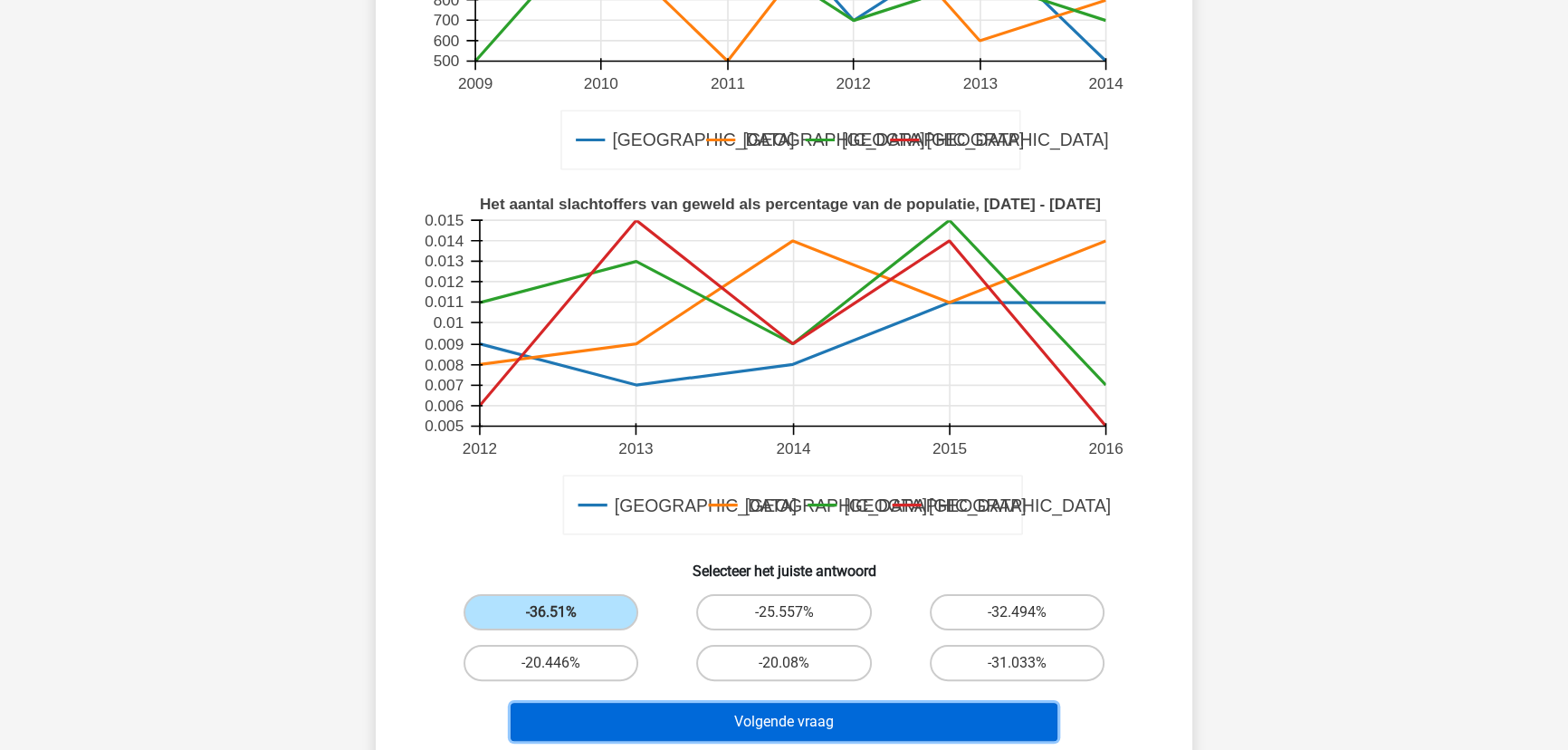
click at [752, 709] on button "Volgende vraag" at bounding box center [784, 721] width 547 height 38
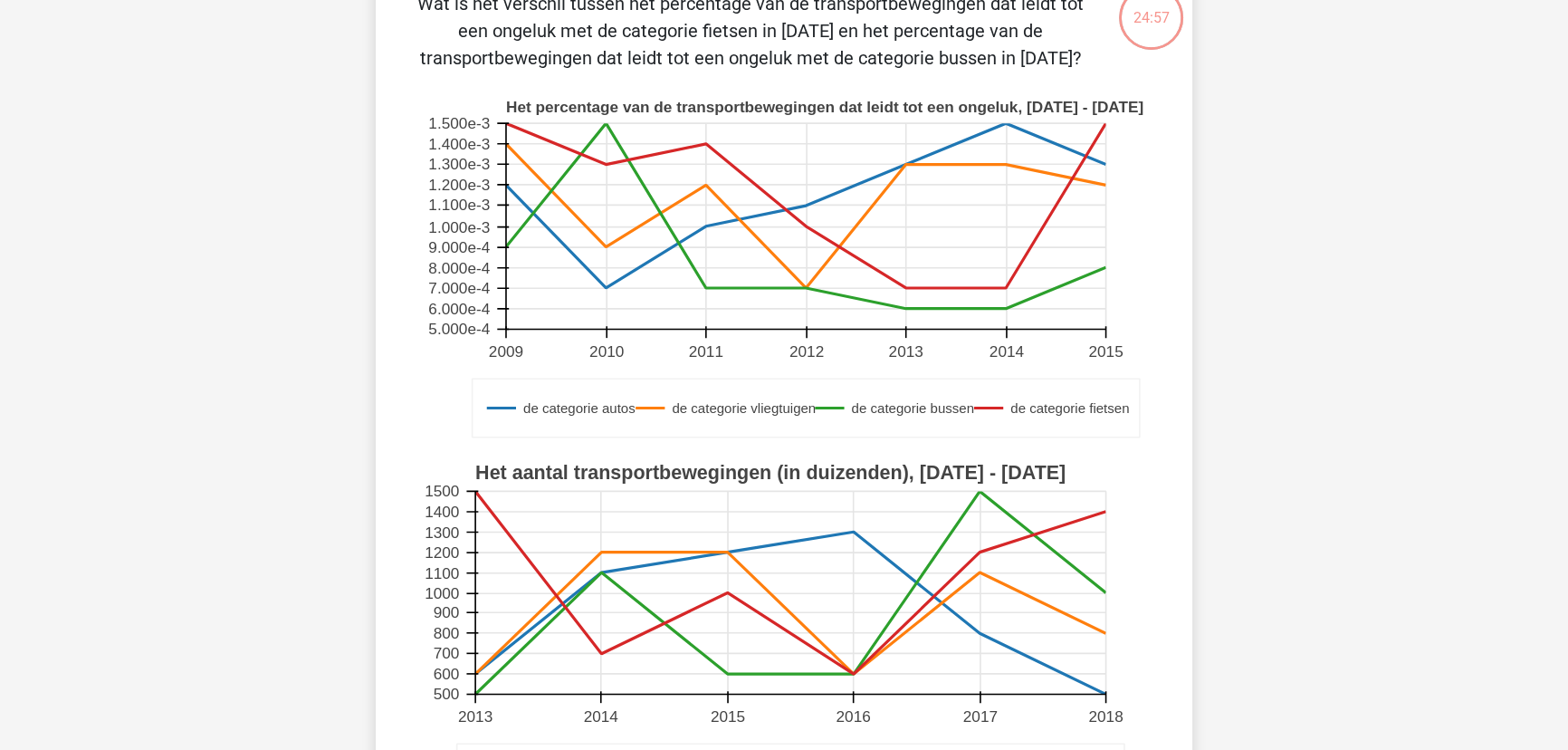
scroll to position [90, 0]
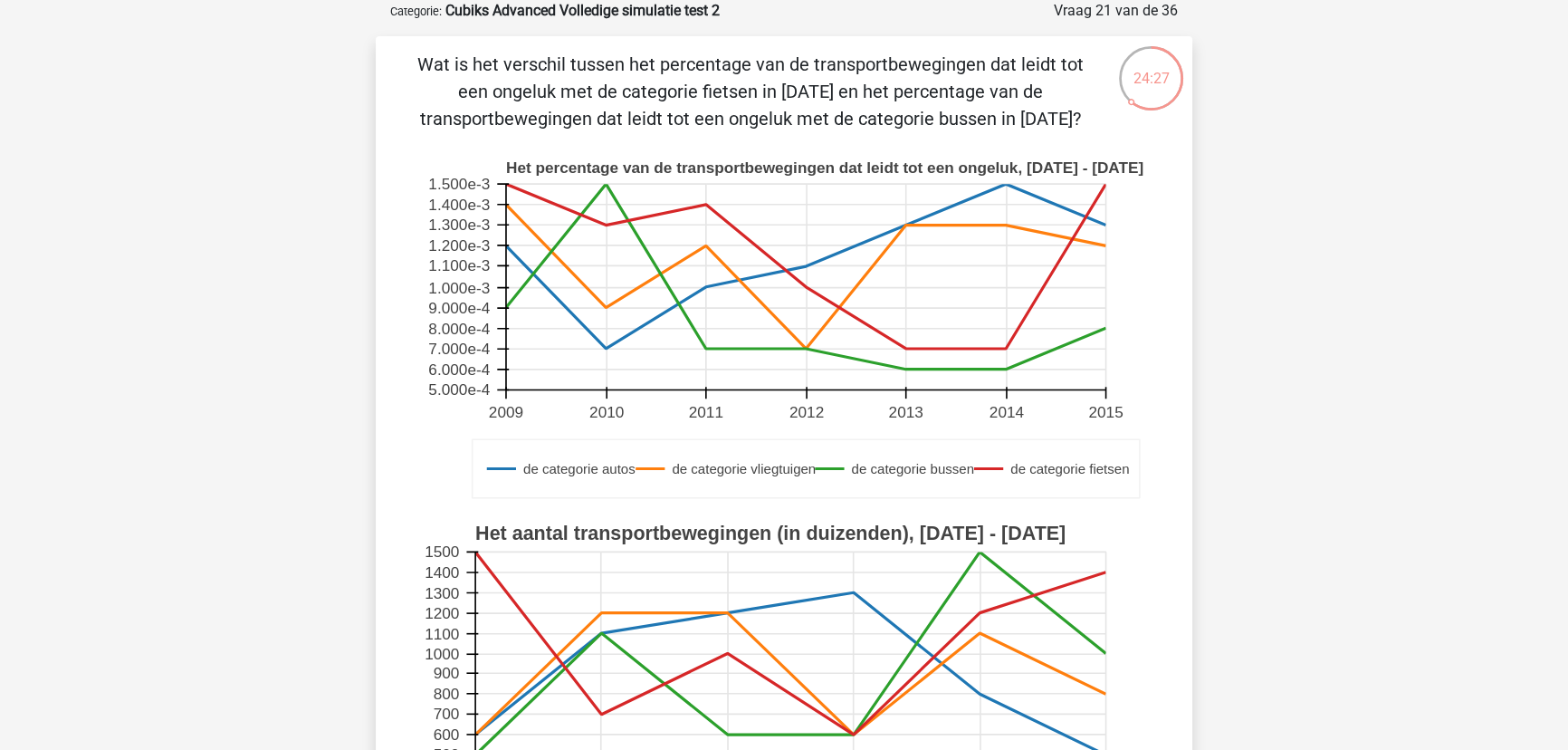
click at [908, 350] on rect at bounding box center [805, 286] width 600 height 205
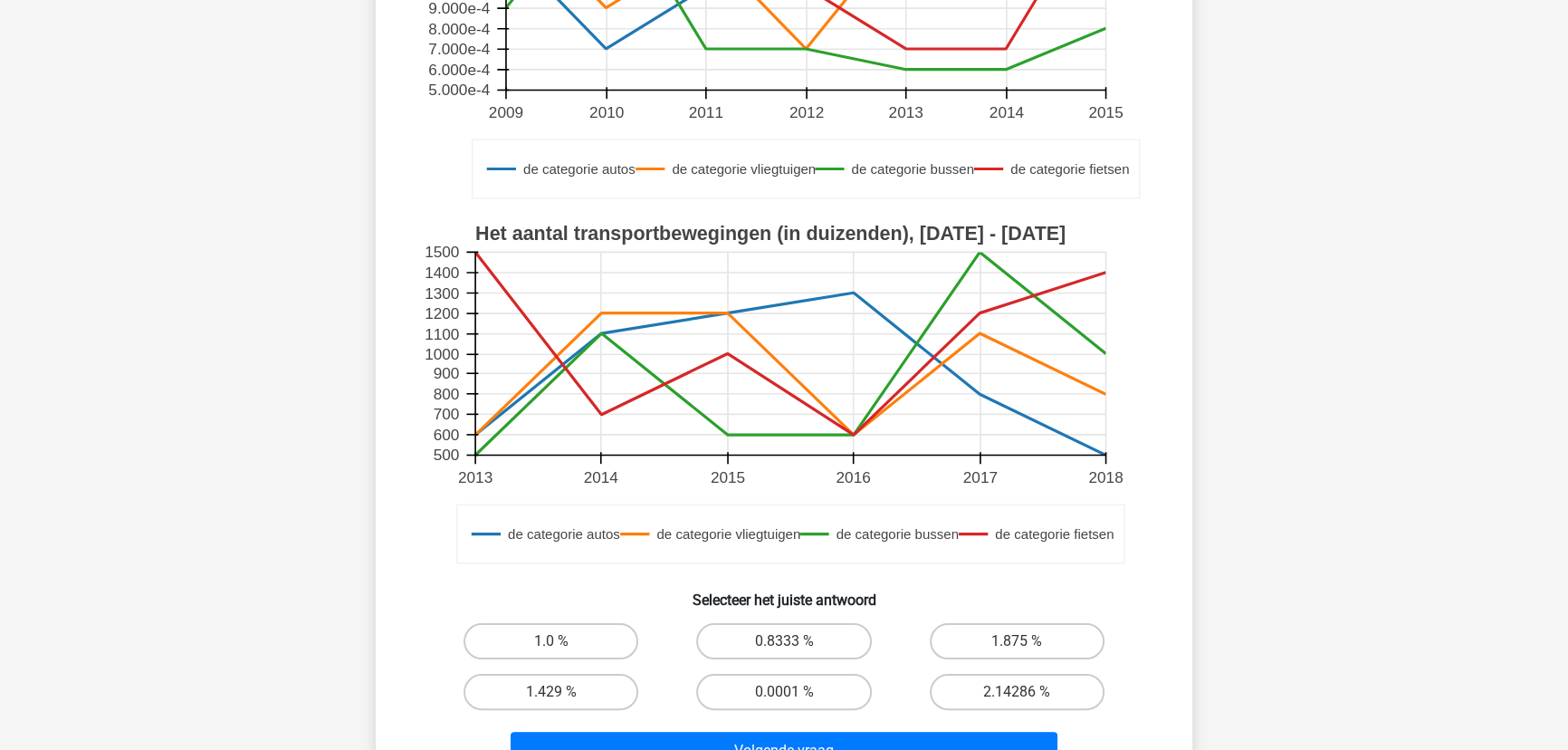
scroll to position [419, 0]
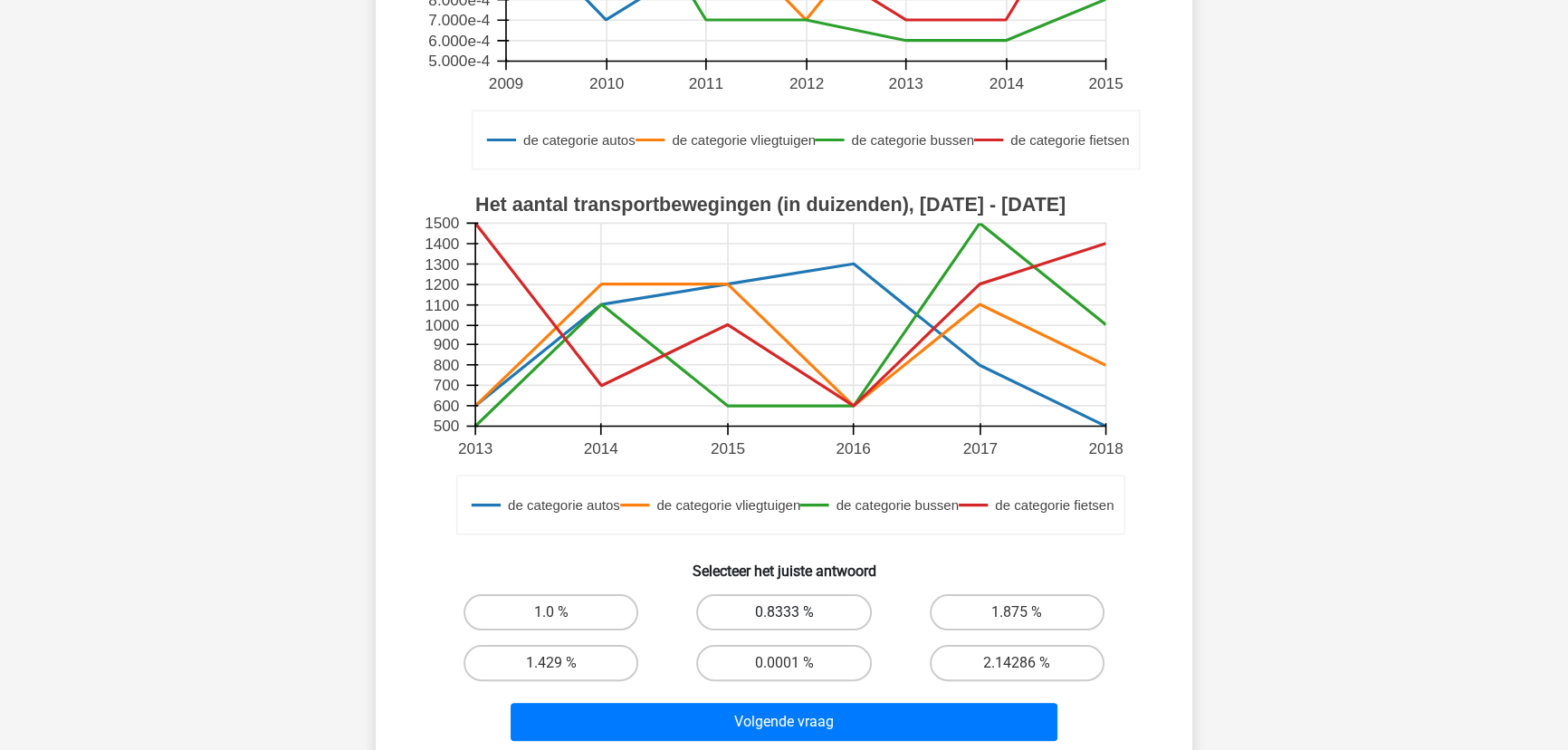
click at [790, 607] on label "0.8333 %" at bounding box center [784, 612] width 175 height 36
click at [790, 612] on input "0.8333 %" at bounding box center [790, 617] width 12 height 12
radio input "true"
click at [544, 659] on label "1.429 %" at bounding box center [551, 662] width 175 height 36
click at [551, 662] on input "1.429 %" at bounding box center [556, 668] width 12 height 12
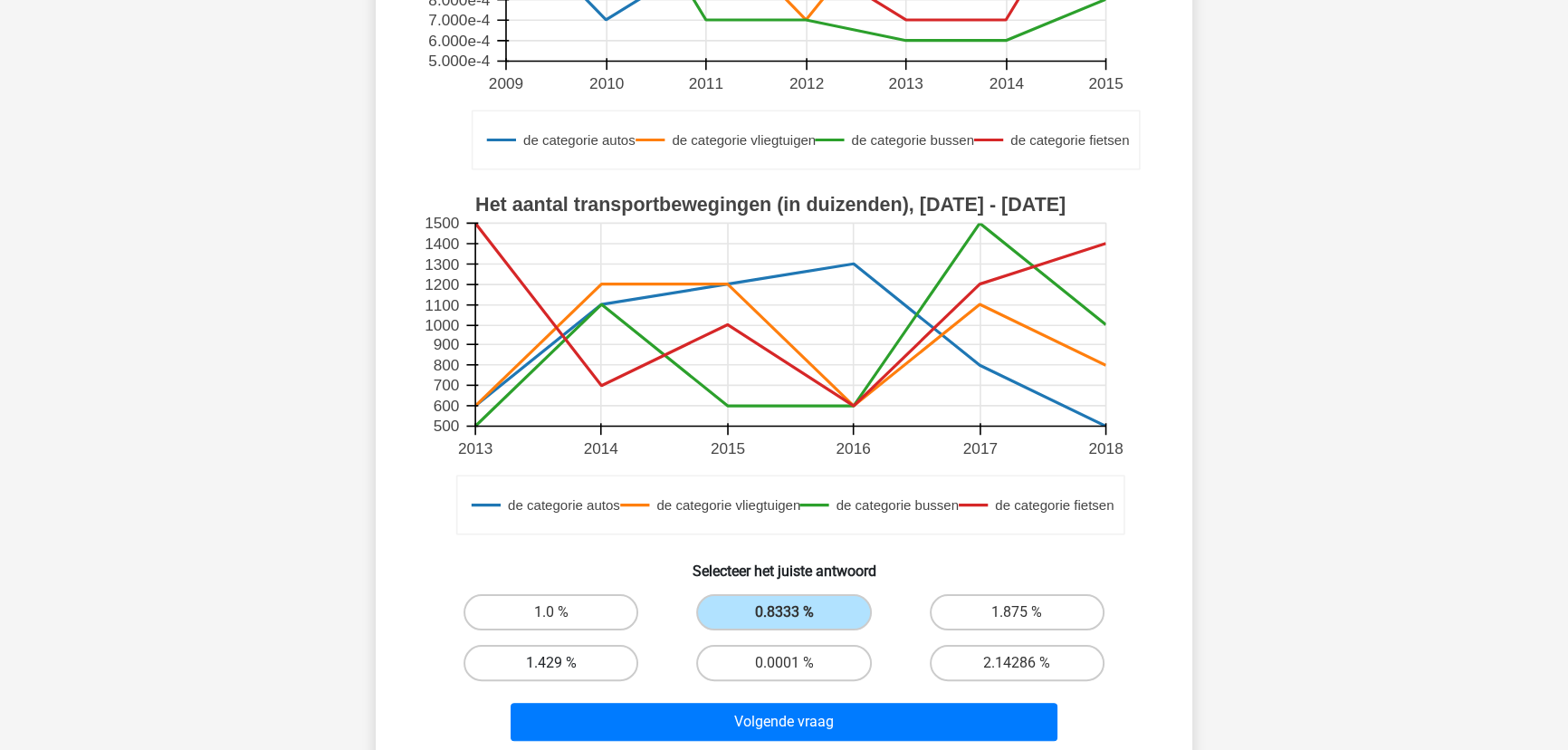
radio input "true"
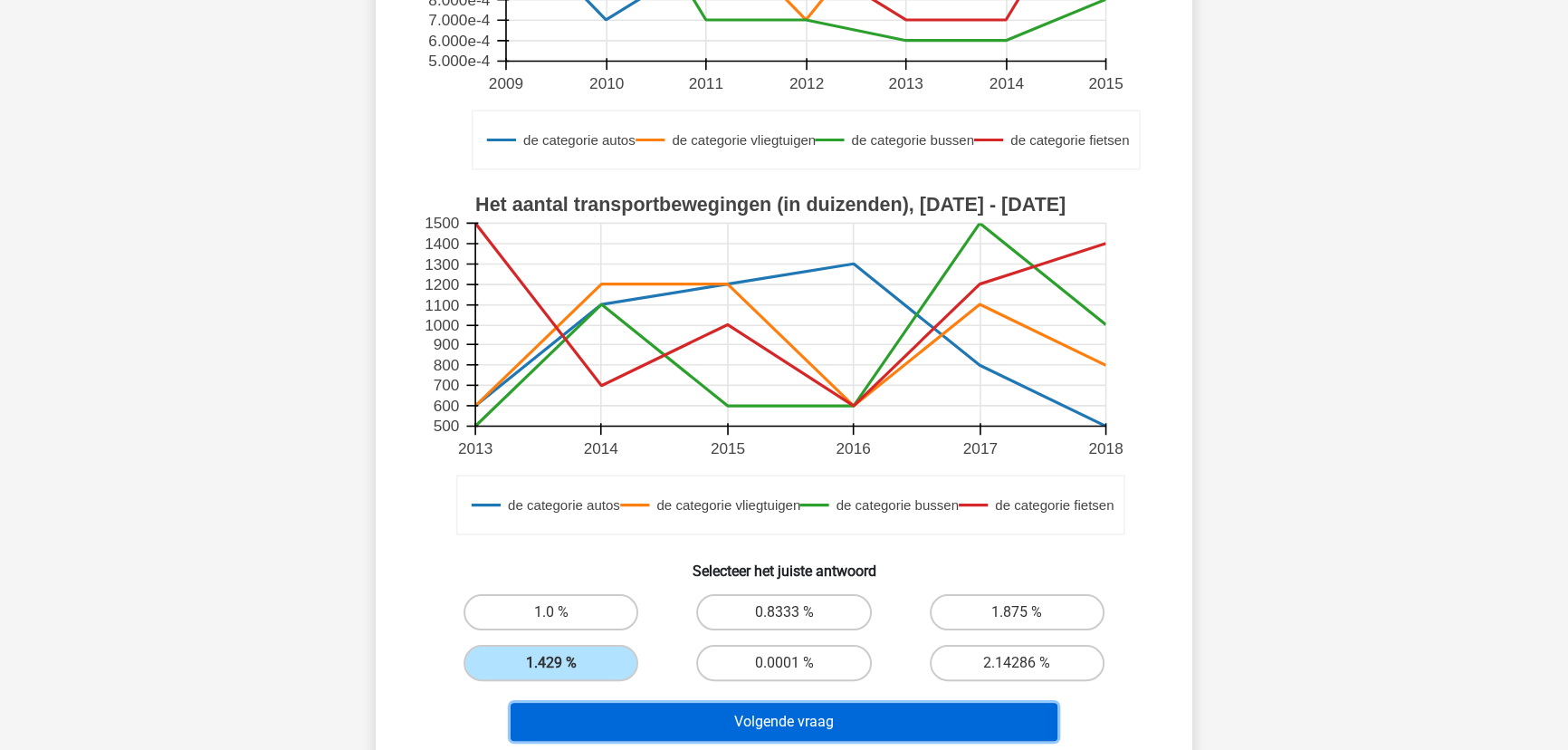
click at [685, 718] on button "Volgende vraag" at bounding box center [784, 721] width 547 height 38
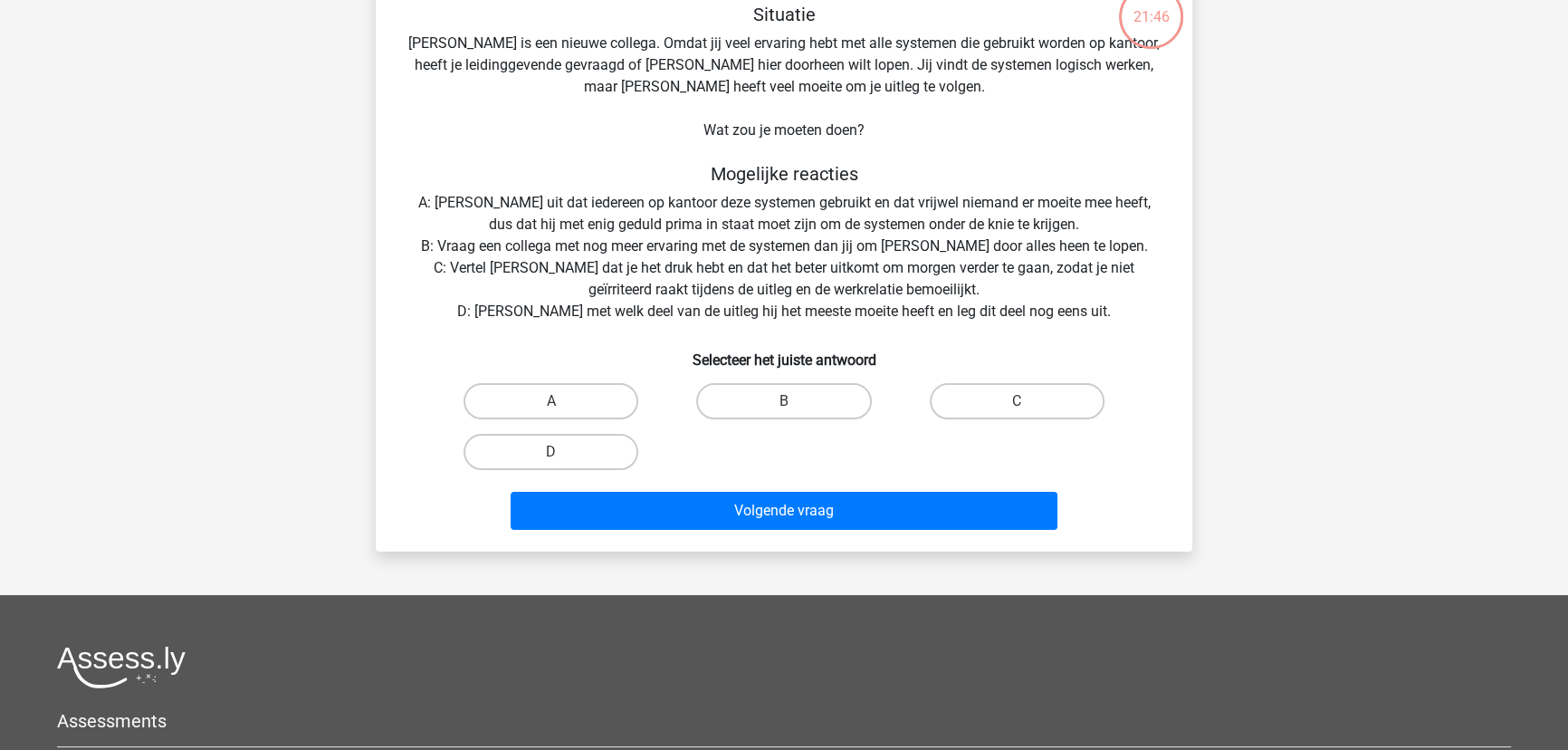
scroll to position [90, 0]
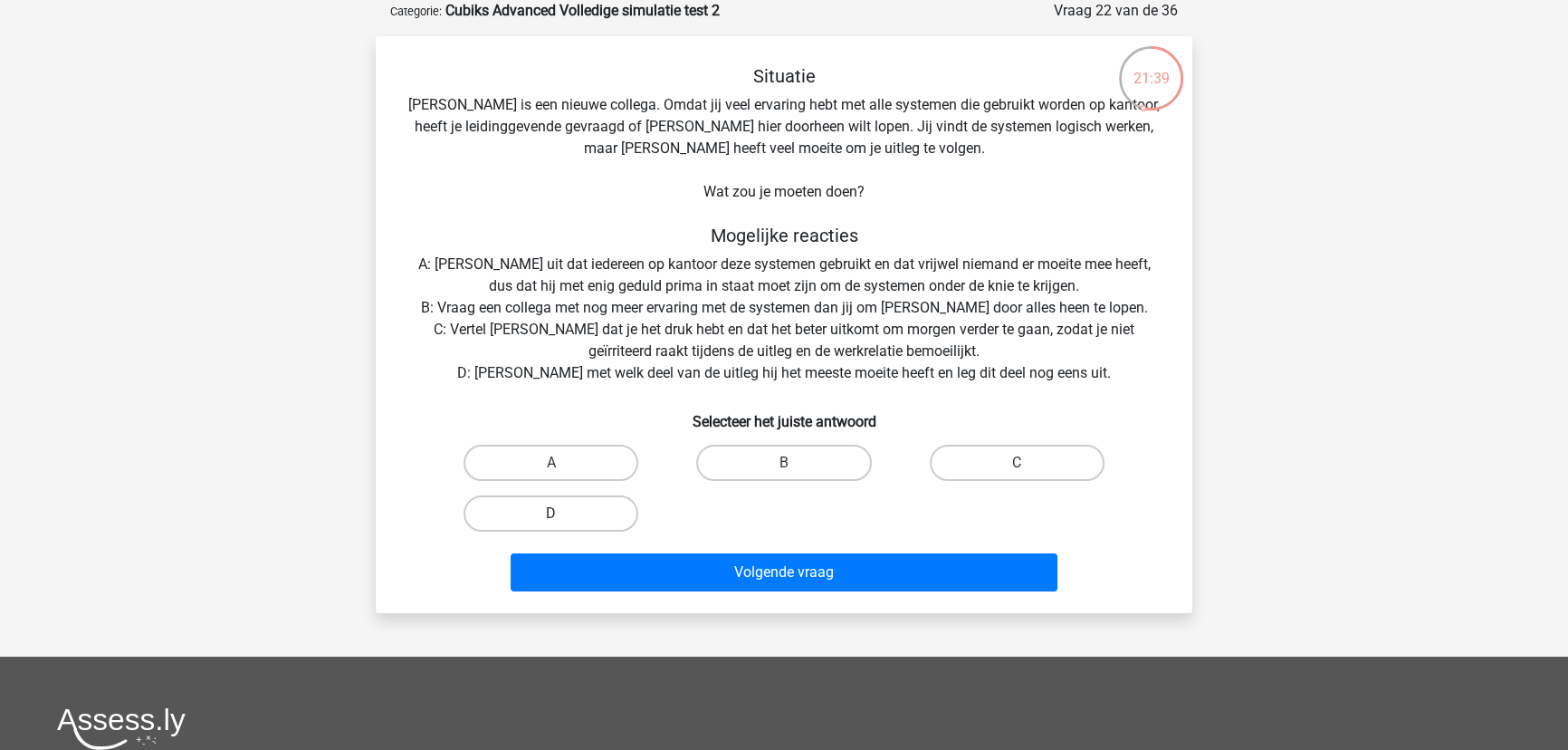
drag, startPoint x: 532, startPoint y: 510, endPoint x: 577, endPoint y: 521, distance: 46.3
click at [532, 510] on label "D" at bounding box center [551, 512] width 175 height 36
click at [551, 513] on input "D" at bounding box center [556, 519] width 12 height 12
radio input "true"
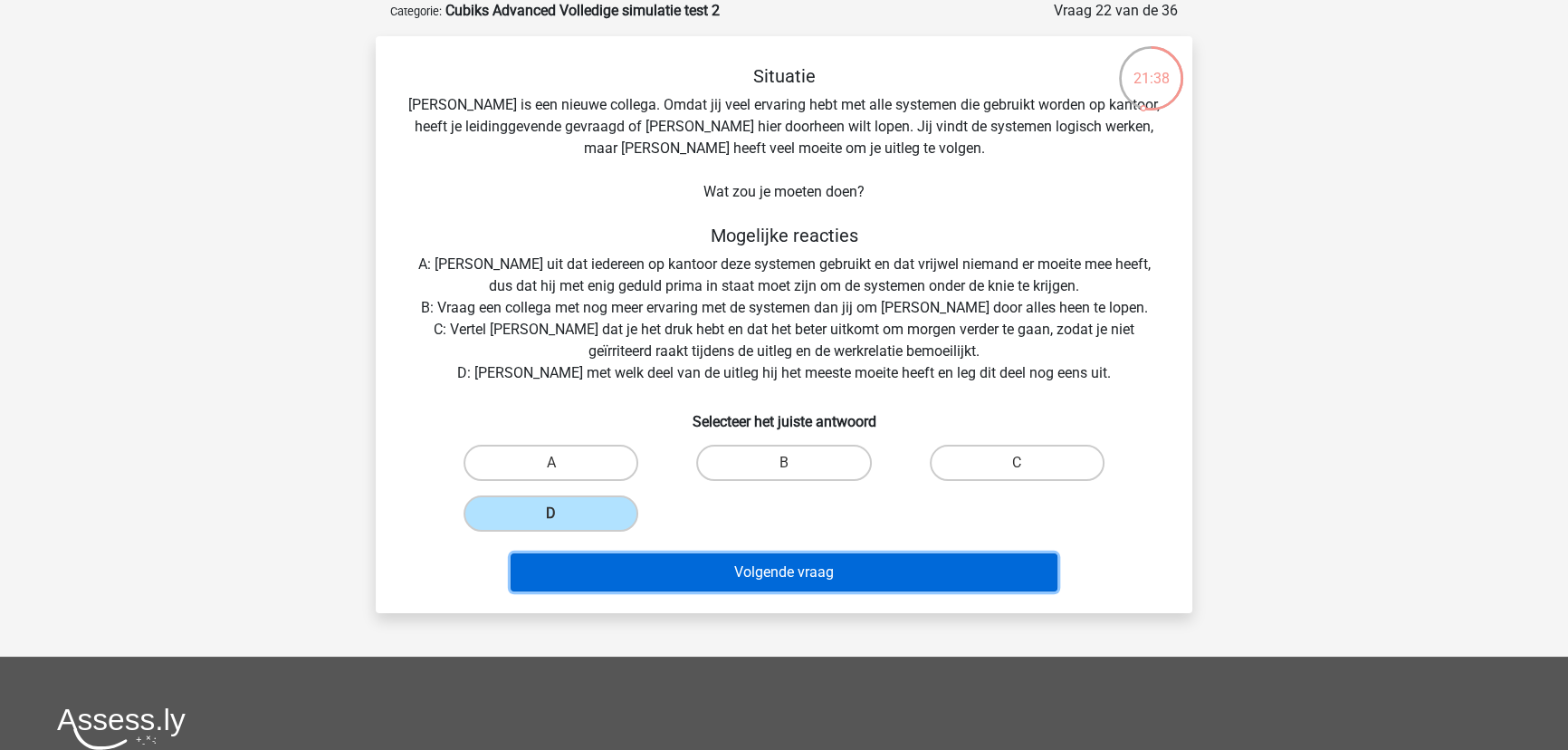
click at [769, 560] on button "Volgende vraag" at bounding box center [784, 571] width 547 height 38
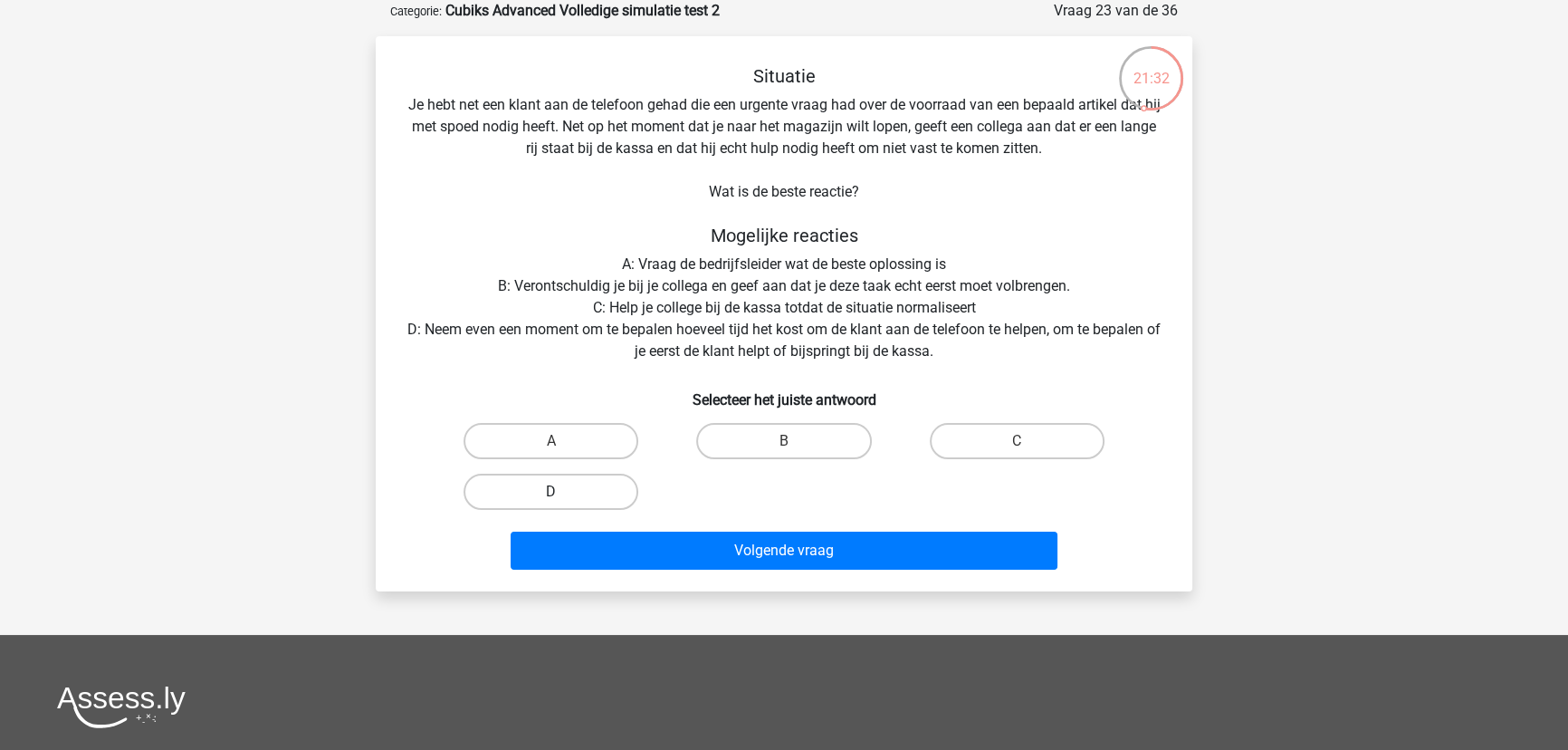
click at [574, 492] on label "D" at bounding box center [551, 491] width 175 height 36
click at [563, 492] on input "D" at bounding box center [556, 498] width 12 height 12
radio input "true"
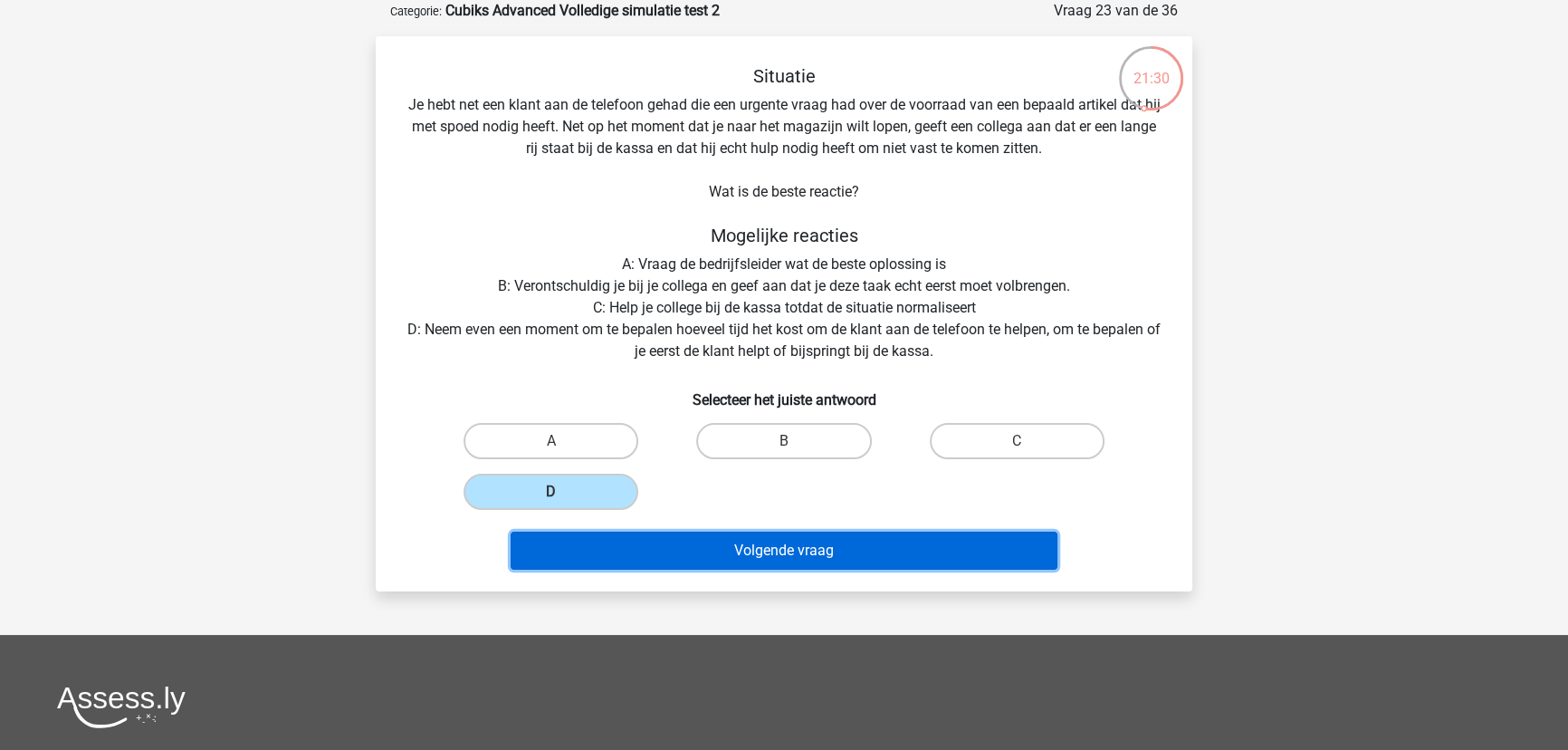
click at [750, 550] on button "Volgende vraag" at bounding box center [784, 550] width 547 height 38
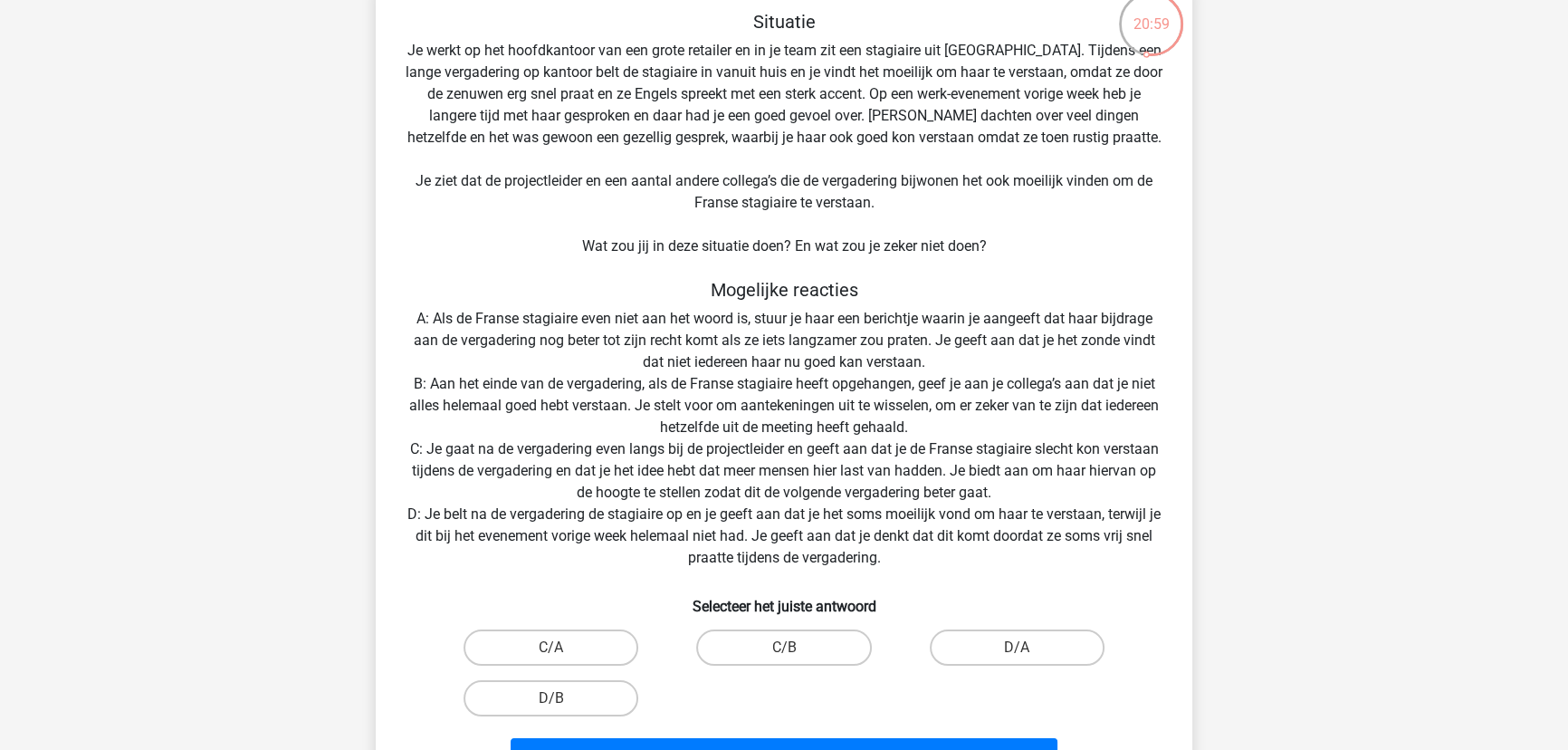
scroll to position [172, 0]
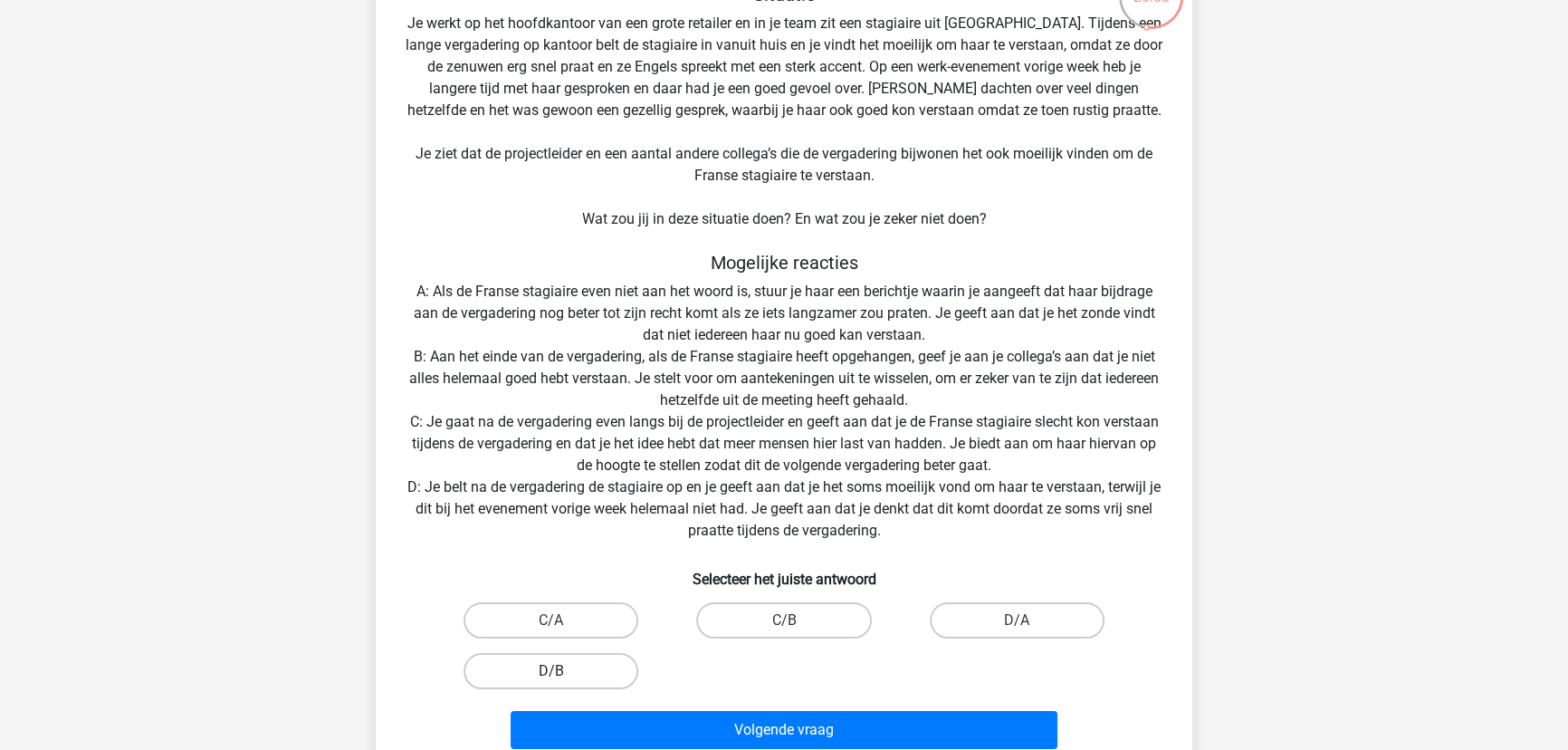
click at [590, 662] on label "D/B" at bounding box center [551, 670] width 175 height 36
click at [563, 671] on input "D/B" at bounding box center [556, 676] width 12 height 12
radio input "true"
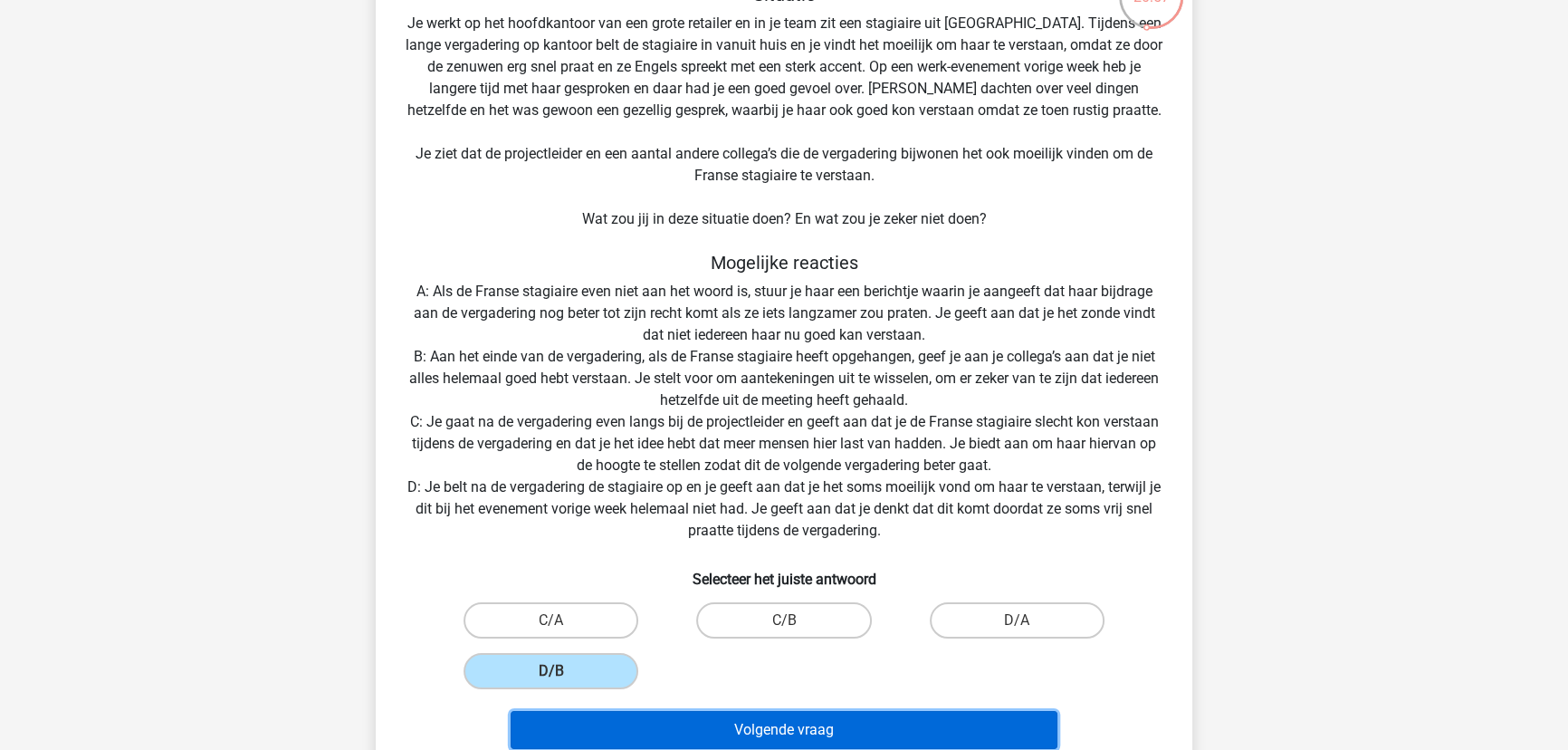
click at [716, 721] on button "Volgende vraag" at bounding box center [784, 729] width 547 height 38
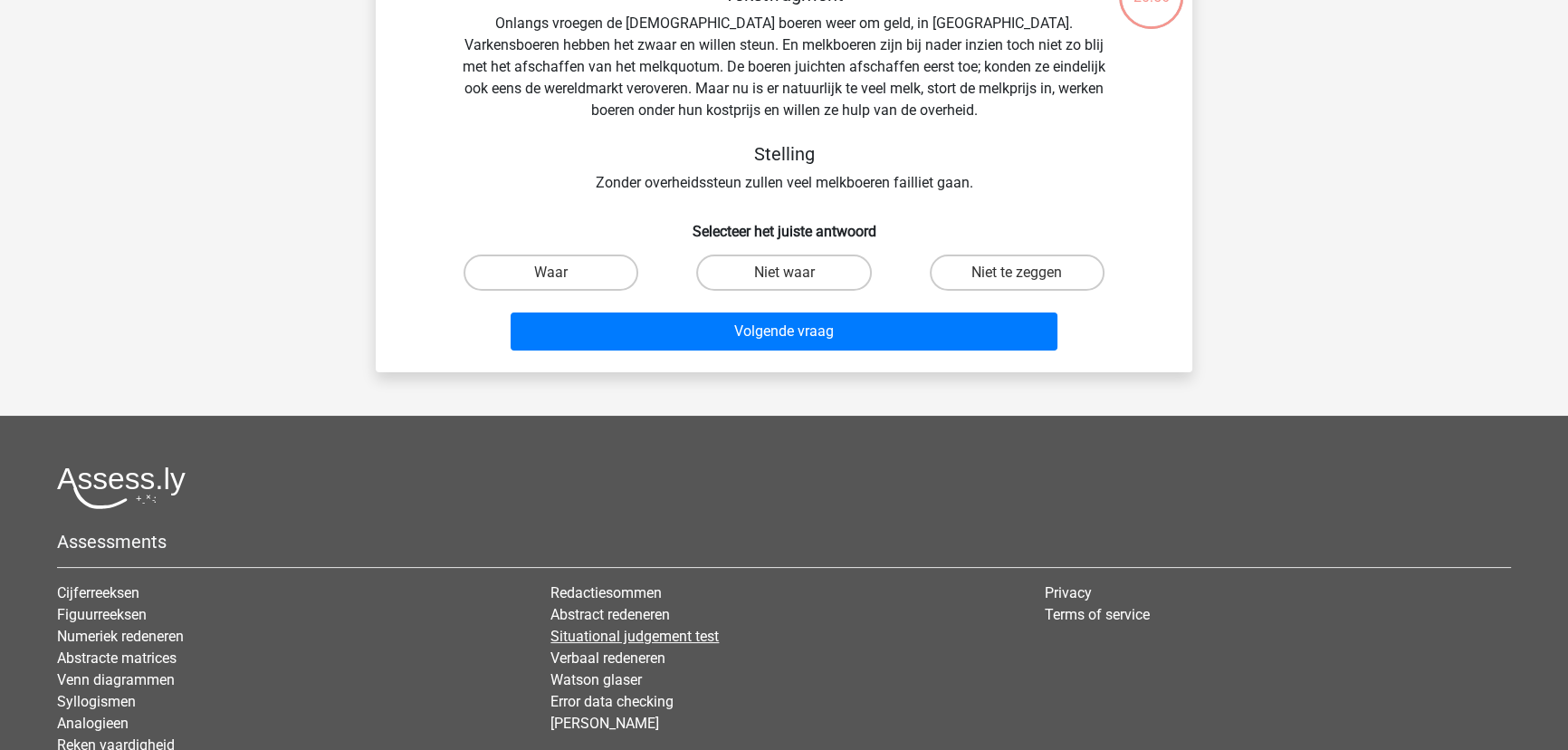
scroll to position [90, 0]
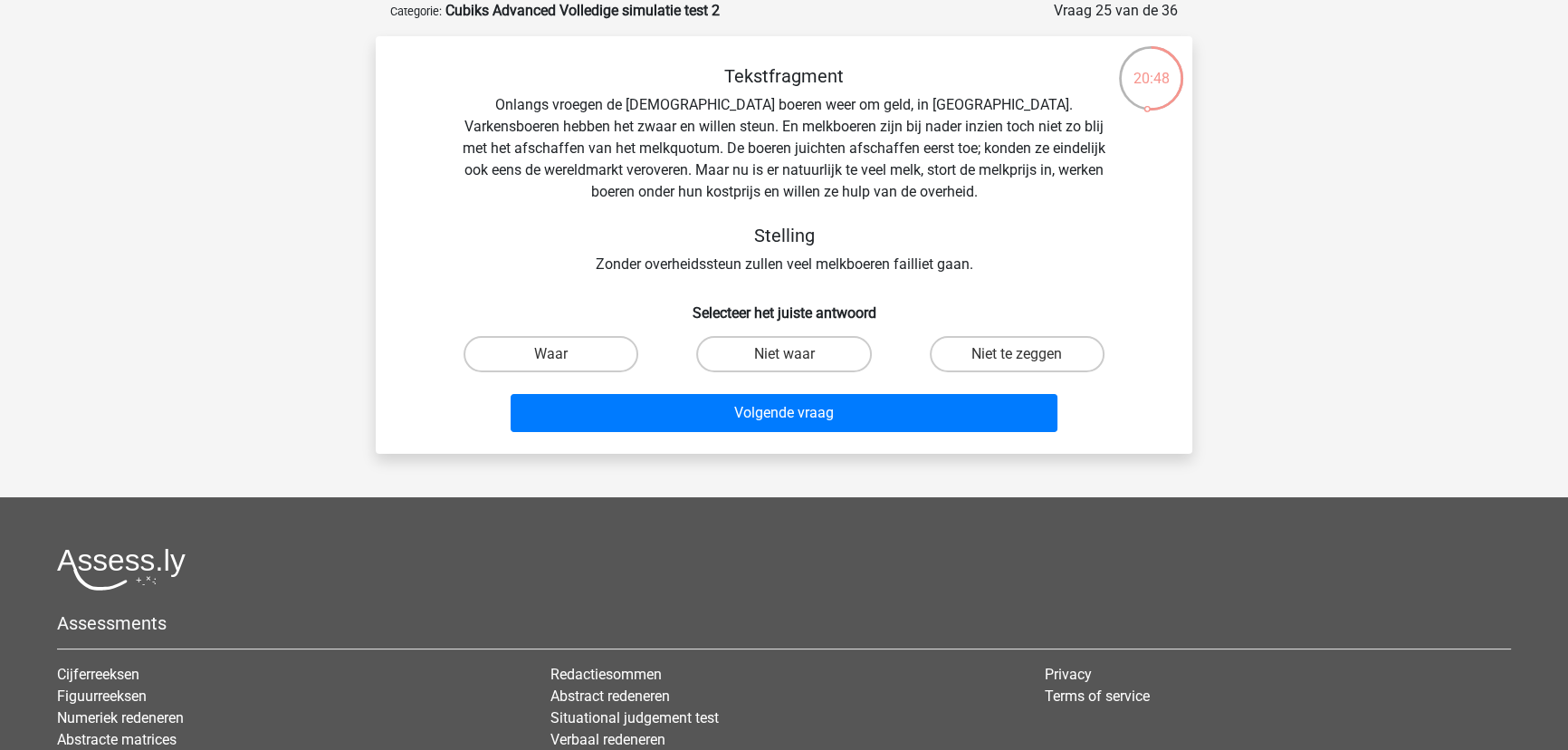
drag, startPoint x: 1018, startPoint y: 357, endPoint x: 997, endPoint y: 374, distance: 27.0
click at [1018, 357] on input "Niet te zeggen" at bounding box center [1022, 359] width 12 height 12
radio input "true"
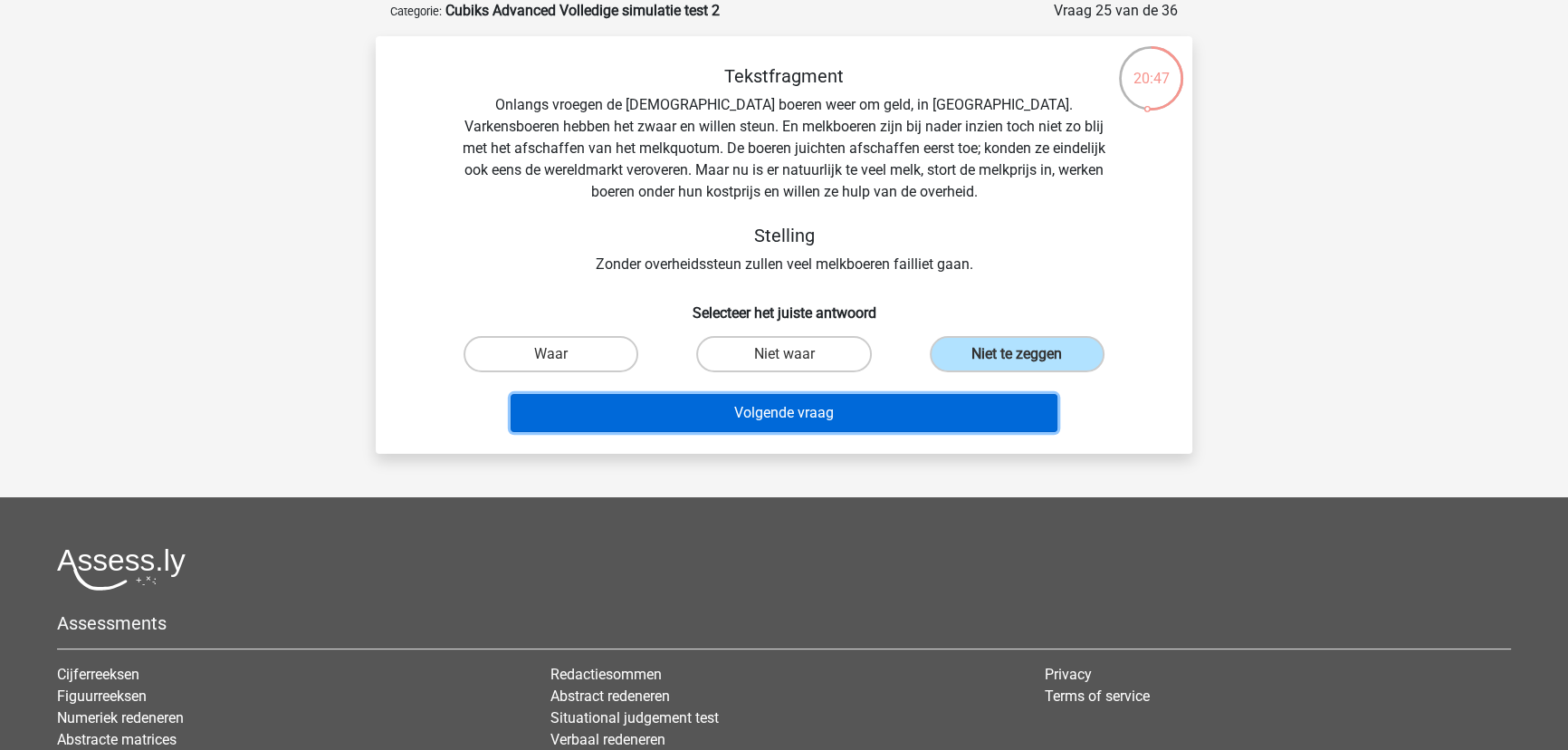
click at [883, 406] on button "Volgende vraag" at bounding box center [784, 412] width 547 height 38
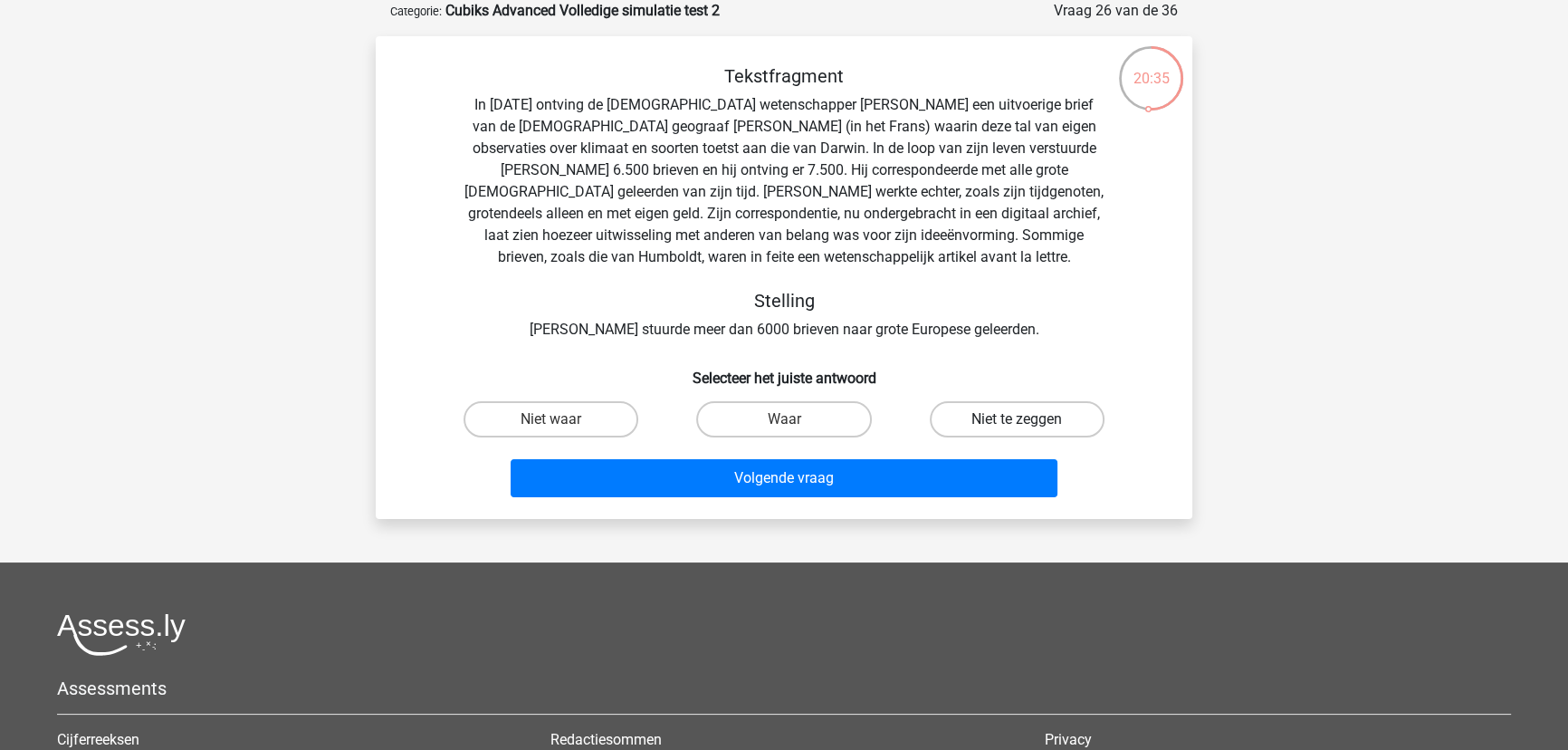
click at [1039, 420] on label "Niet te zeggen" at bounding box center [1017, 418] width 175 height 36
click at [1028, 420] on input "Niet te zeggen" at bounding box center [1022, 425] width 12 height 12
radio input "true"
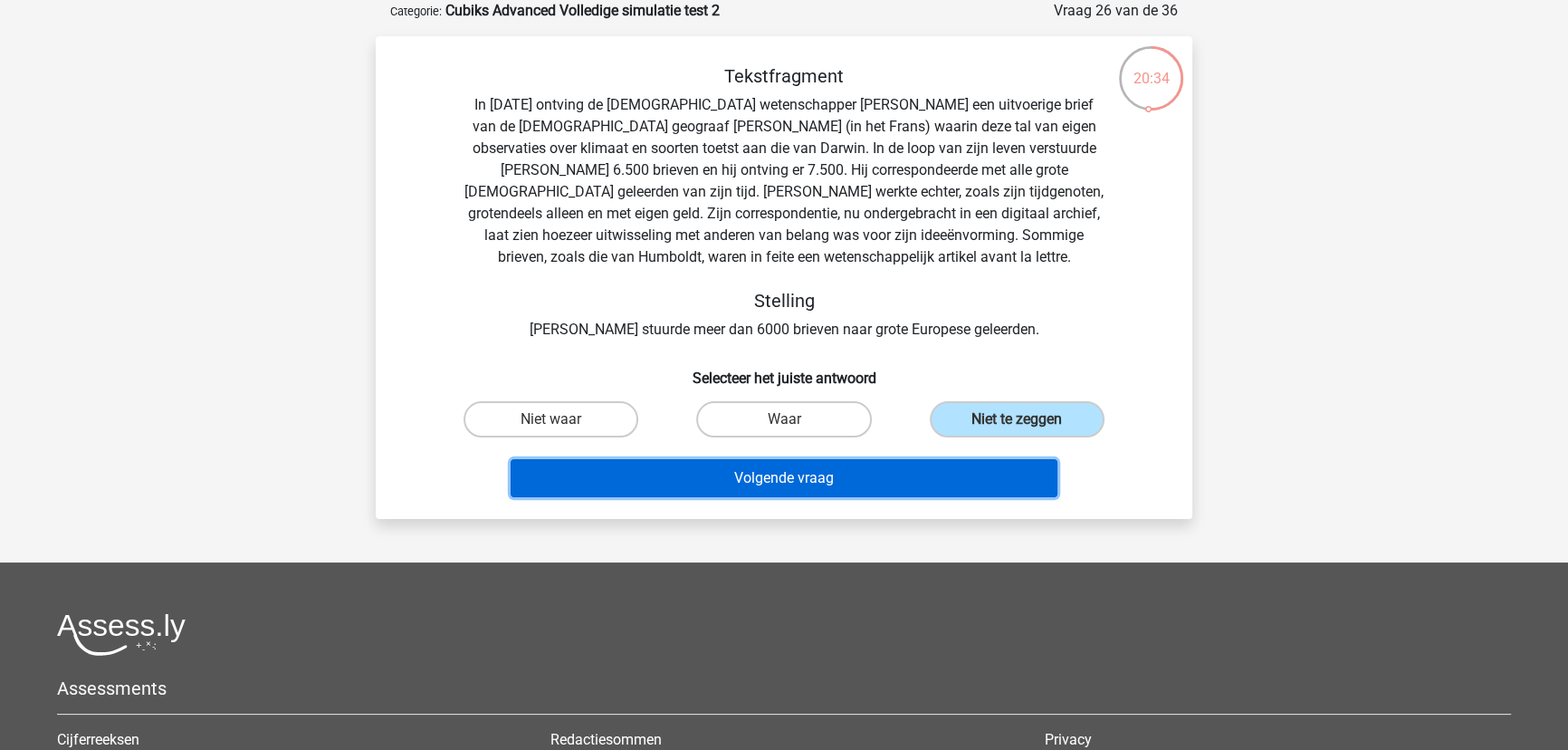
click at [780, 476] on button "Volgende vraag" at bounding box center [784, 477] width 547 height 38
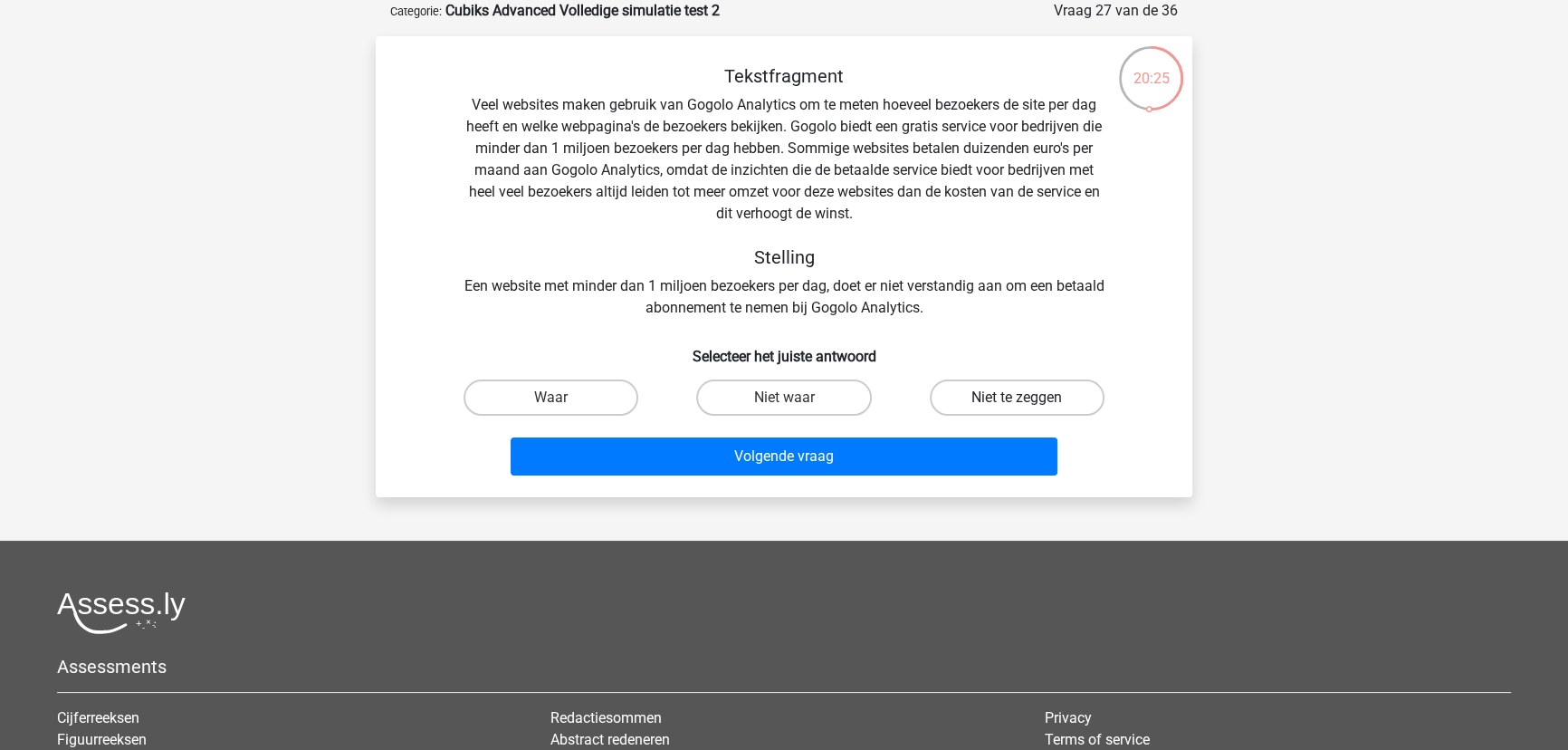
click at [1012, 397] on label "Niet te zeggen" at bounding box center [1017, 397] width 175 height 36
click at [1016, 397] on input "Niet te zeggen" at bounding box center [1022, 403] width 12 height 12
radio input "true"
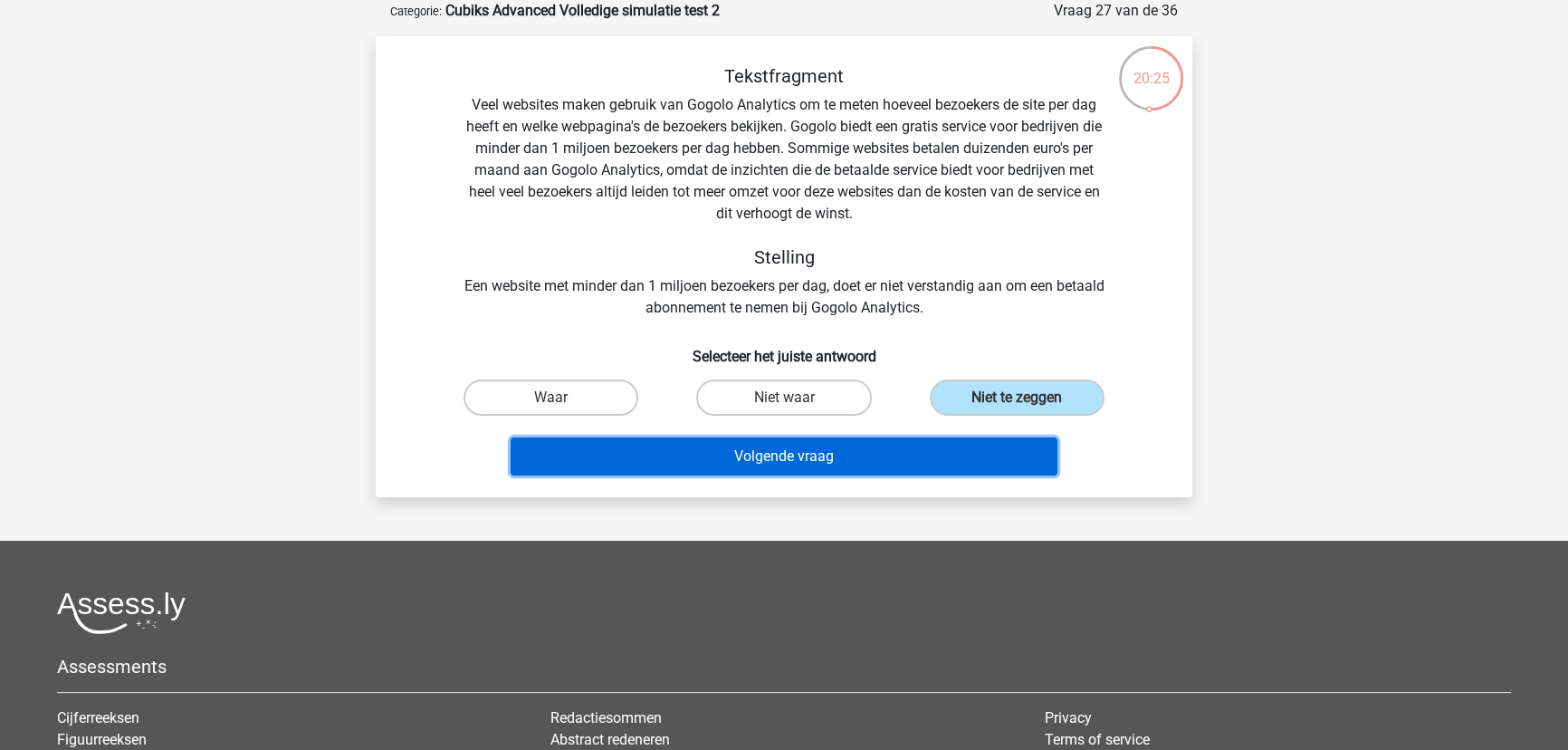
click at [895, 452] on button "Volgende vraag" at bounding box center [784, 456] width 547 height 38
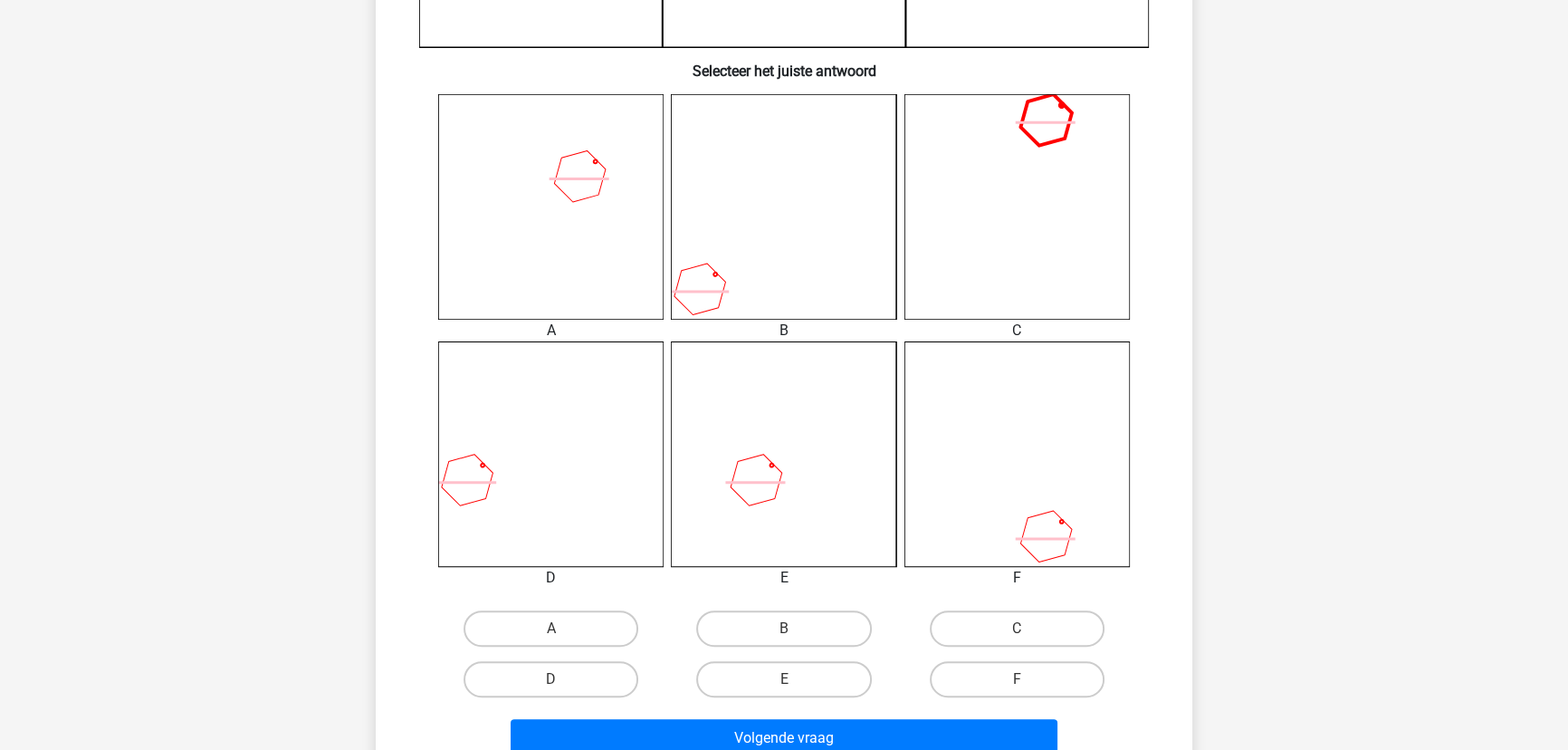
scroll to position [666, 0]
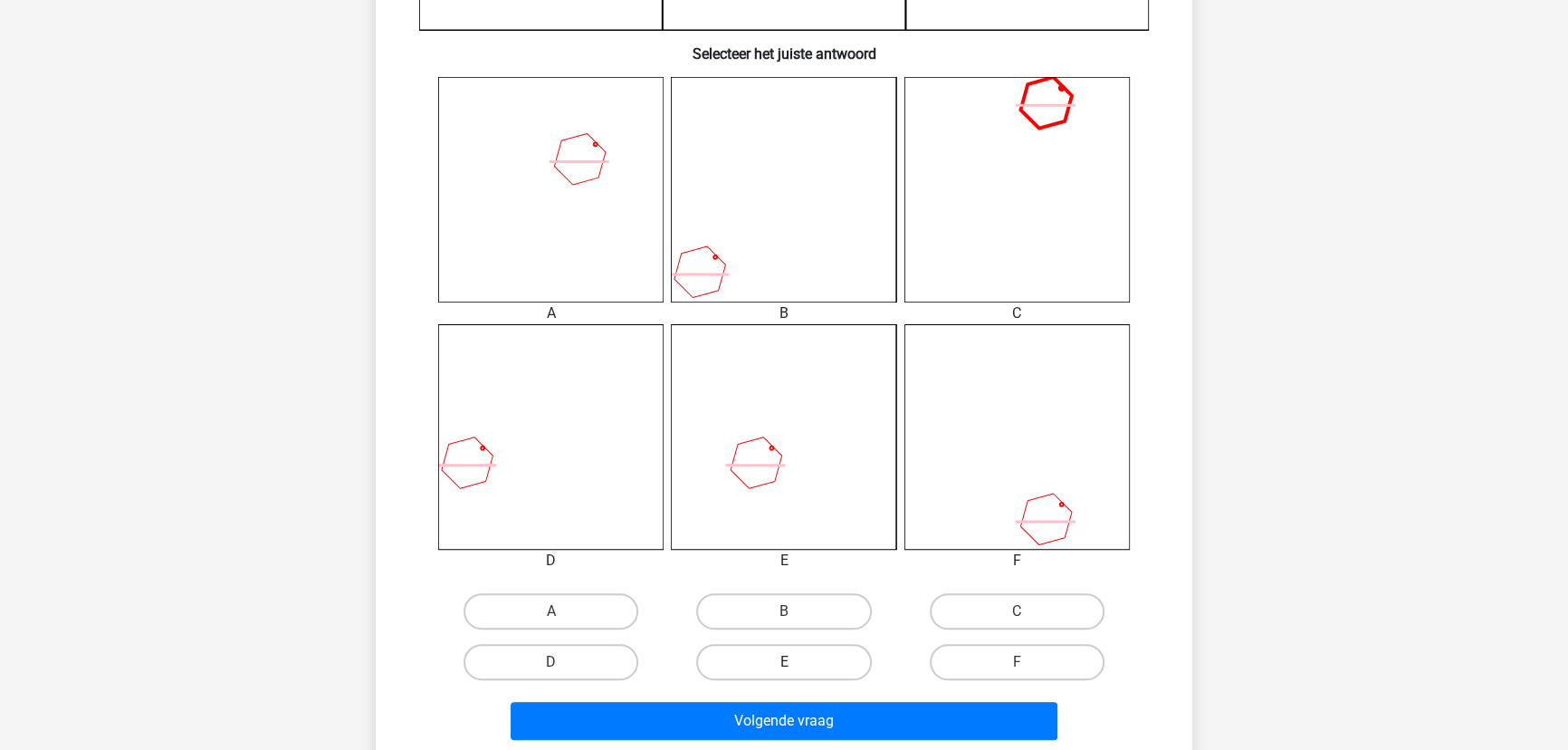
click at [773, 657] on label "E" at bounding box center [784, 662] width 175 height 36
click at [784, 662] on input "E" at bounding box center [790, 667] width 12 height 12
radio input "true"
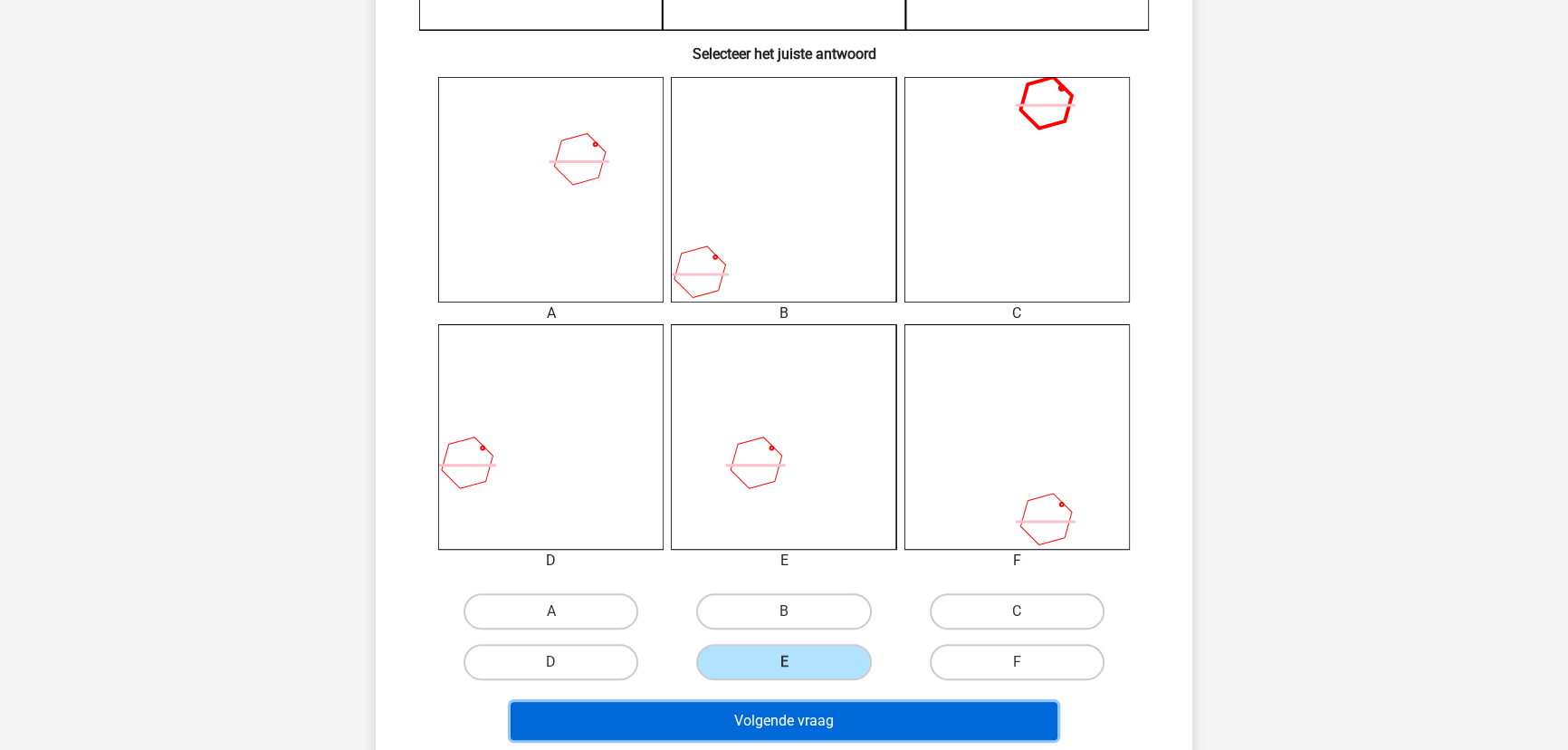
click at [772, 719] on button "Volgende vraag" at bounding box center [784, 720] width 547 height 38
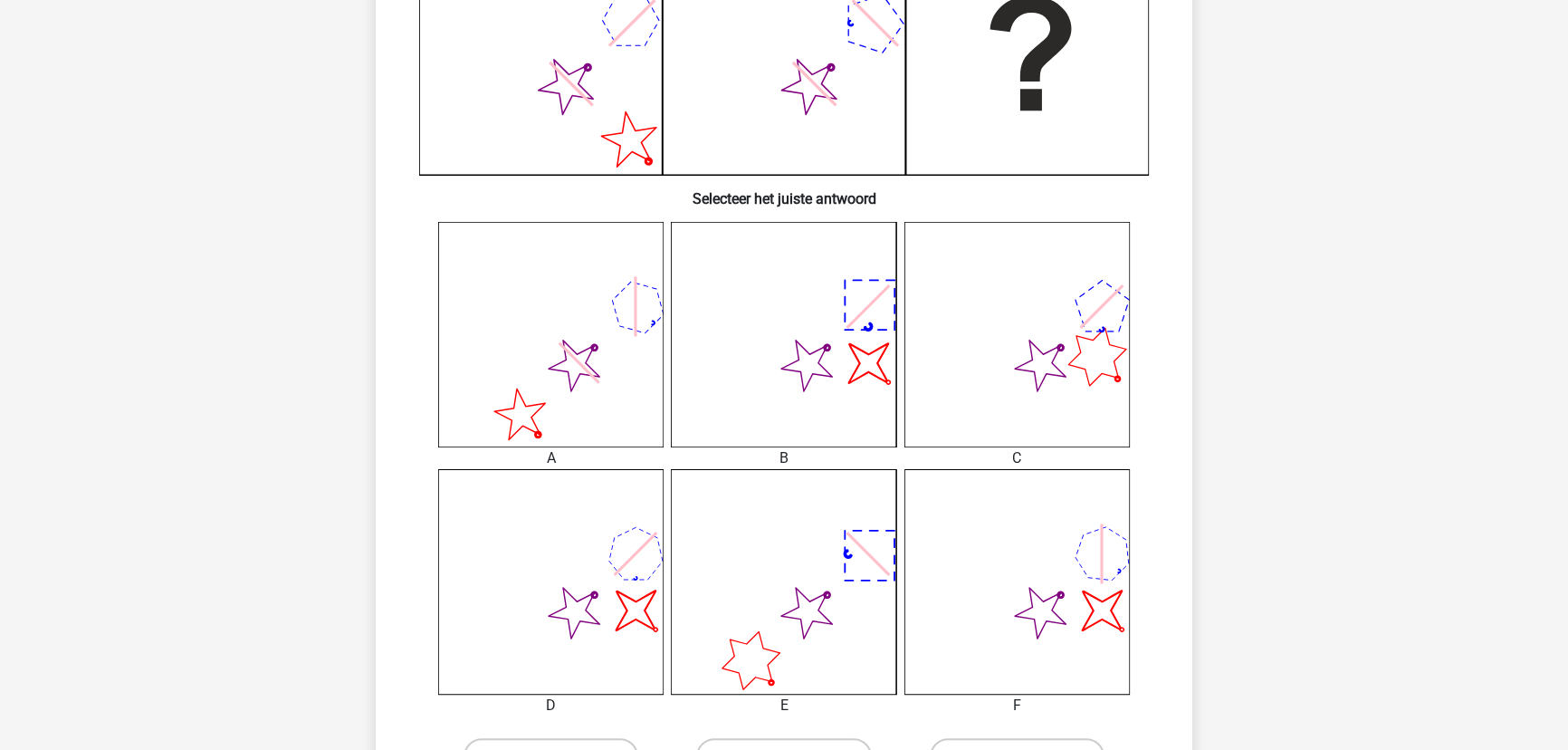
scroll to position [584, 0]
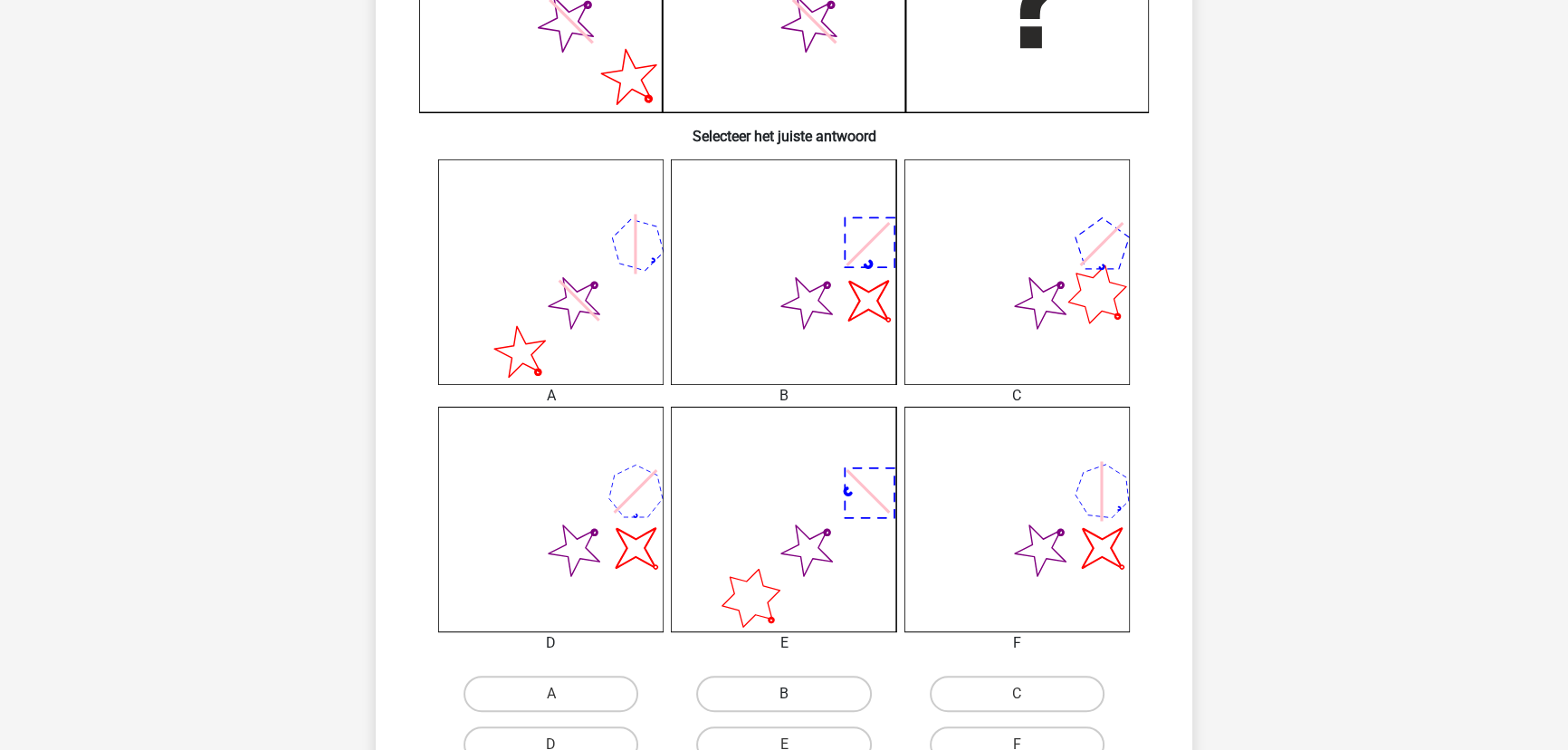
click at [796, 686] on label "B" at bounding box center [784, 693] width 175 height 36
click at [796, 694] on input "B" at bounding box center [790, 699] width 12 height 12
radio input "true"
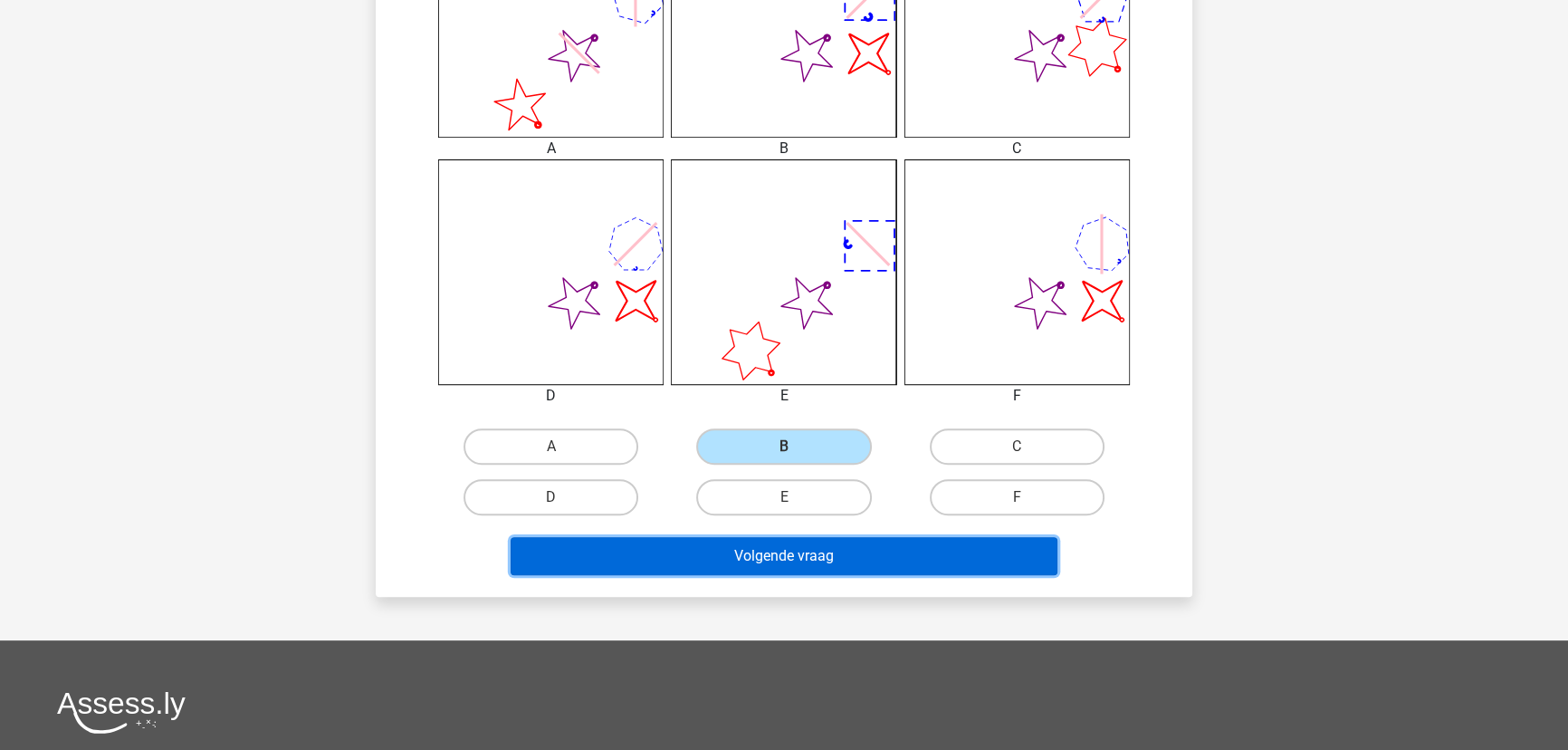
click at [872, 552] on button "Volgende vraag" at bounding box center [784, 556] width 547 height 38
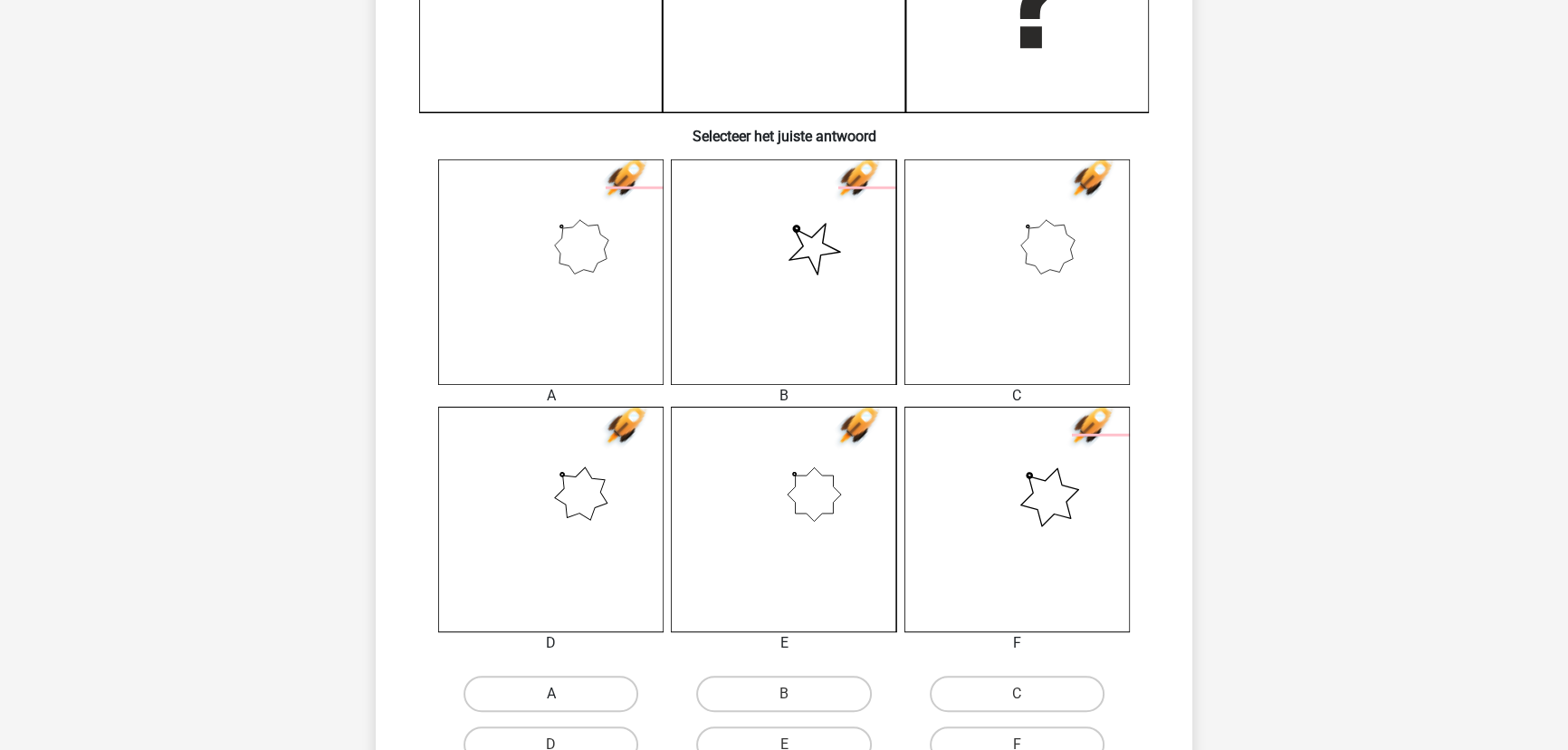
click at [515, 686] on label "A" at bounding box center [551, 693] width 175 height 36
click at [551, 694] on input "A" at bounding box center [556, 699] width 12 height 12
radio input "true"
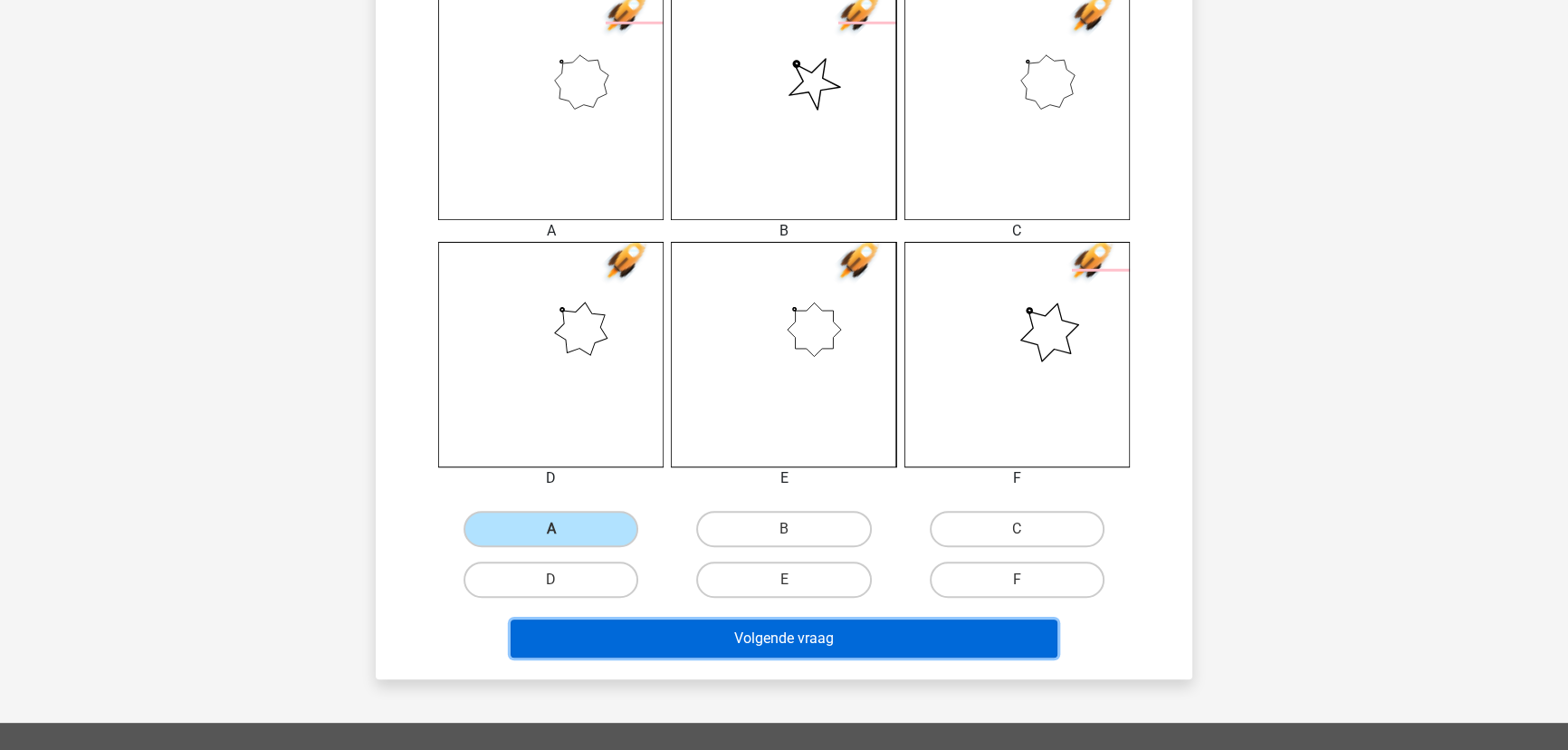
click at [597, 642] on button "Volgende vraag" at bounding box center [784, 638] width 547 height 38
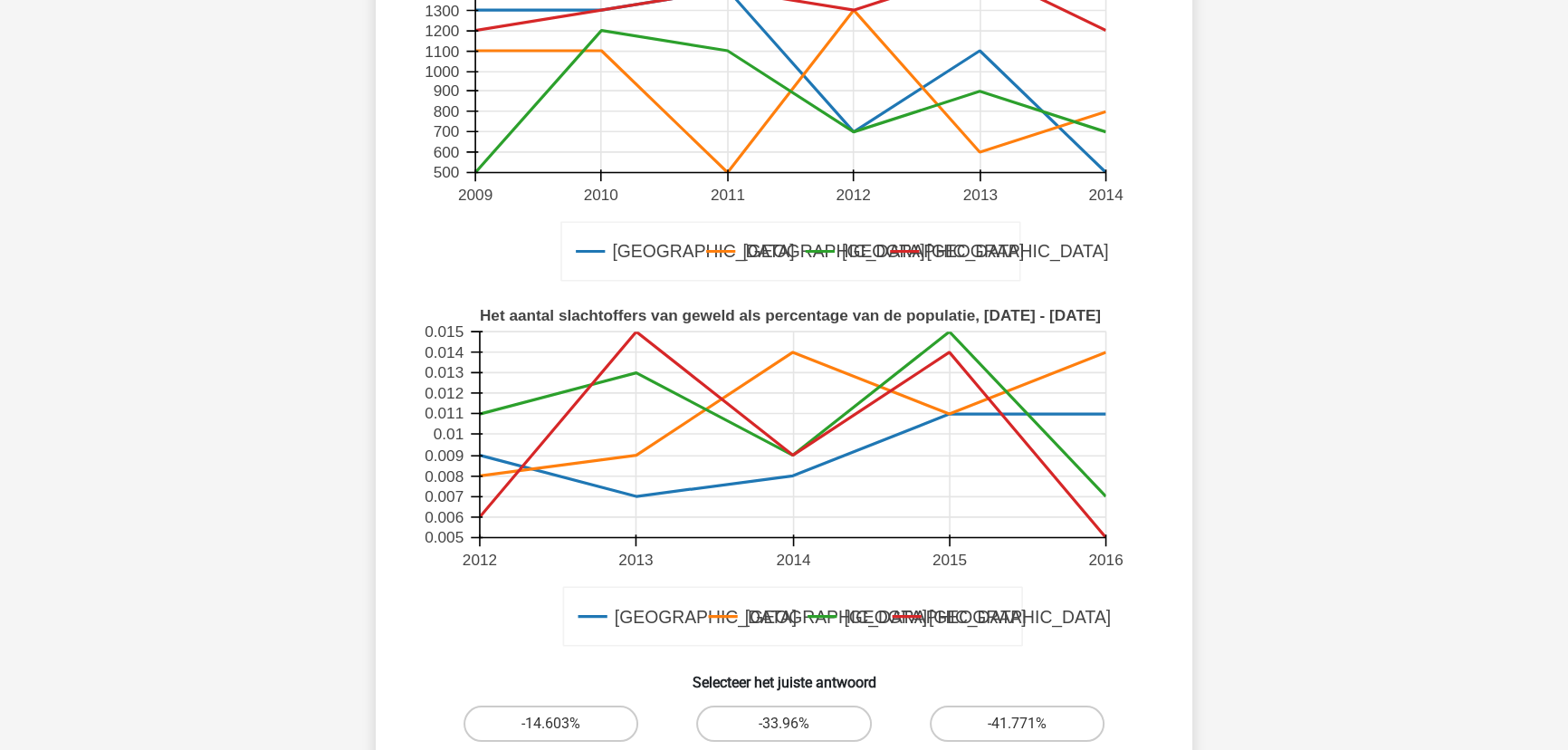
scroll to position [411, 0]
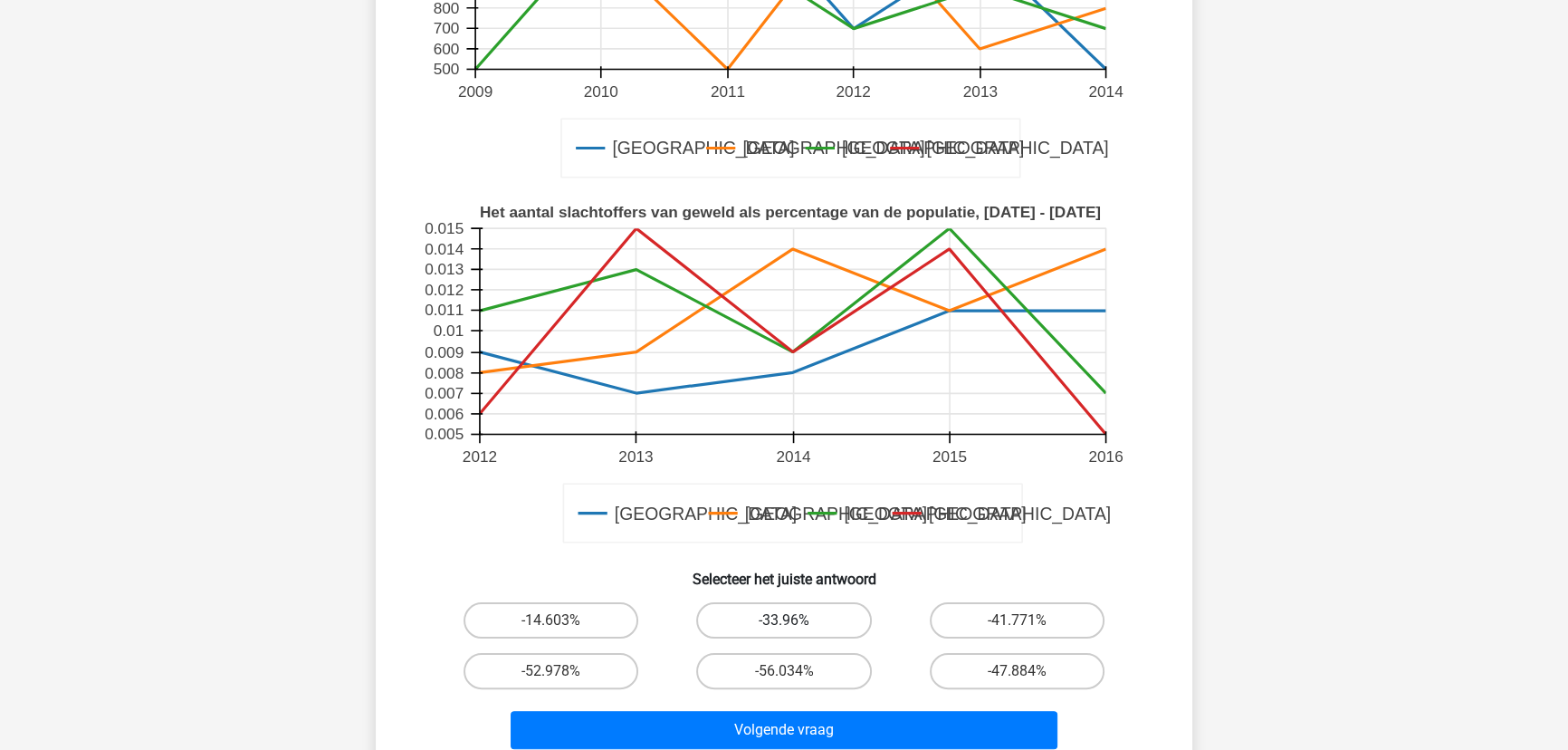
click at [806, 608] on label "-33.96%" at bounding box center [784, 619] width 175 height 36
click at [796, 620] on input "-33.96%" at bounding box center [790, 626] width 12 height 12
radio input "true"
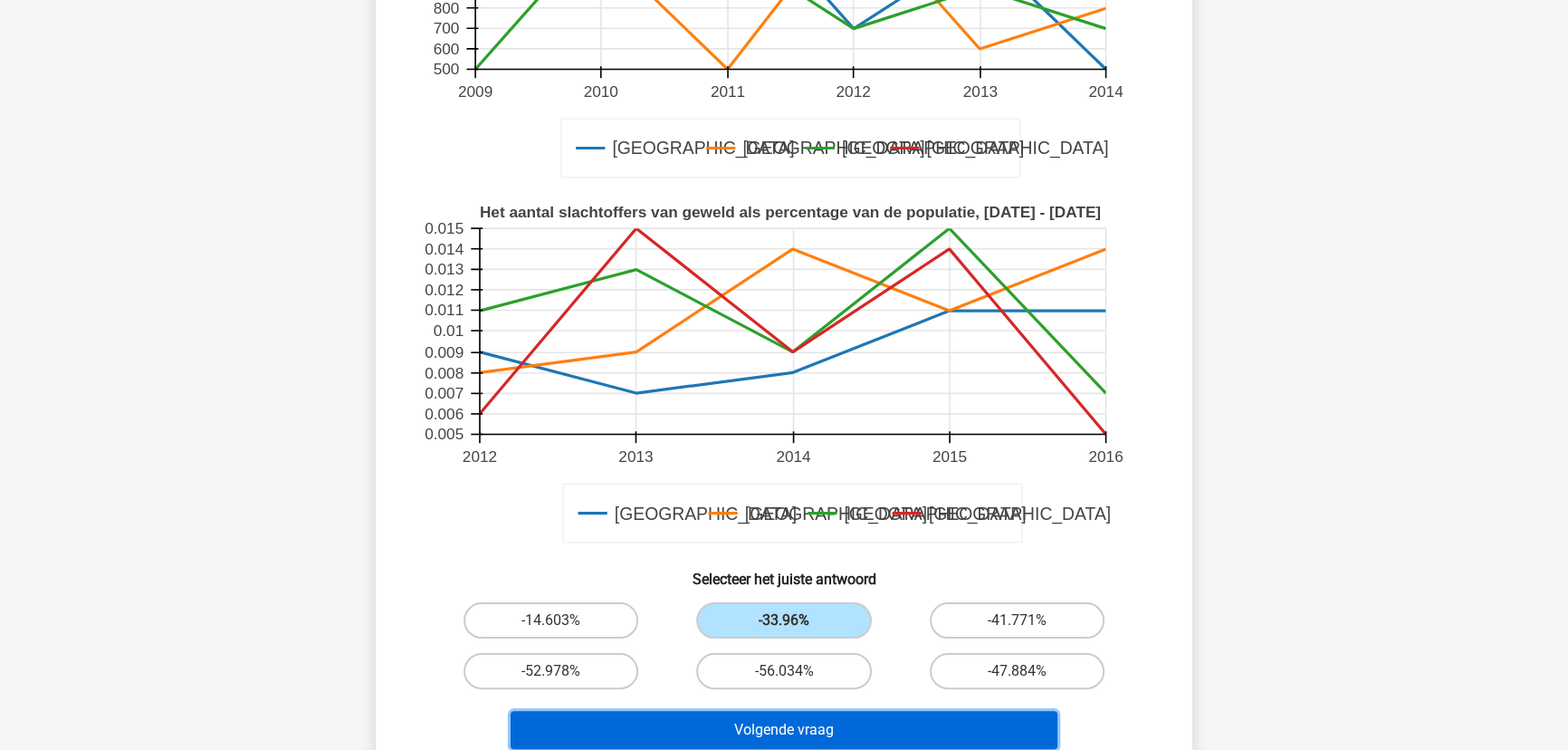
click at [808, 715] on button "Volgende vraag" at bounding box center [784, 729] width 547 height 38
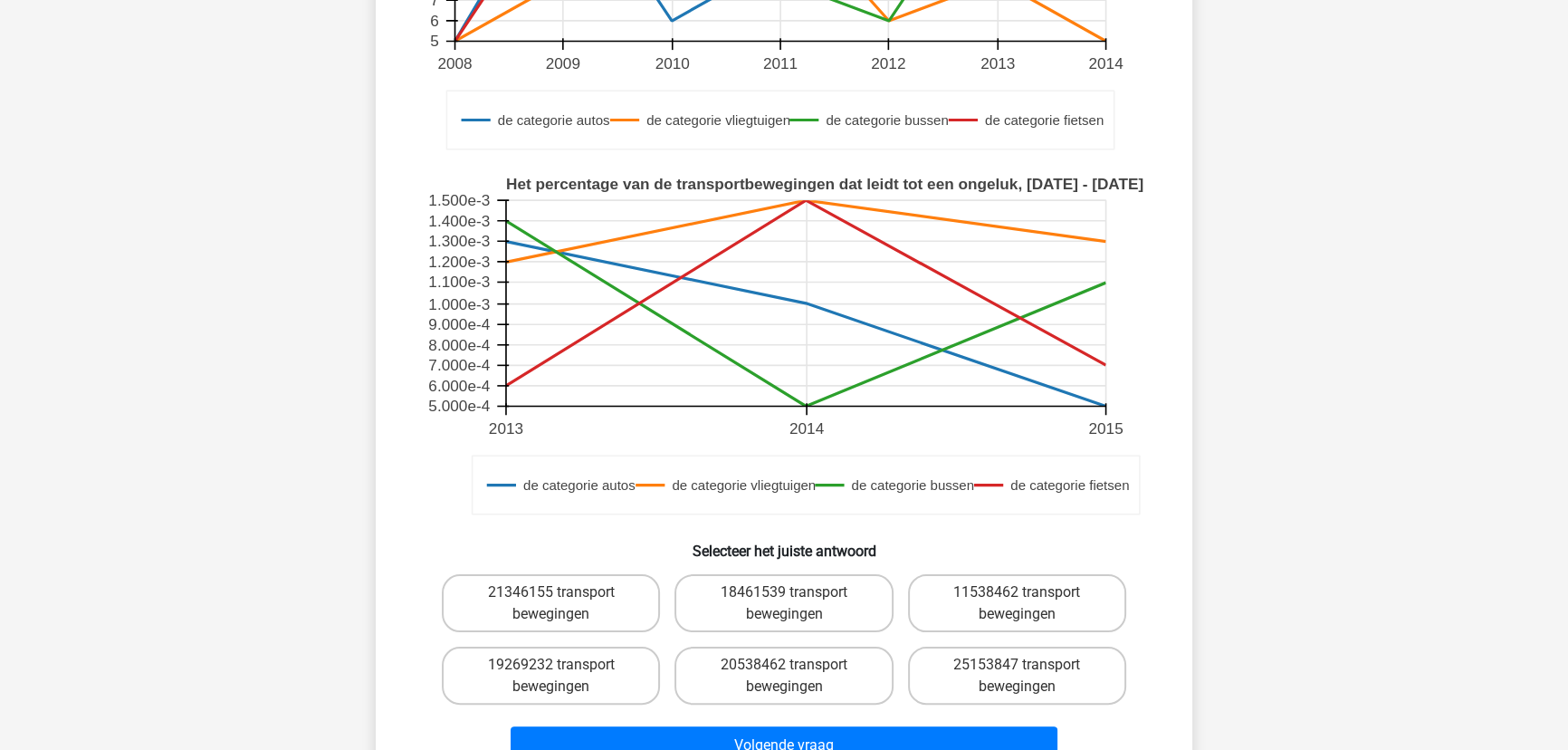
scroll to position [501, 0]
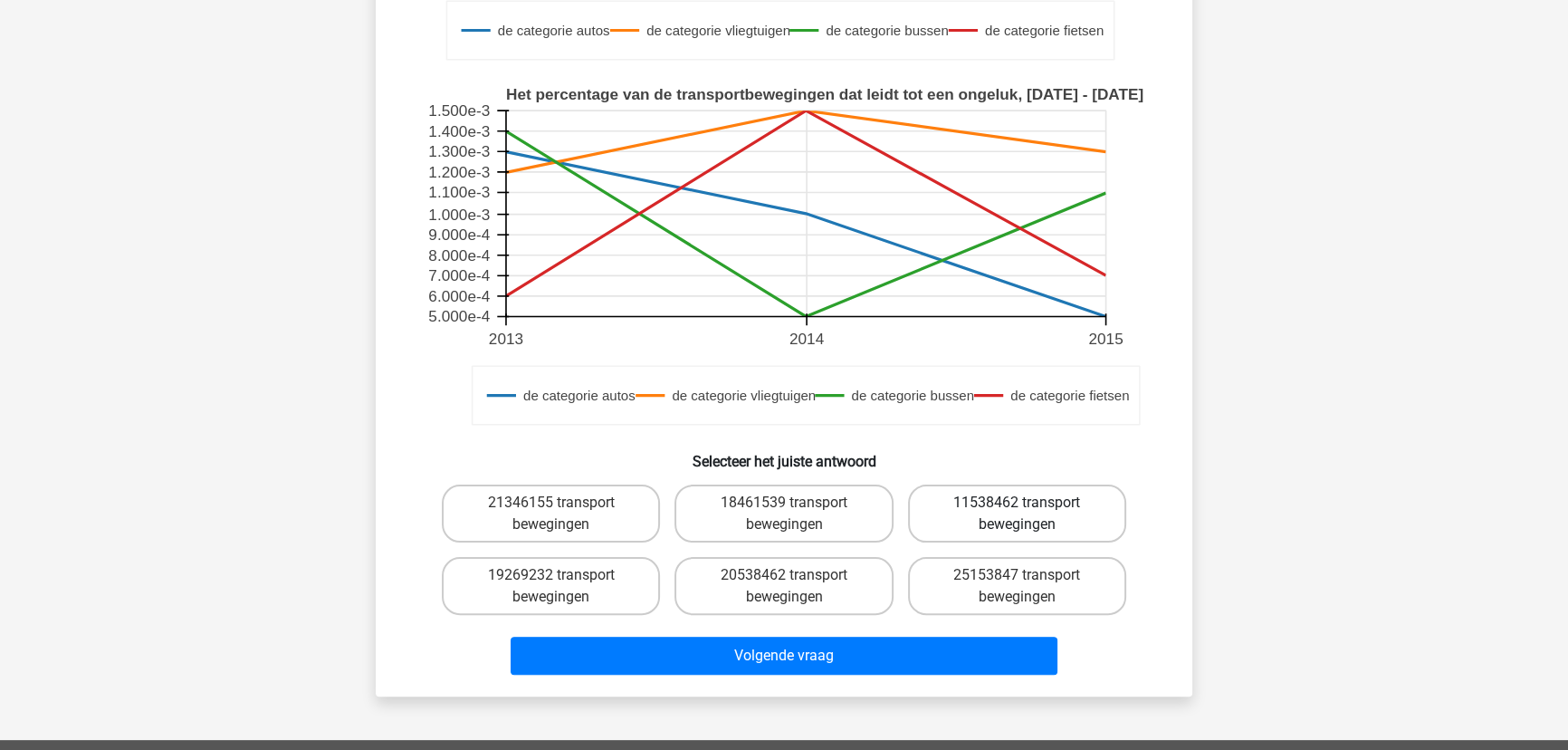
click at [1048, 508] on label "11538462 transport bewegingen" at bounding box center [1017, 513] width 218 height 58
click at [1028, 508] on input "11538462 transport bewegingen" at bounding box center [1022, 508] width 12 height 12
radio input "true"
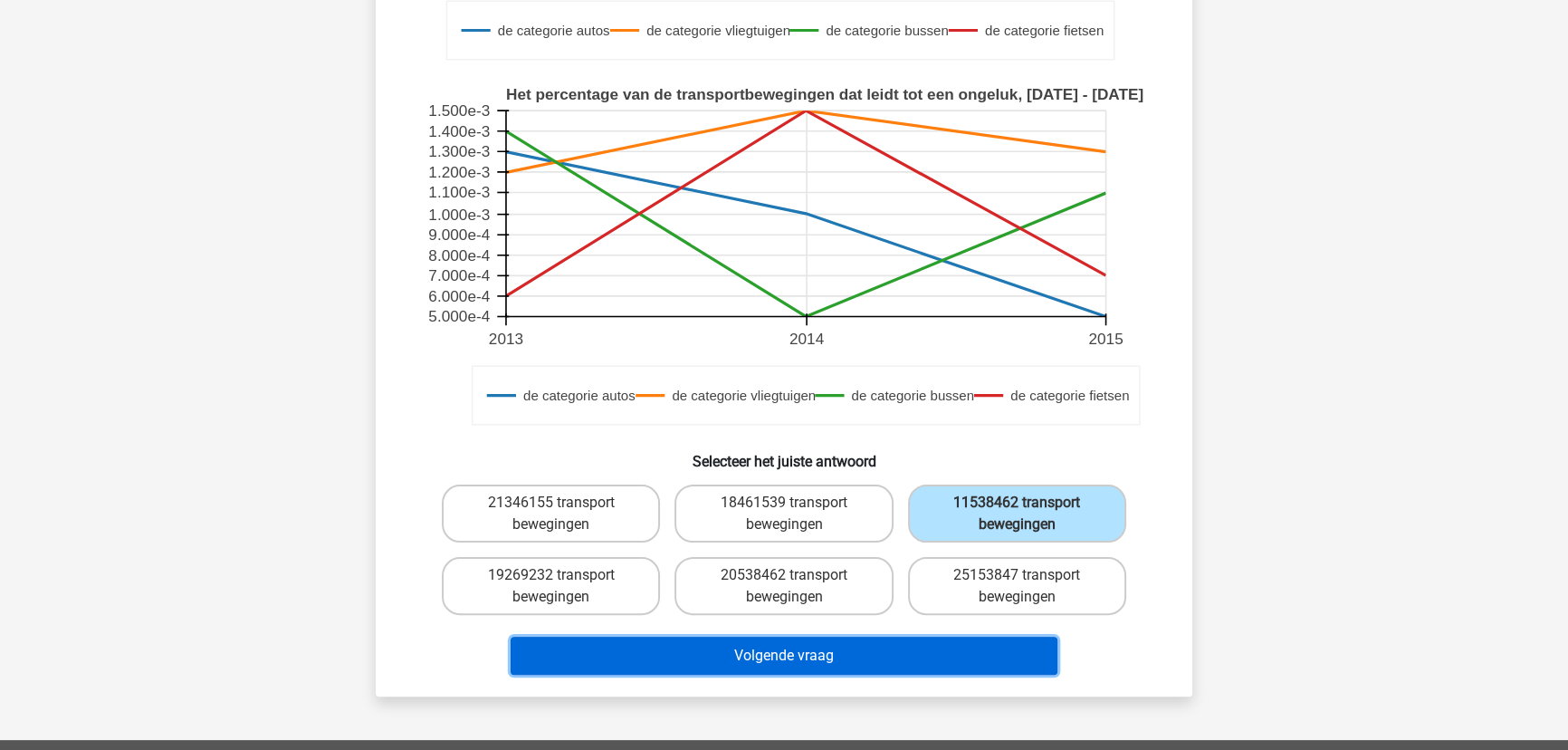
click at [945, 648] on button "Volgende vraag" at bounding box center [784, 655] width 547 height 38
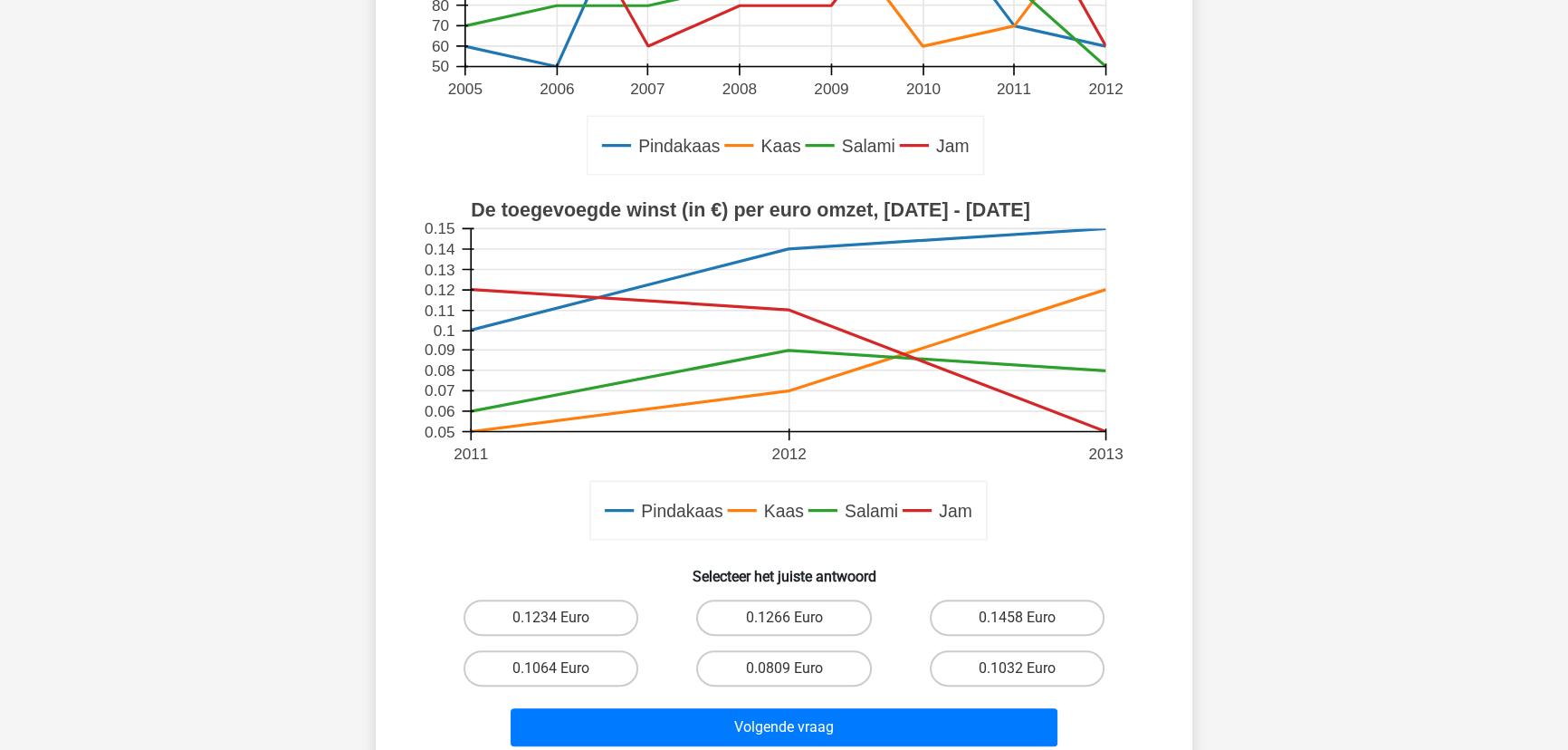
scroll to position [584, 0]
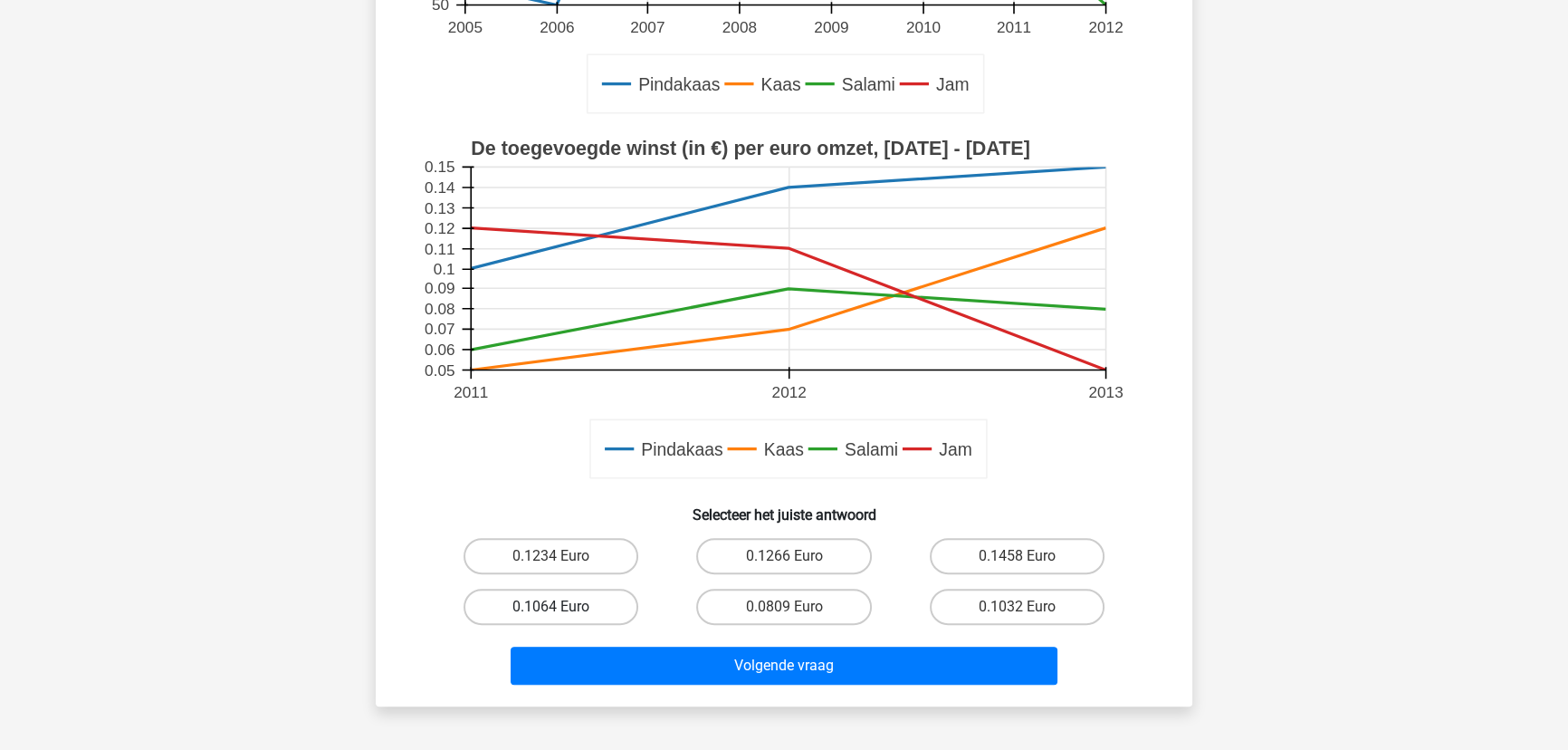
click at [579, 606] on label "0.1064 Euro" at bounding box center [551, 606] width 175 height 36
click at [563, 606] on input "0.1064 Euro" at bounding box center [556, 612] width 12 height 12
radio input "true"
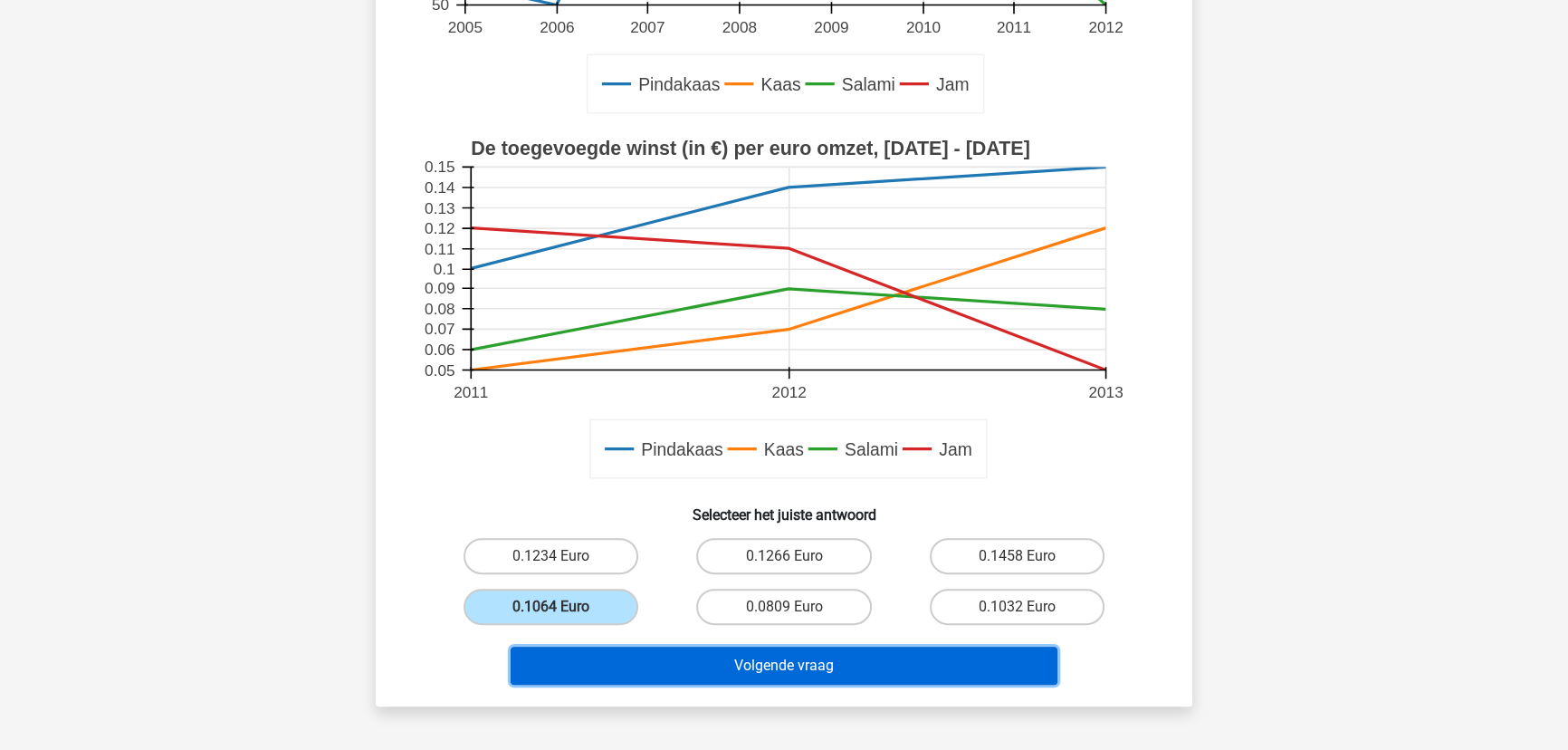
click at [697, 664] on button "Volgende vraag" at bounding box center [784, 665] width 547 height 38
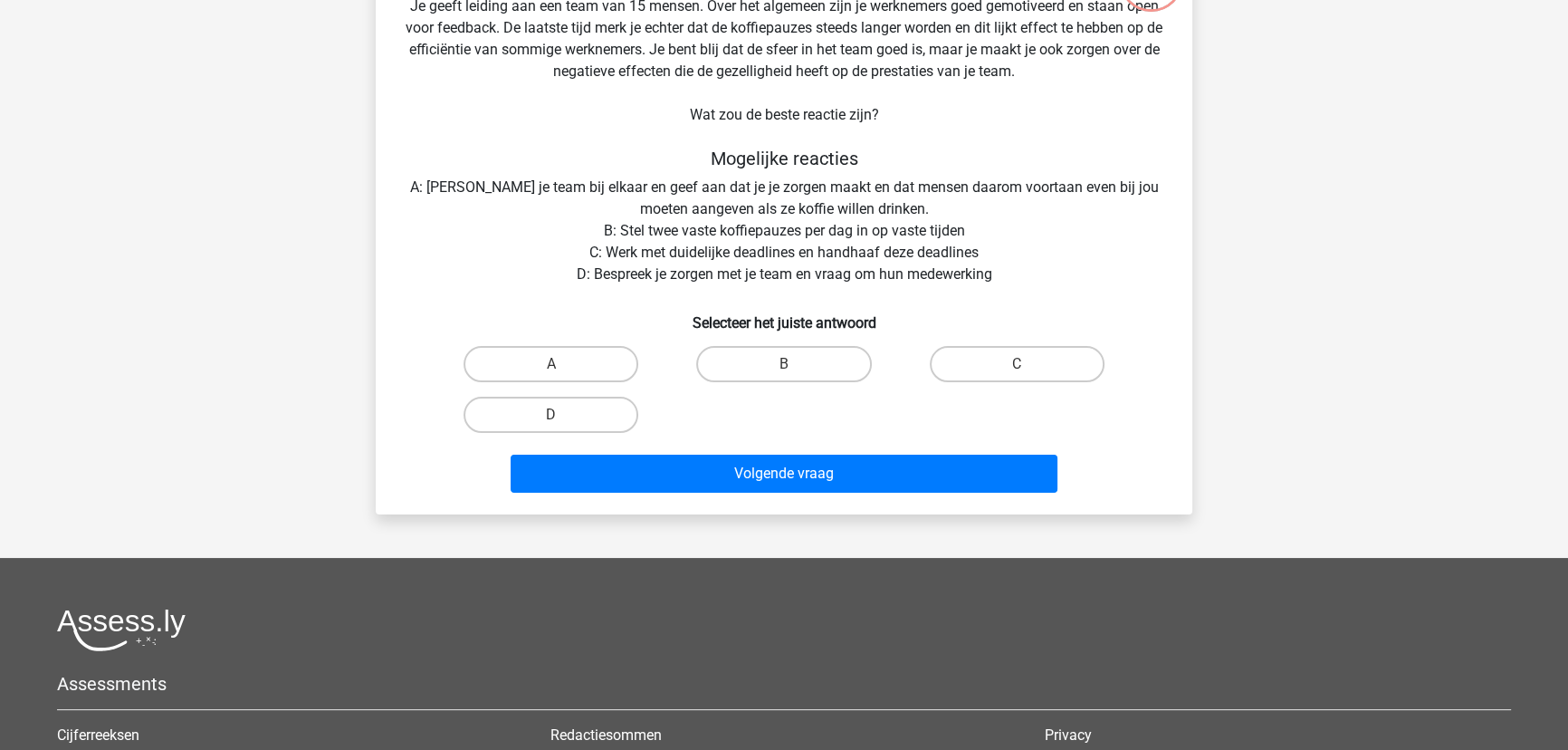
scroll to position [90, 0]
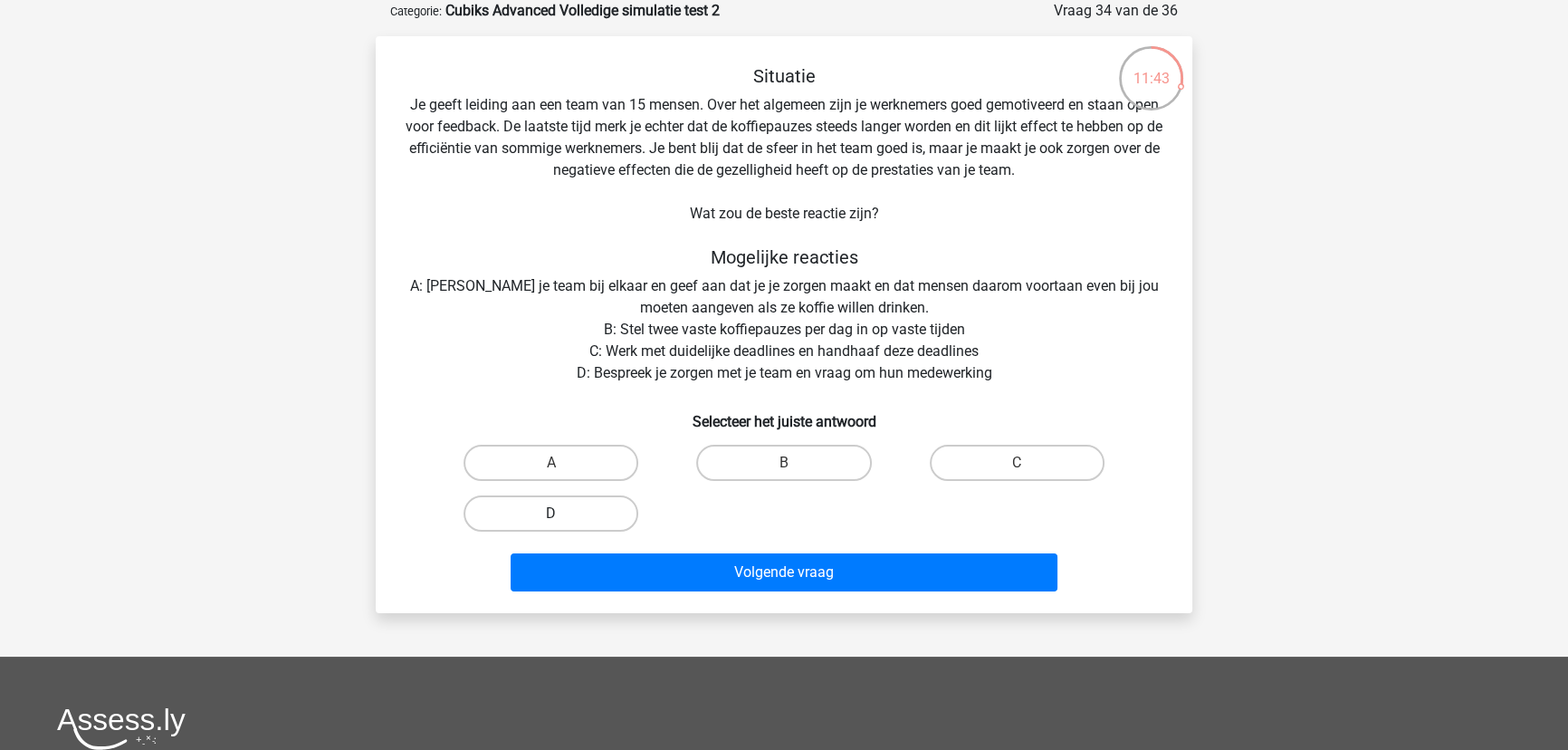
click at [570, 516] on label "D" at bounding box center [551, 512] width 175 height 36
click at [563, 516] on input "D" at bounding box center [556, 519] width 12 height 12
radio input "true"
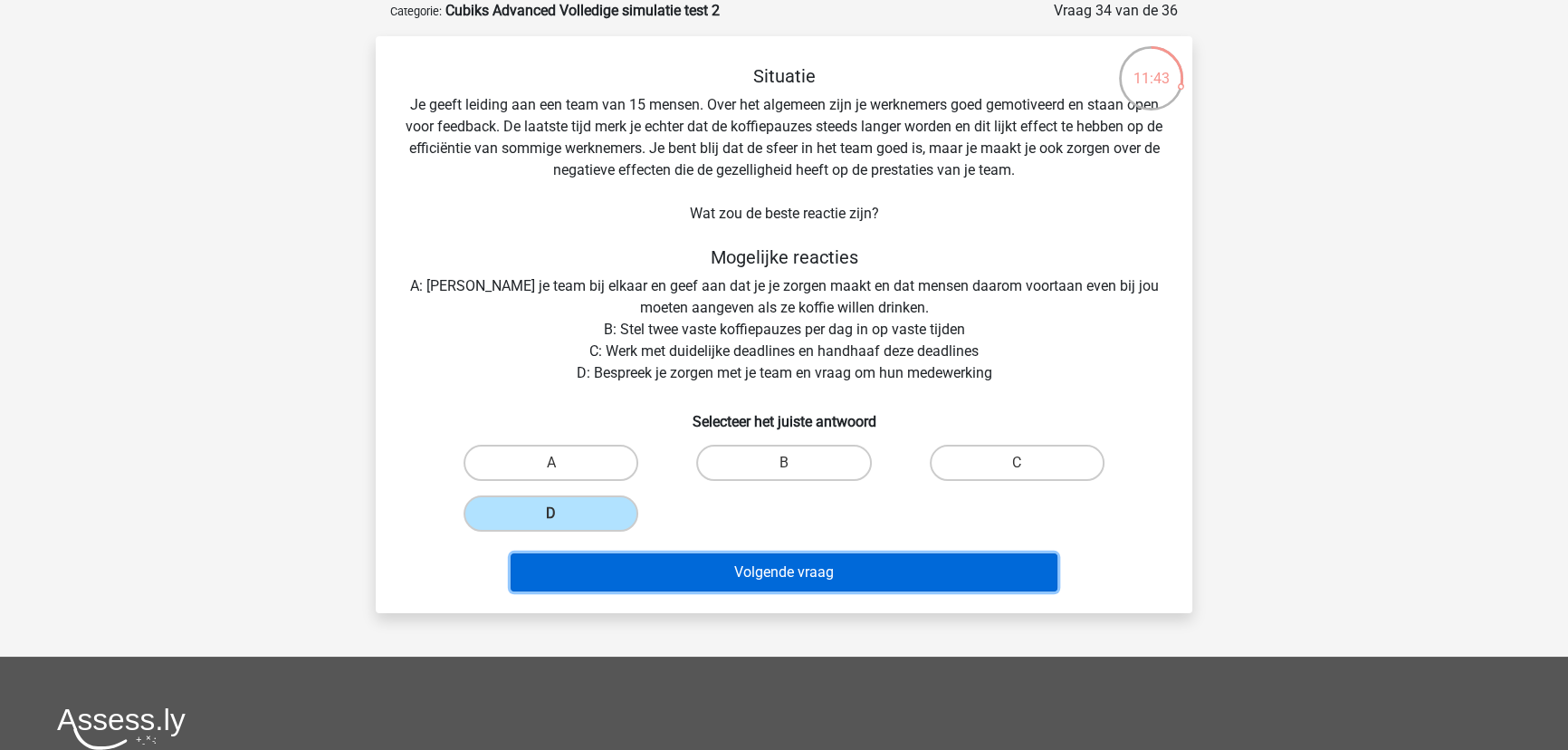
click at [680, 567] on button "Volgende vraag" at bounding box center [784, 571] width 547 height 38
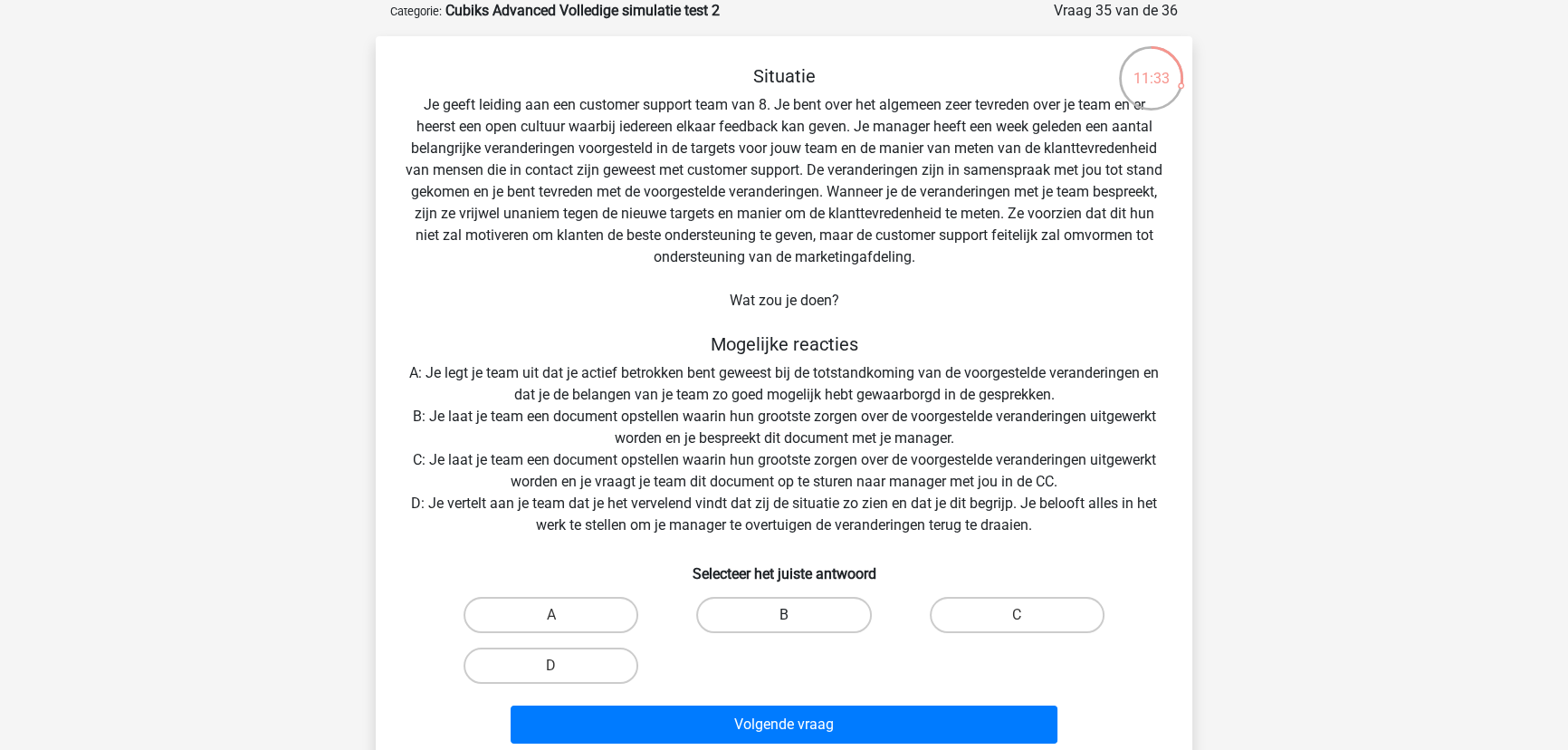
drag, startPoint x: 755, startPoint y: 611, endPoint x: 755, endPoint y: 625, distance: 14.0
click at [756, 615] on label "B" at bounding box center [784, 615] width 175 height 36
click at [784, 615] on input "B" at bounding box center [790, 620] width 12 height 12
radio input "true"
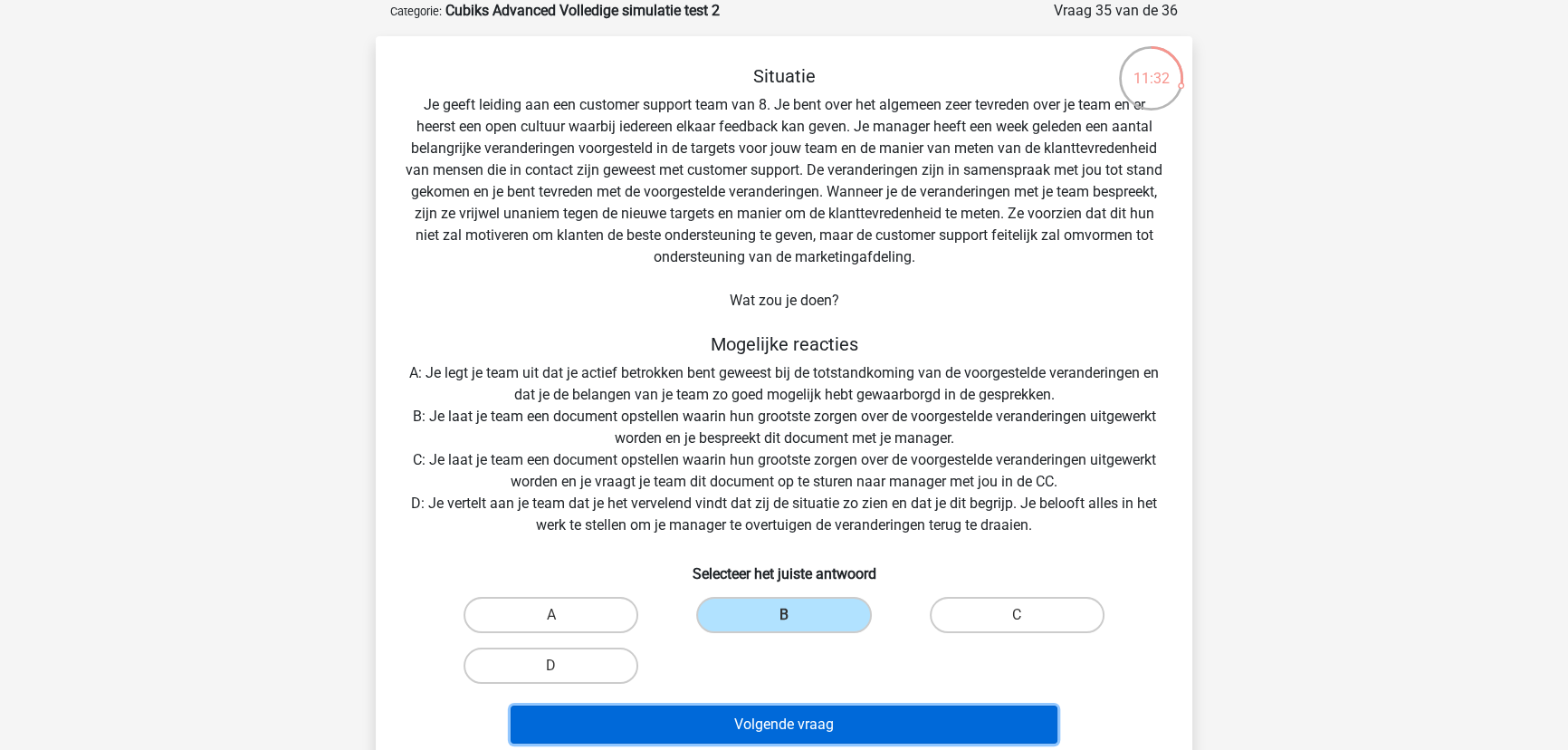
click at [746, 717] on button "Volgende vraag" at bounding box center [784, 723] width 547 height 38
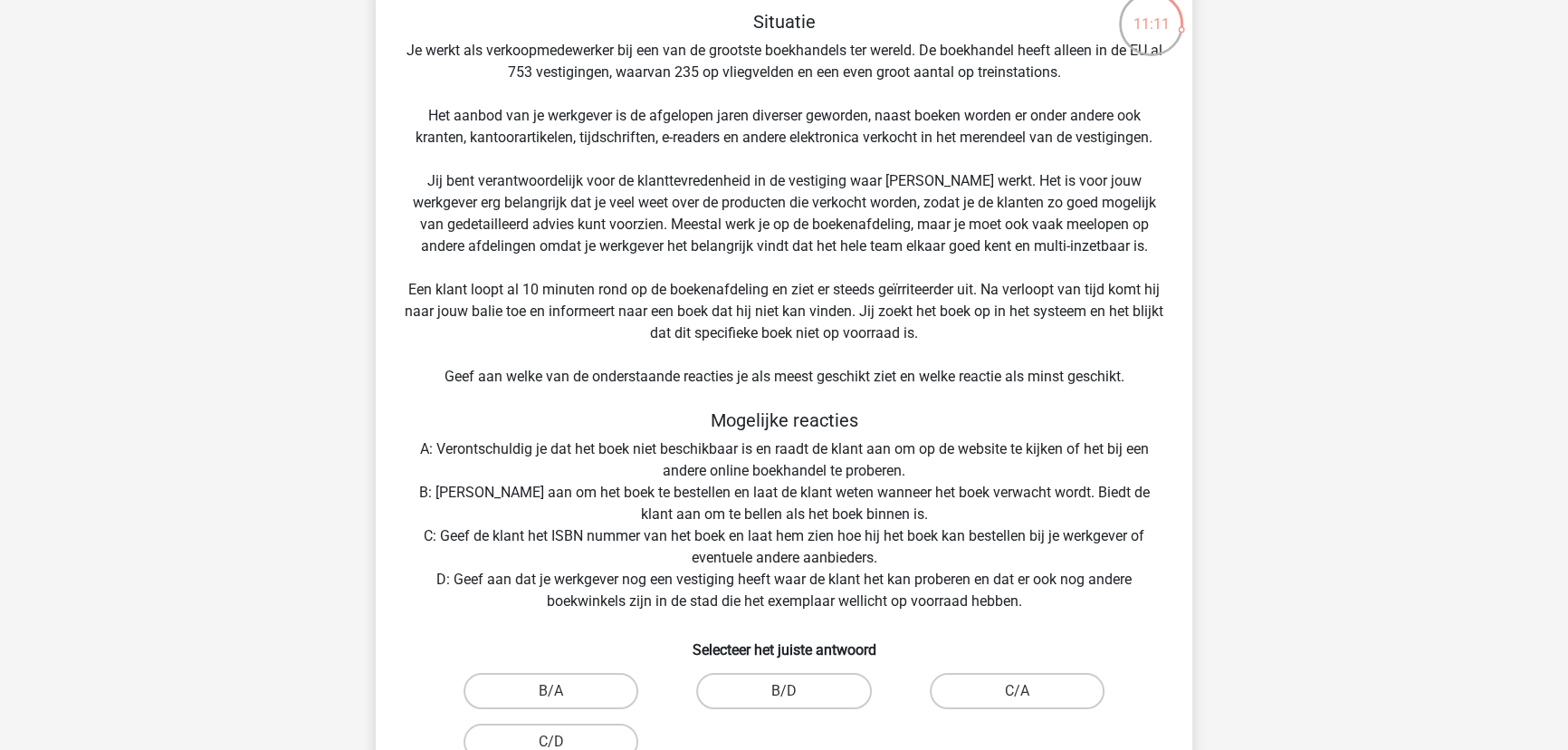
scroll to position [172, 0]
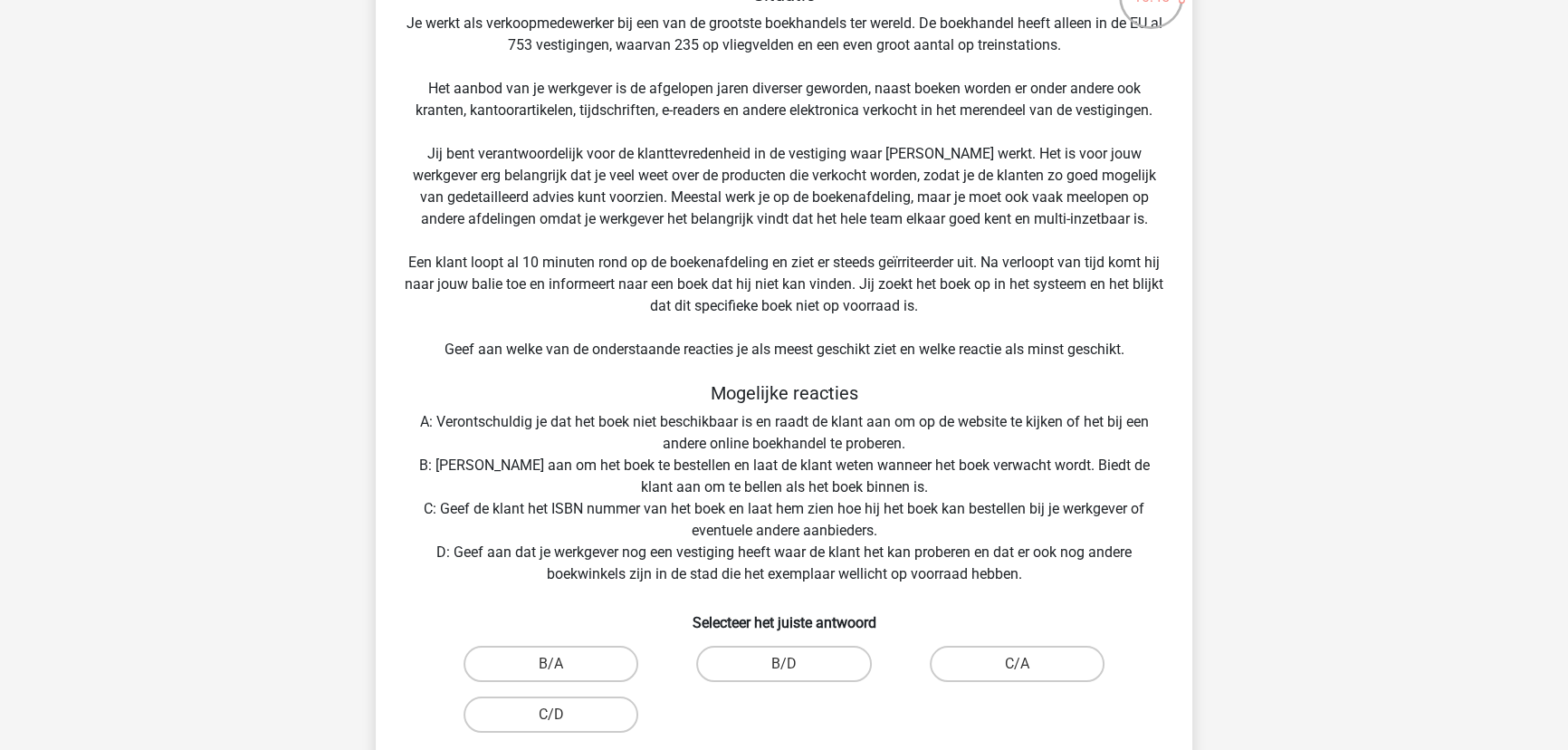
click at [561, 663] on input "B/A" at bounding box center [556, 669] width 12 height 12
radio input "true"
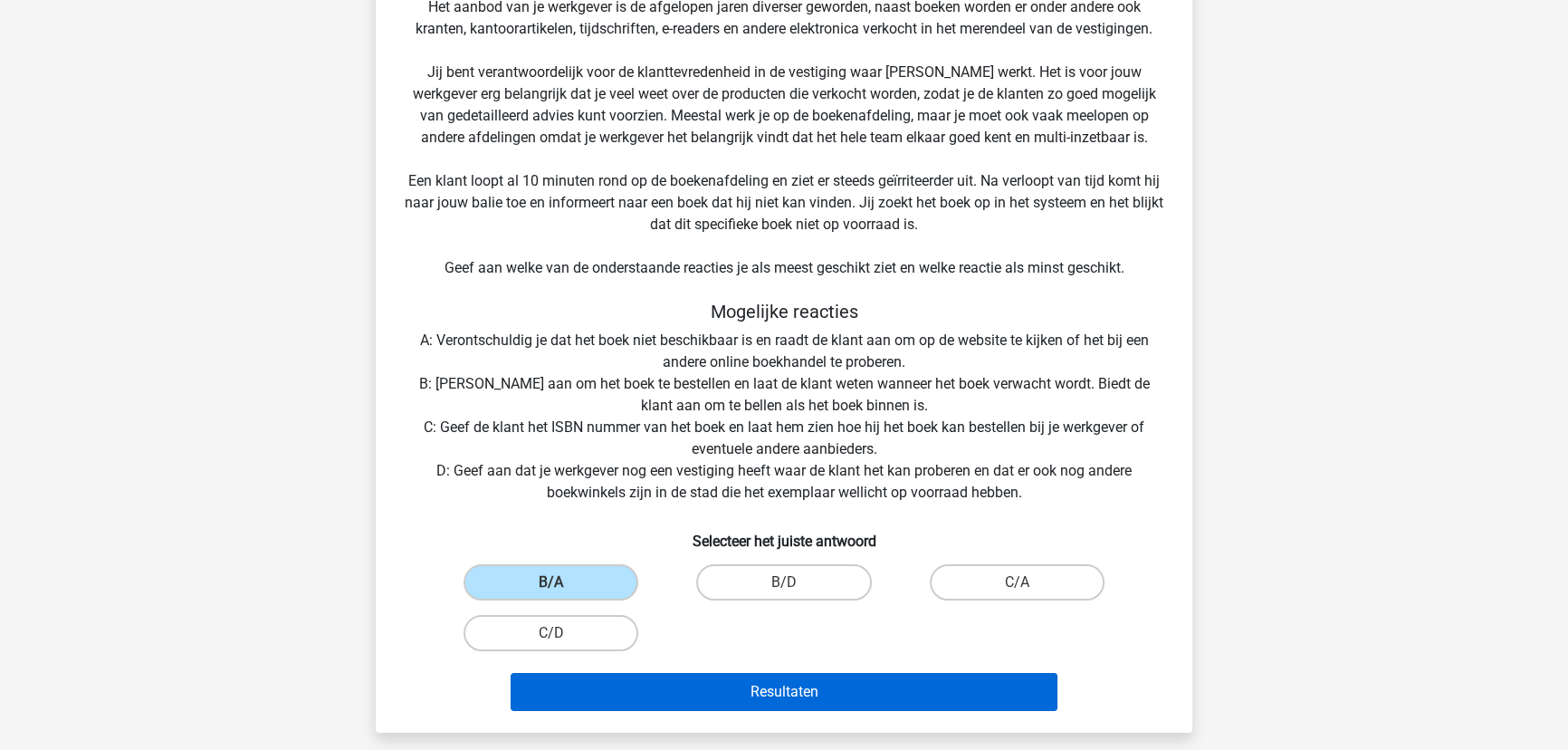
scroll to position [337, 0]
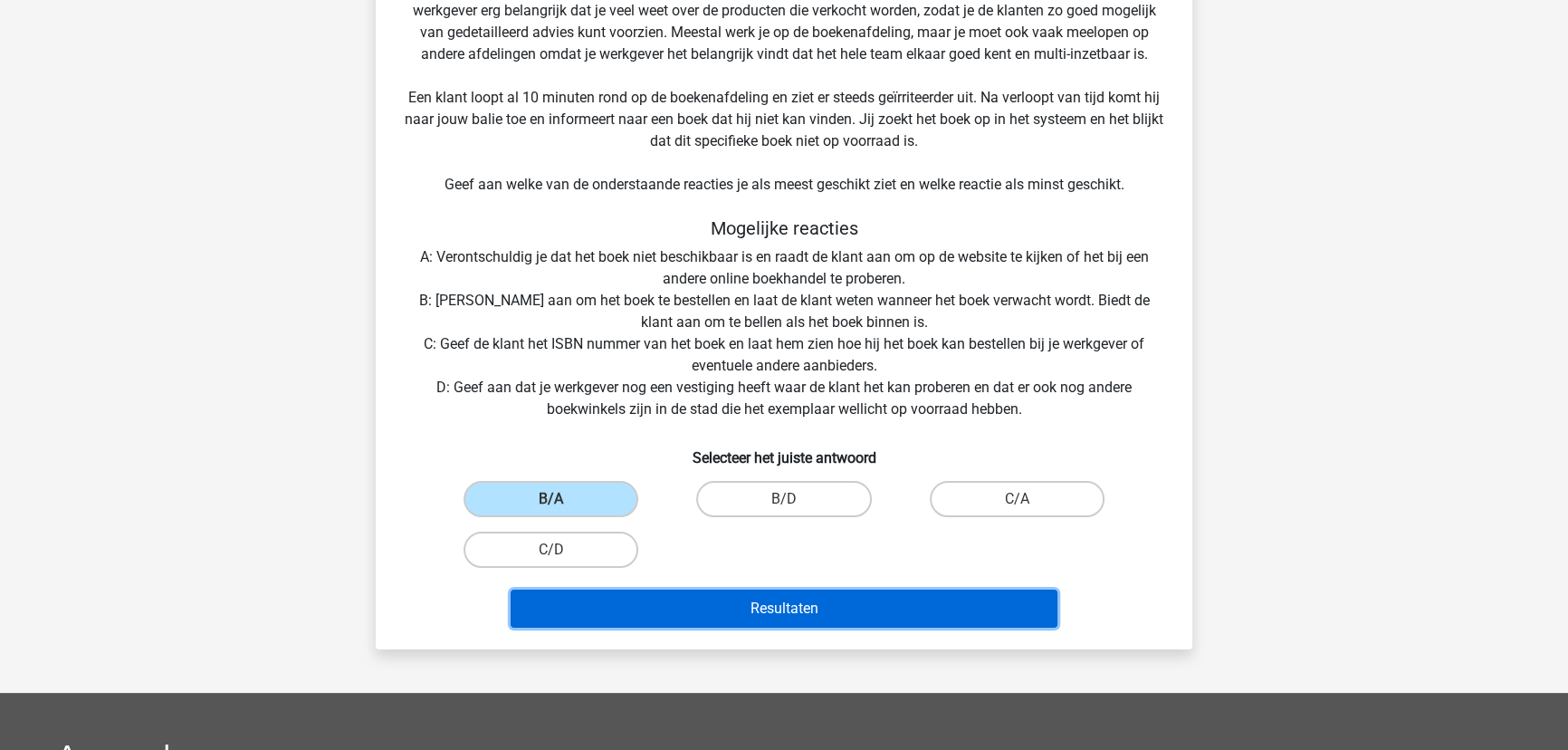
click at [719, 615] on button "Resultaten" at bounding box center [784, 608] width 547 height 38
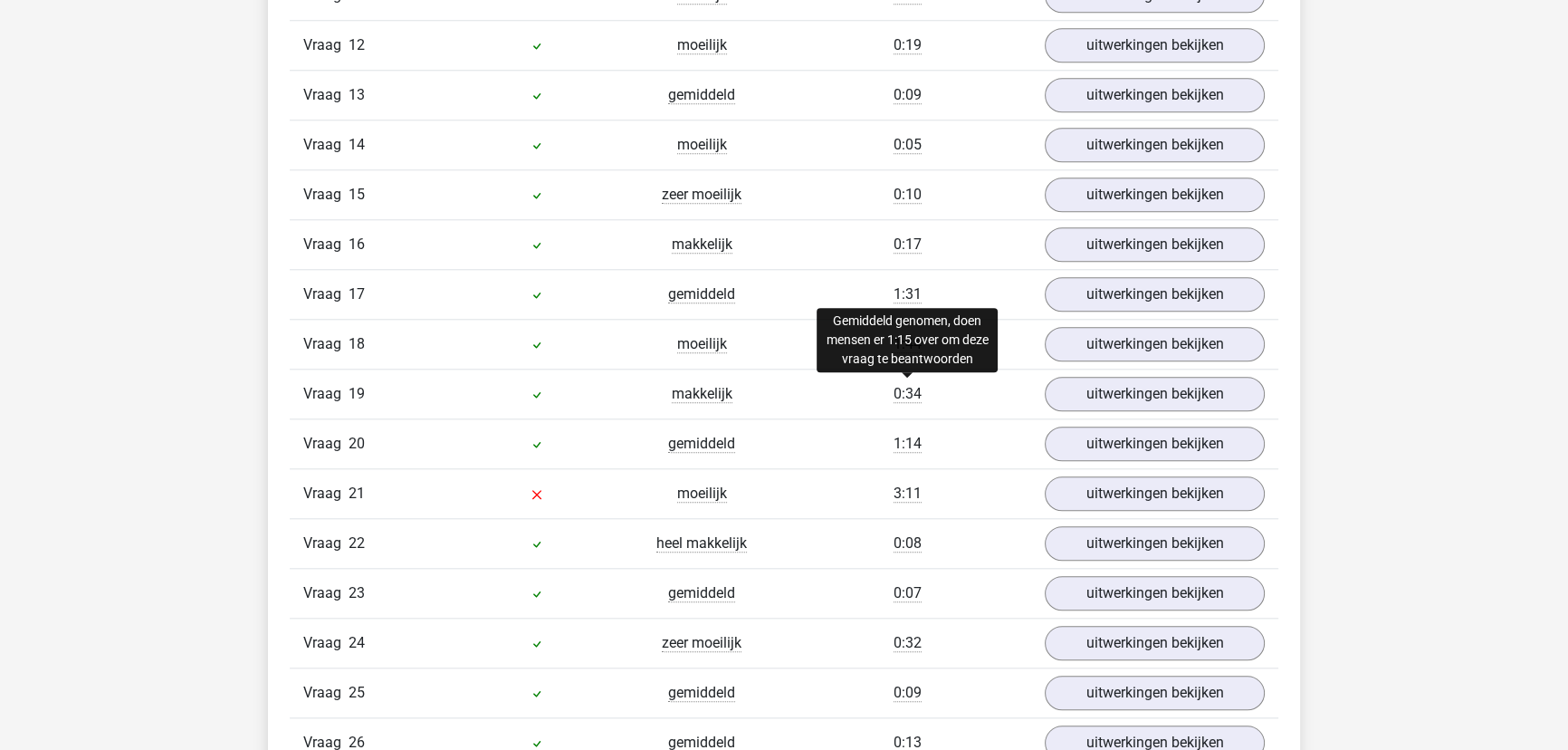
scroll to position [2221, 0]
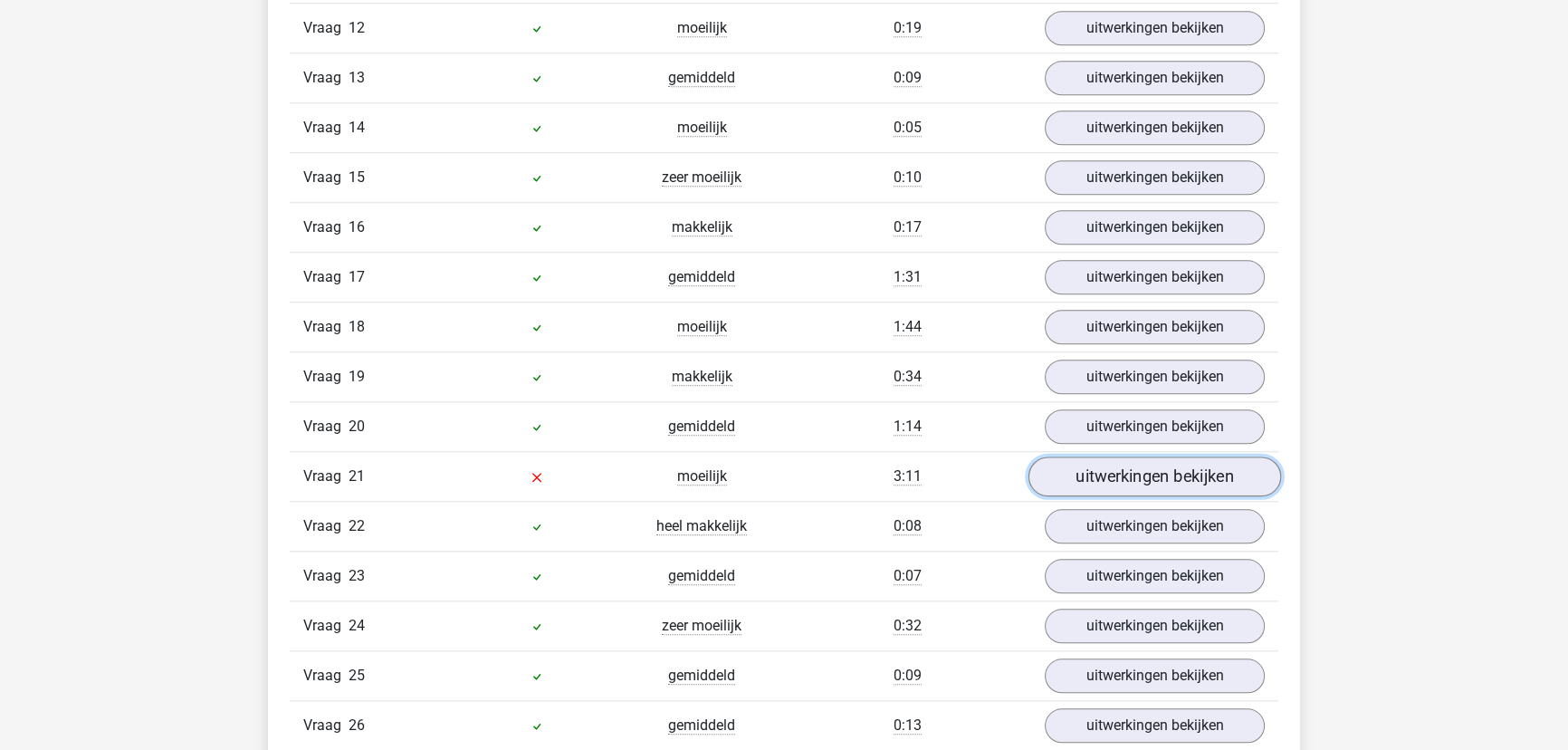
click at [1103, 457] on link "uitwerkingen bekijken" at bounding box center [1154, 475] width 252 height 40
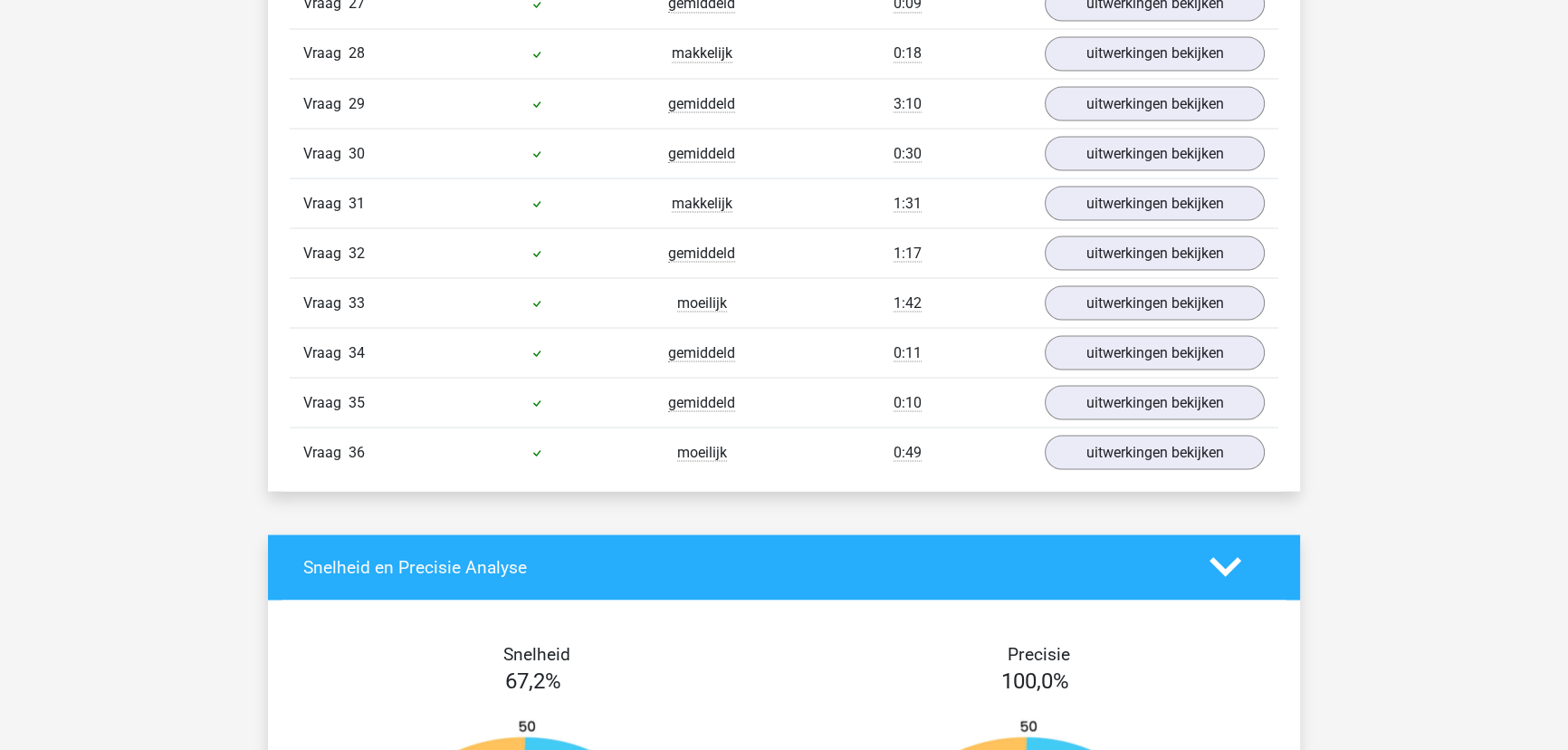
scroll to position [4197, 0]
